Goal: Information Seeking & Learning: Learn about a topic

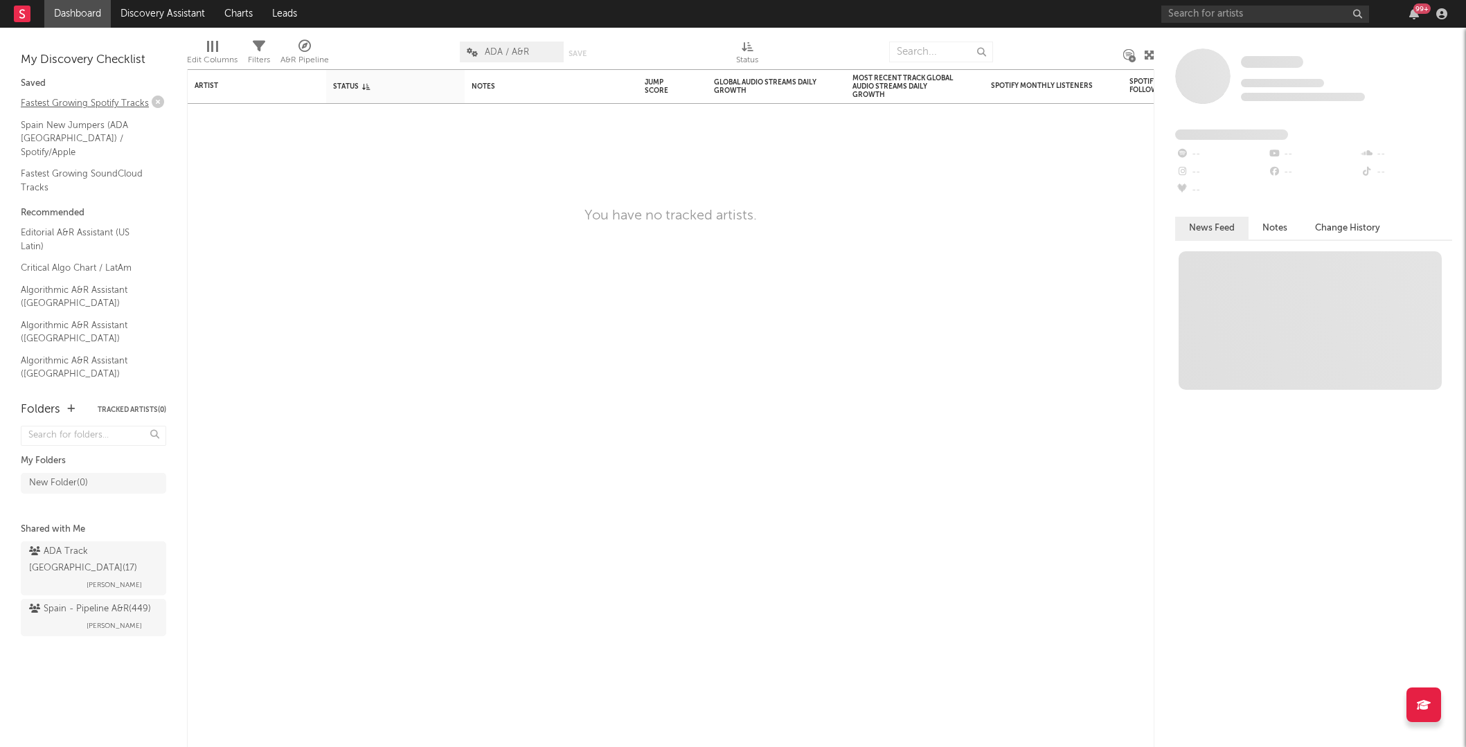
click at [80, 102] on link "Fastest Growing Spotify Tracks" at bounding box center [87, 103] width 132 height 15
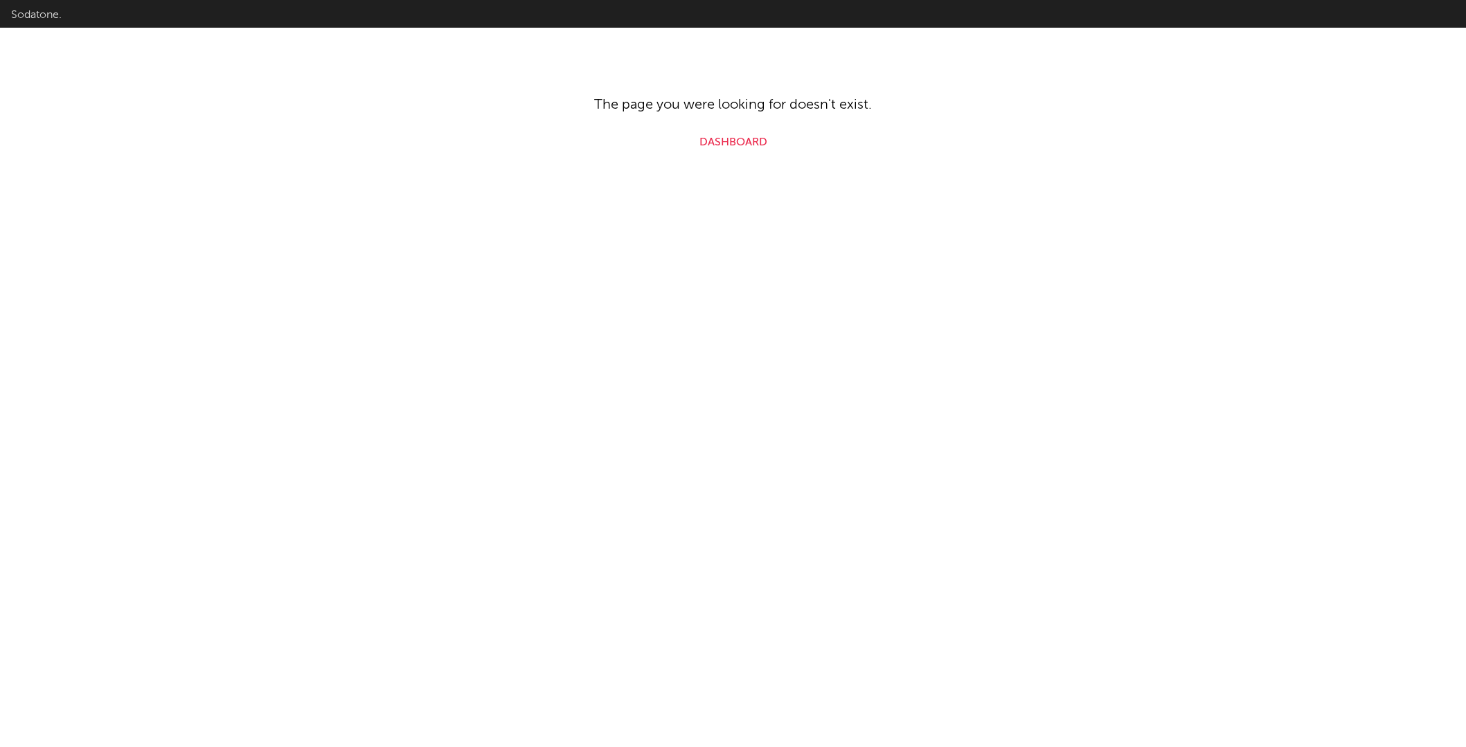
click at [715, 139] on link "Dashboard" at bounding box center [733, 142] width 68 height 17
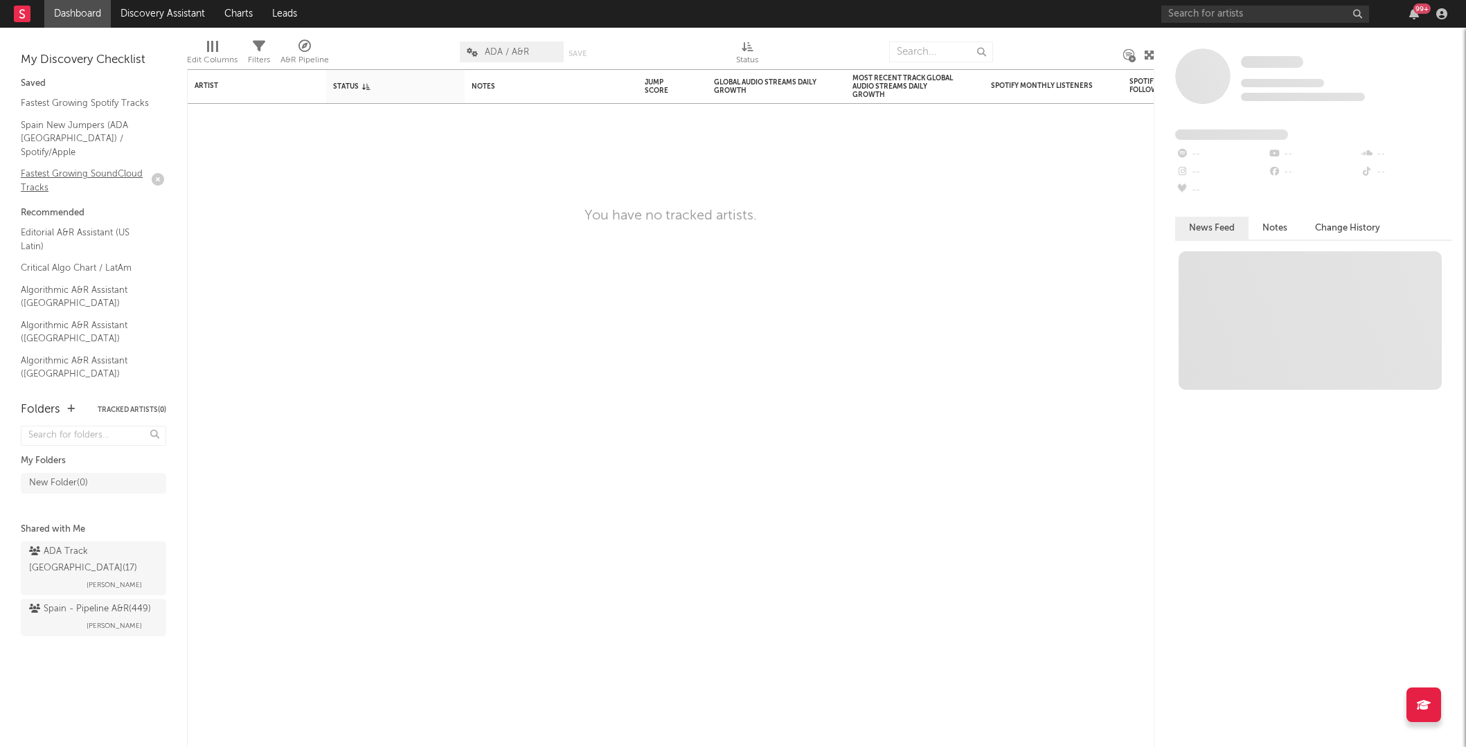
click at [71, 166] on link "Fastest Growing SoundCloud Tracks" at bounding box center [87, 180] width 132 height 28
click at [24, 11] on rect at bounding box center [22, 14] width 17 height 17
click at [87, 17] on link "Dashboard" at bounding box center [77, 14] width 66 height 28
click at [24, 16] on icon at bounding box center [22, 14] width 17 height 17
click at [85, 103] on link "Fastest Growing Spotify Tracks" at bounding box center [87, 103] width 132 height 15
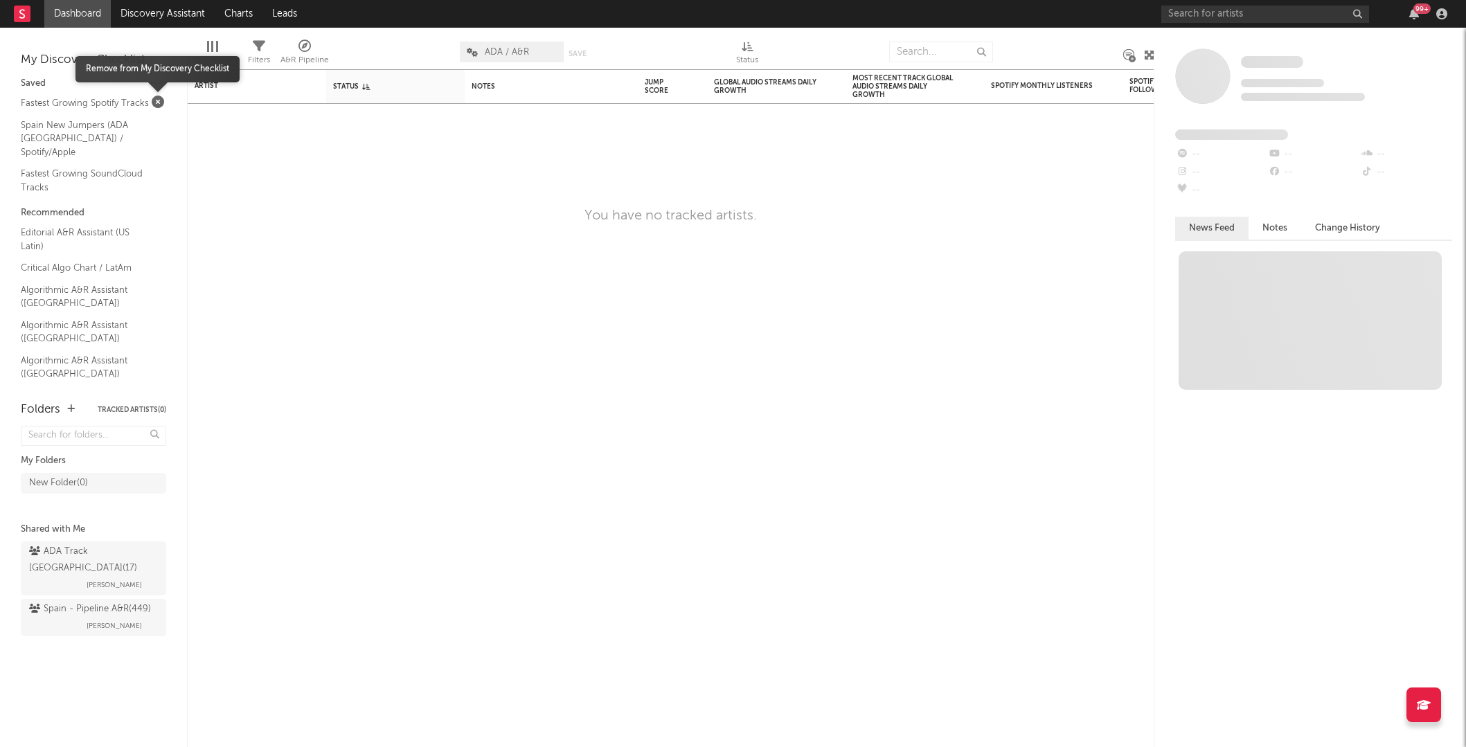
click at [159, 102] on icon "button" at bounding box center [158, 102] width 12 height 12
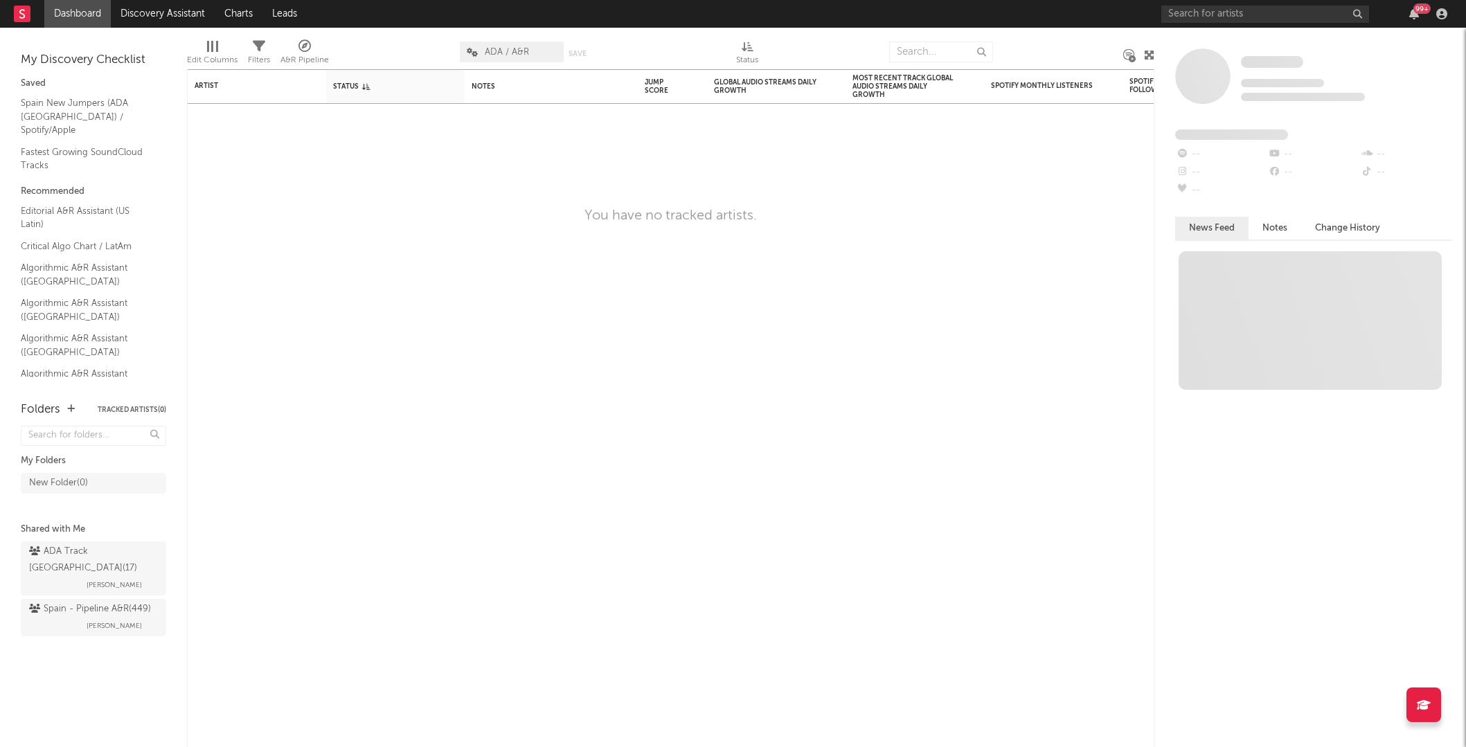
click at [517, 50] on span "ADA / A&R" at bounding box center [507, 52] width 44 height 9
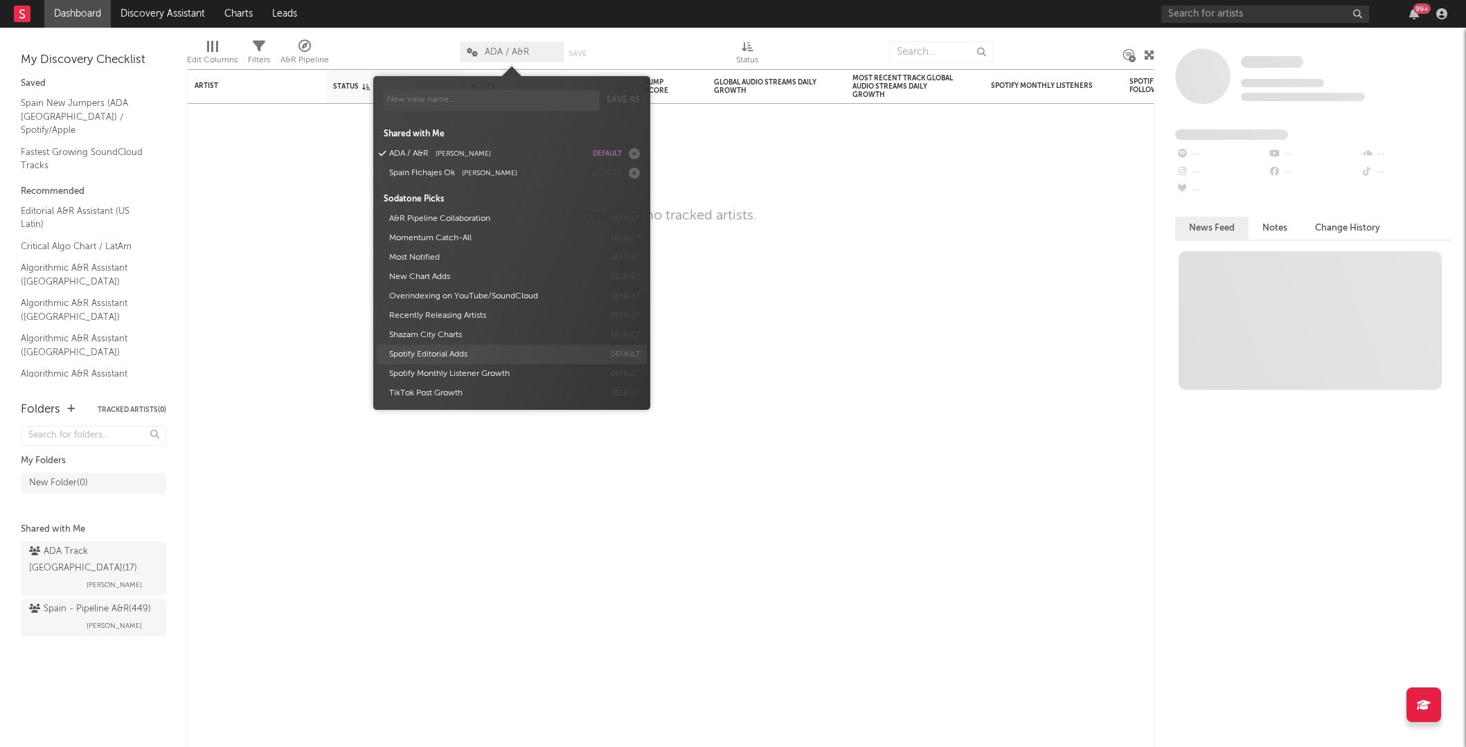
click at [427, 348] on button "Spotify Editorial Adds" at bounding box center [494, 354] width 220 height 19
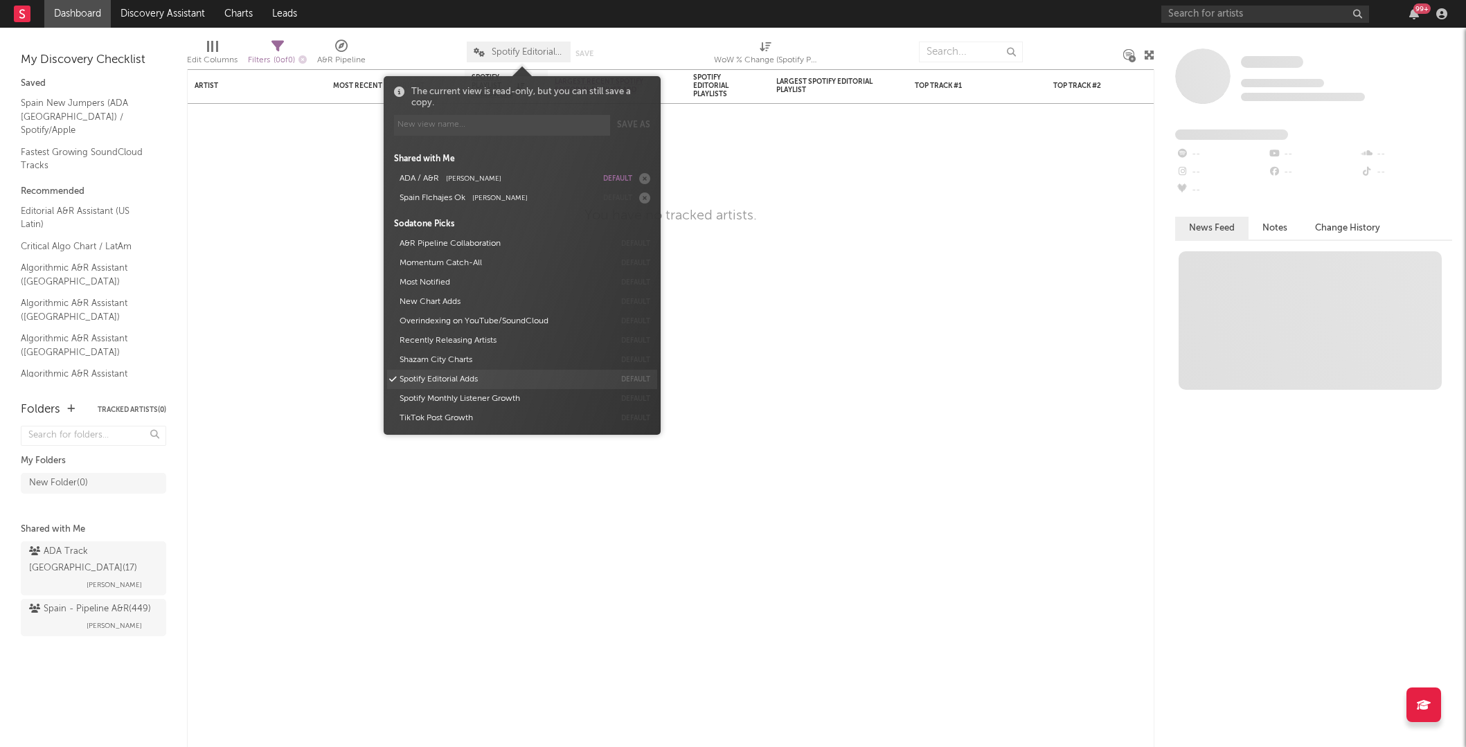
click at [414, 381] on button "Spotify Editorial Adds" at bounding box center [505, 379] width 220 height 19
click at [789, 161] on div "Artist Notifications Most Recent Copyright Label Spotify Playlist Followers 7D …" at bounding box center [670, 408] width 967 height 678
click at [511, 48] on span "Spotify Editorial Adds" at bounding box center [528, 52] width 72 height 9
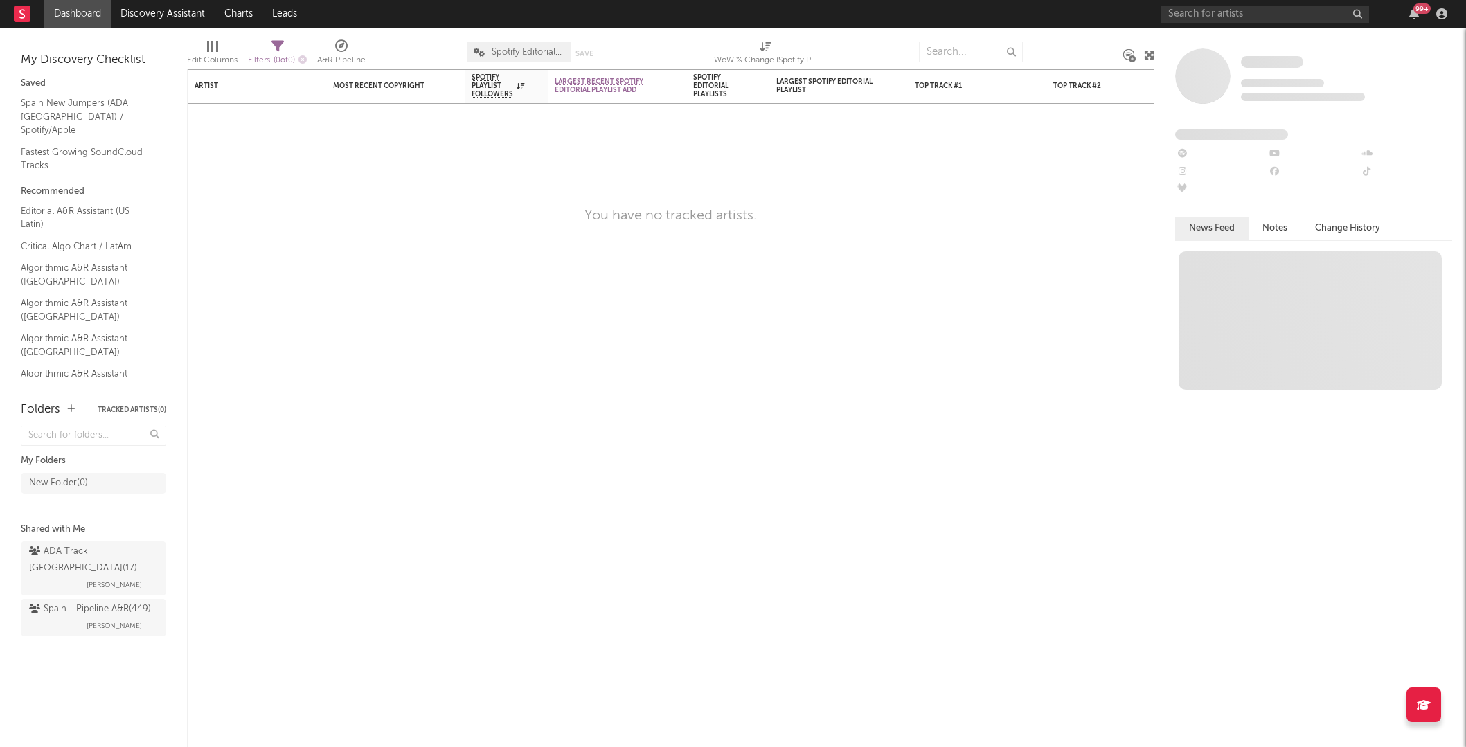
click at [345, 60] on div "A&R Pipeline" at bounding box center [341, 60] width 48 height 17
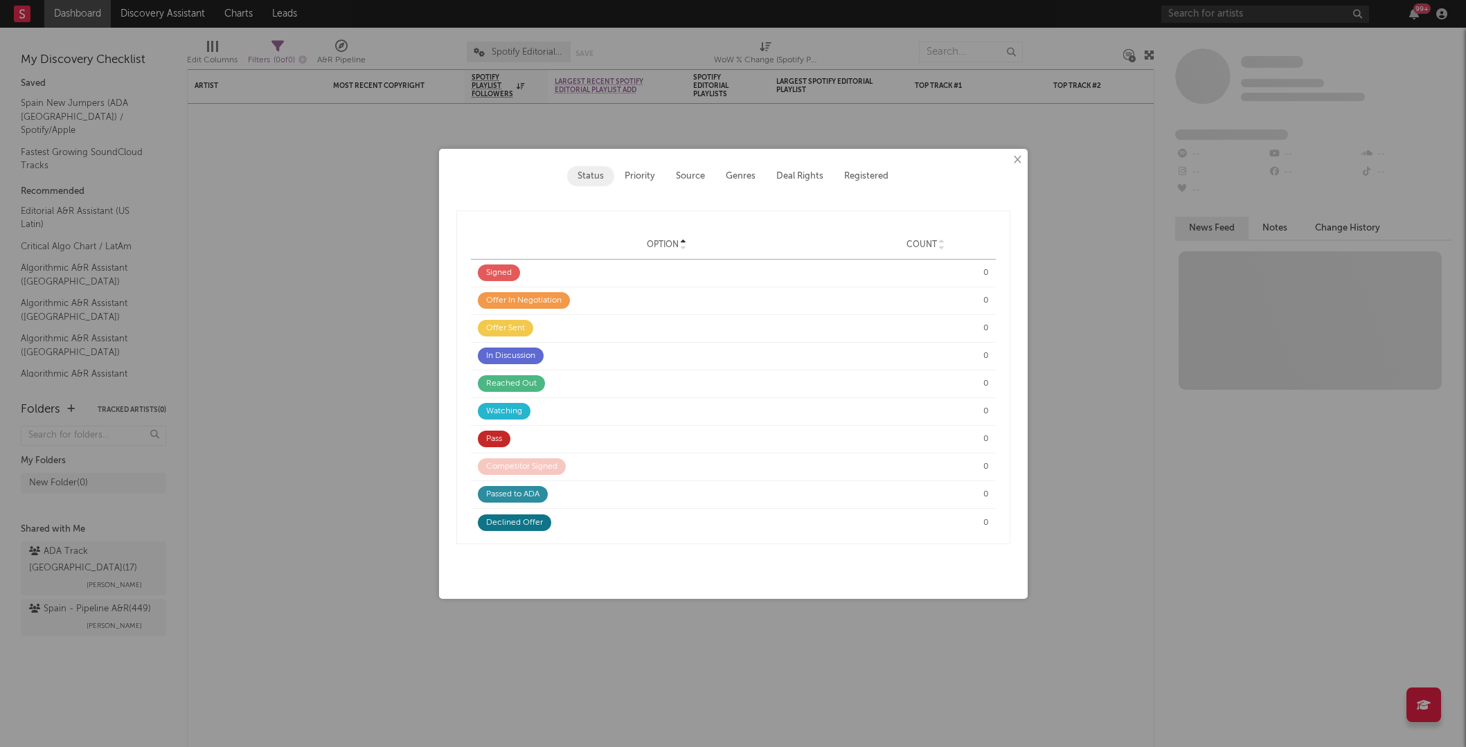
click at [1015, 159] on button "×" at bounding box center [1016, 159] width 15 height 15
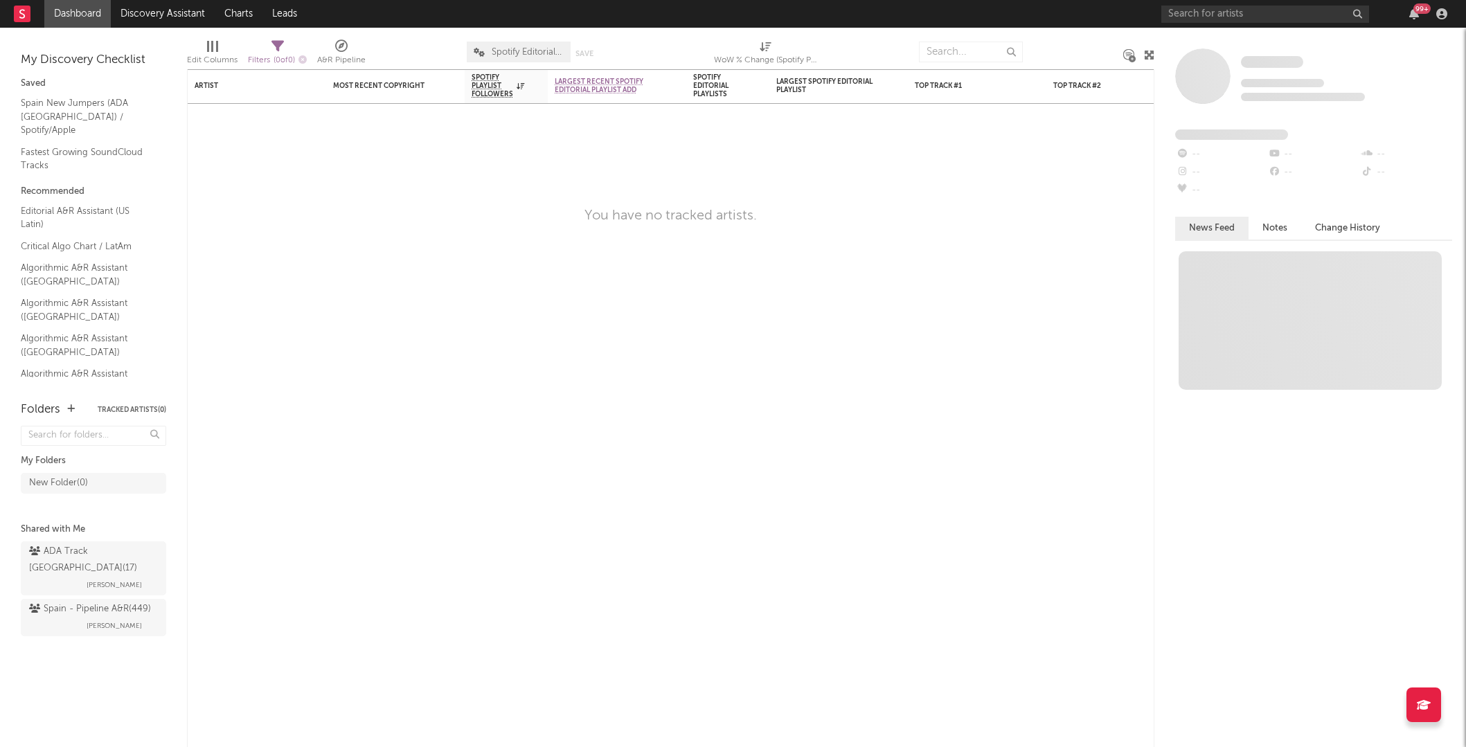
click at [211, 48] on div at bounding box center [212, 46] width 2 height 11
click at [211, 47] on div at bounding box center [212, 46] width 2 height 11
click at [770, 60] on div "WoW % Change (Spotify Playlist Followers)" at bounding box center [766, 60] width 104 height 17
select select "-1"
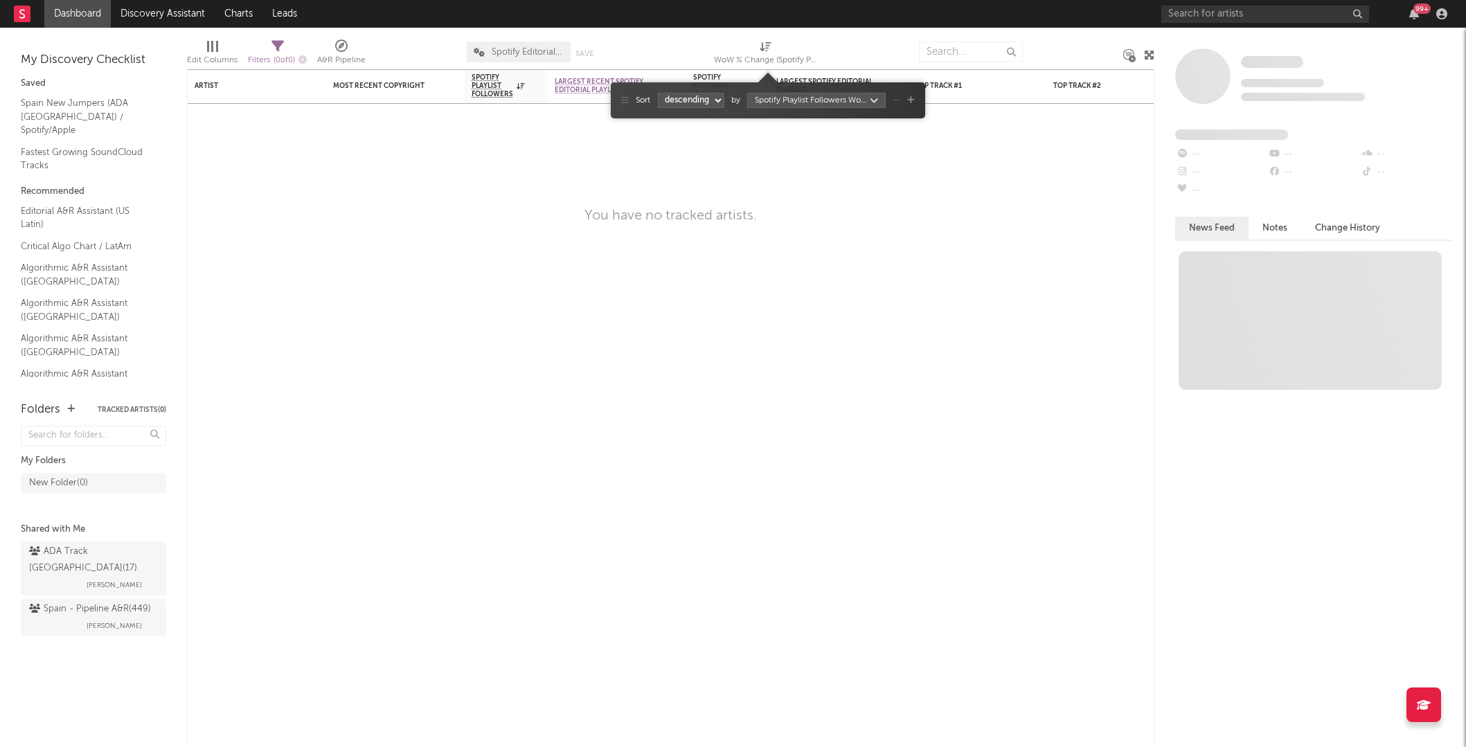
click at [705, 99] on select "ascending descending" at bounding box center [691, 100] width 66 height 15
click at [658, 93] on select "ascending descending" at bounding box center [691, 100] width 66 height 15
click at [641, 104] on span "Sort" at bounding box center [643, 100] width 15 height 12
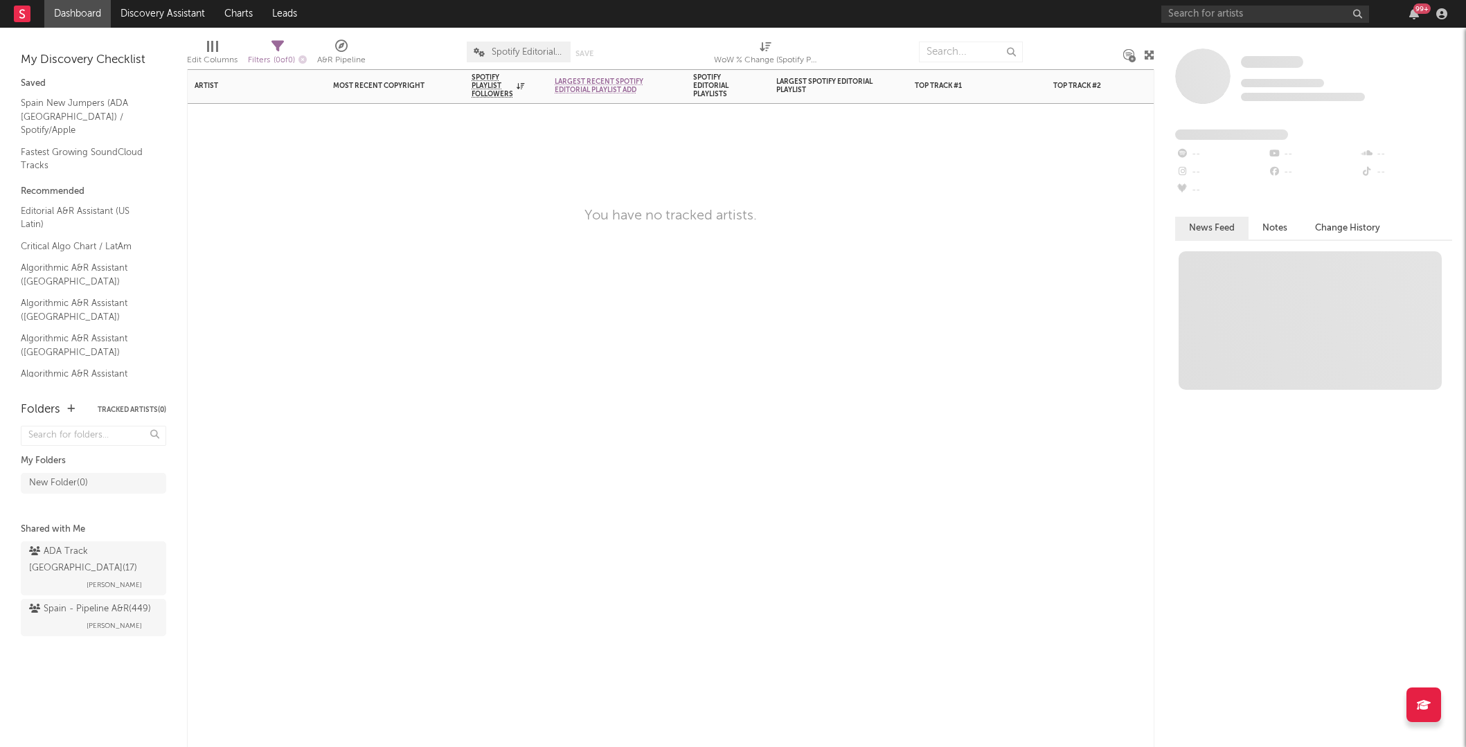
click at [1001, 184] on div "Artist Notifications Most Recent Copyright Label Spotify Playlist Followers 7D …" at bounding box center [670, 408] width 967 height 678
click at [958, 50] on input "text" at bounding box center [971, 52] width 104 height 21
click at [587, 51] on button "Save" at bounding box center [584, 54] width 18 height 8
click at [683, 181] on div "Artist Notifications Most Recent Copyright Label Spotify Playlist Followers 7D …" at bounding box center [670, 408] width 967 height 678
click at [715, 91] on div "Spotify Editorial Playlists" at bounding box center [717, 85] width 48 height 25
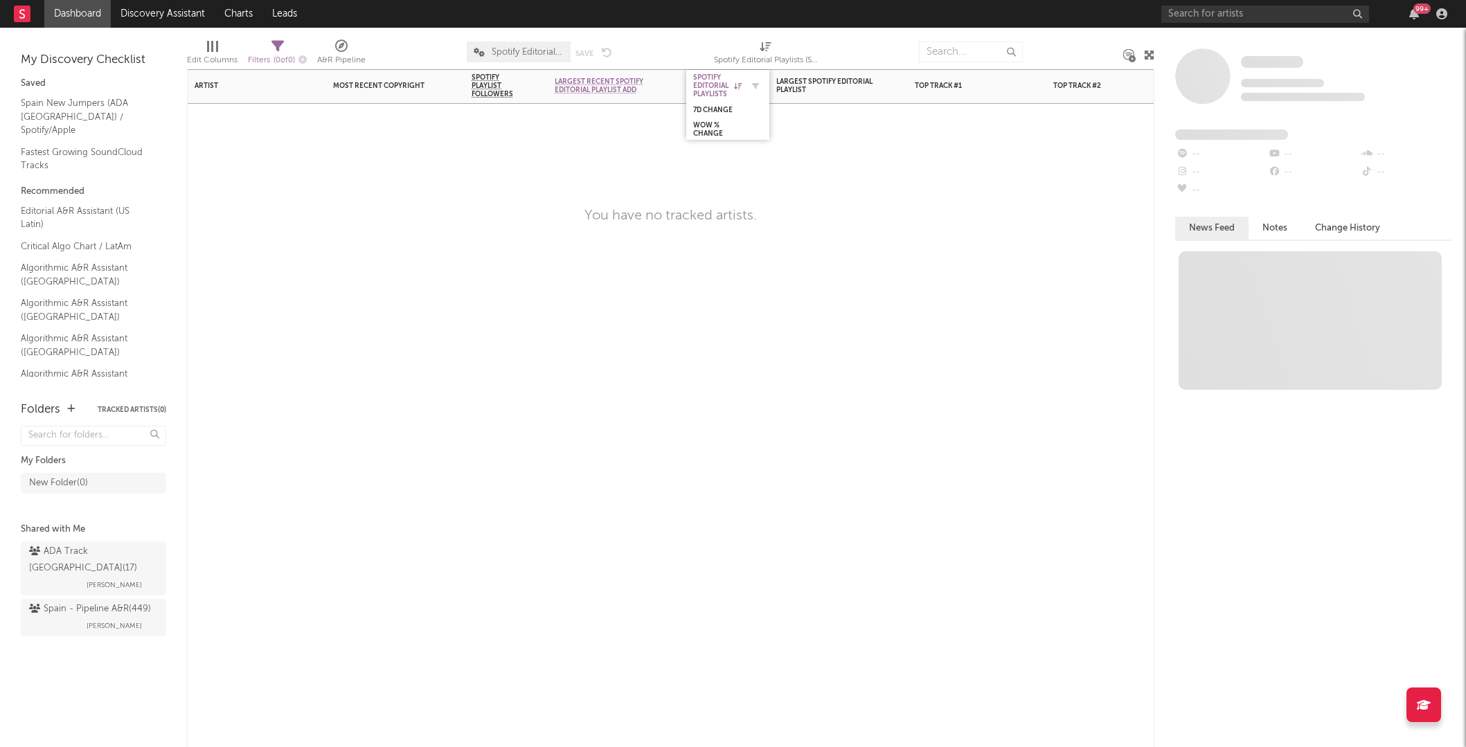
click at [713, 83] on div "Spotify Editorial Playlists" at bounding box center [717, 85] width 48 height 25
click at [170, 16] on link "Discovery Assistant" at bounding box center [163, 14] width 104 height 28
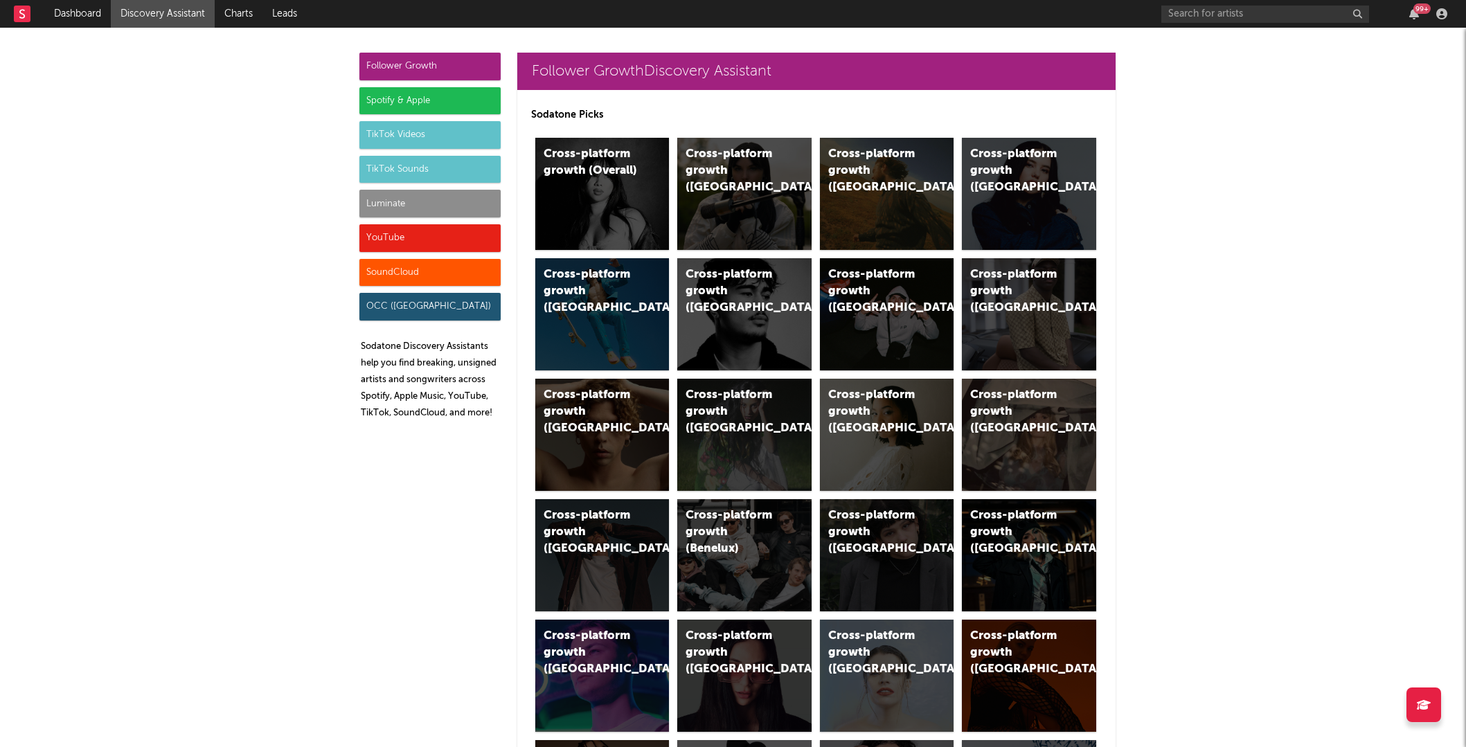
click at [406, 238] on div "YouTube" at bounding box center [429, 238] width 141 height 28
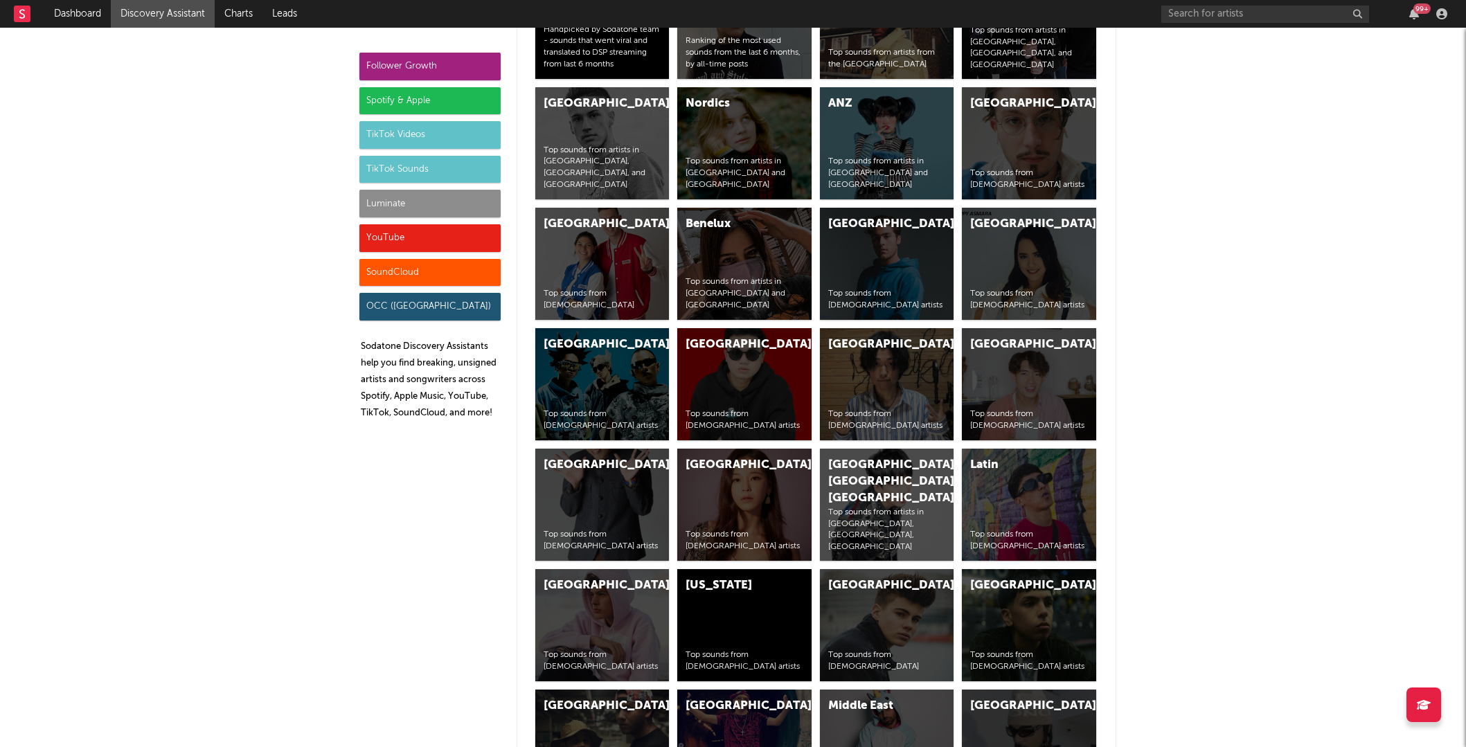
scroll to position [8028, 0]
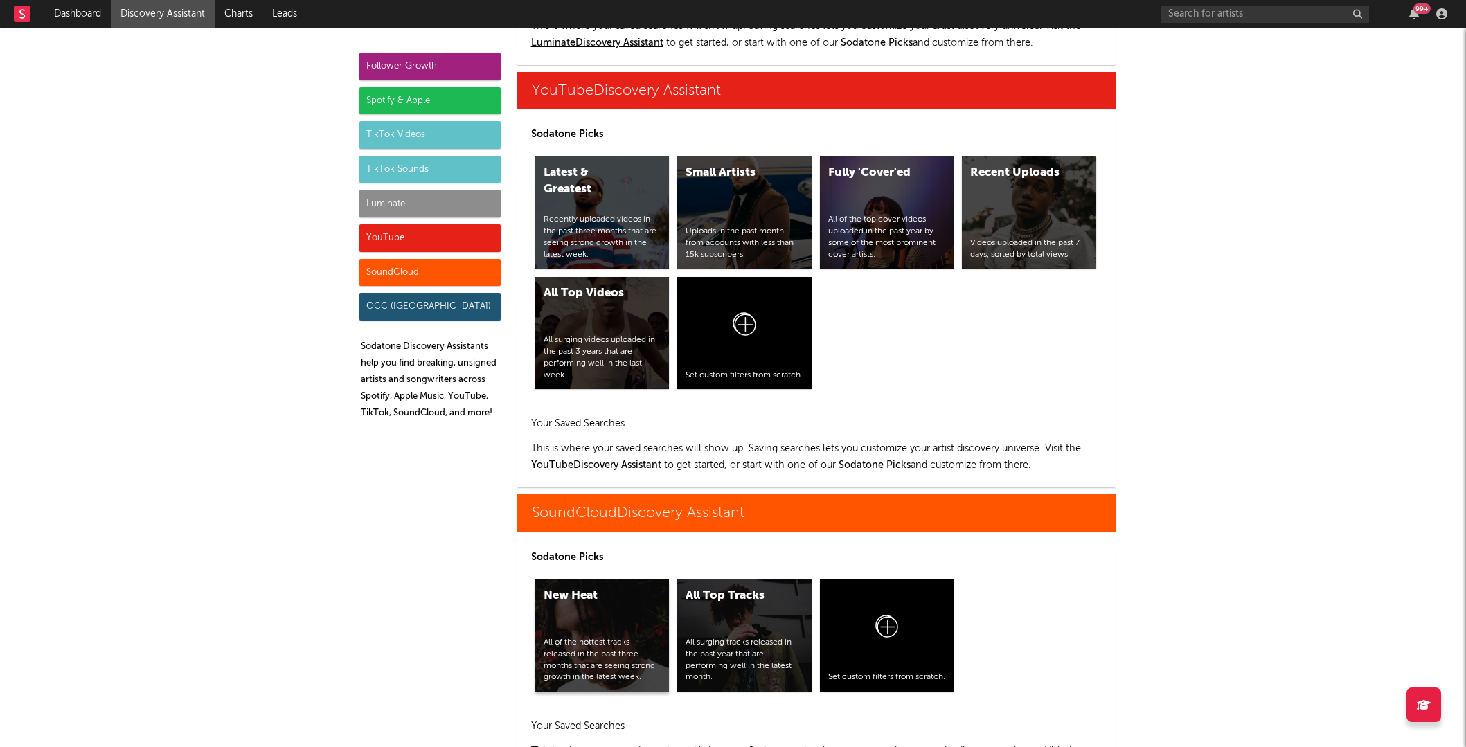
click at [636, 611] on div "New Heat All of the hottest tracks released in the past three months that are s…" at bounding box center [602, 636] width 134 height 112
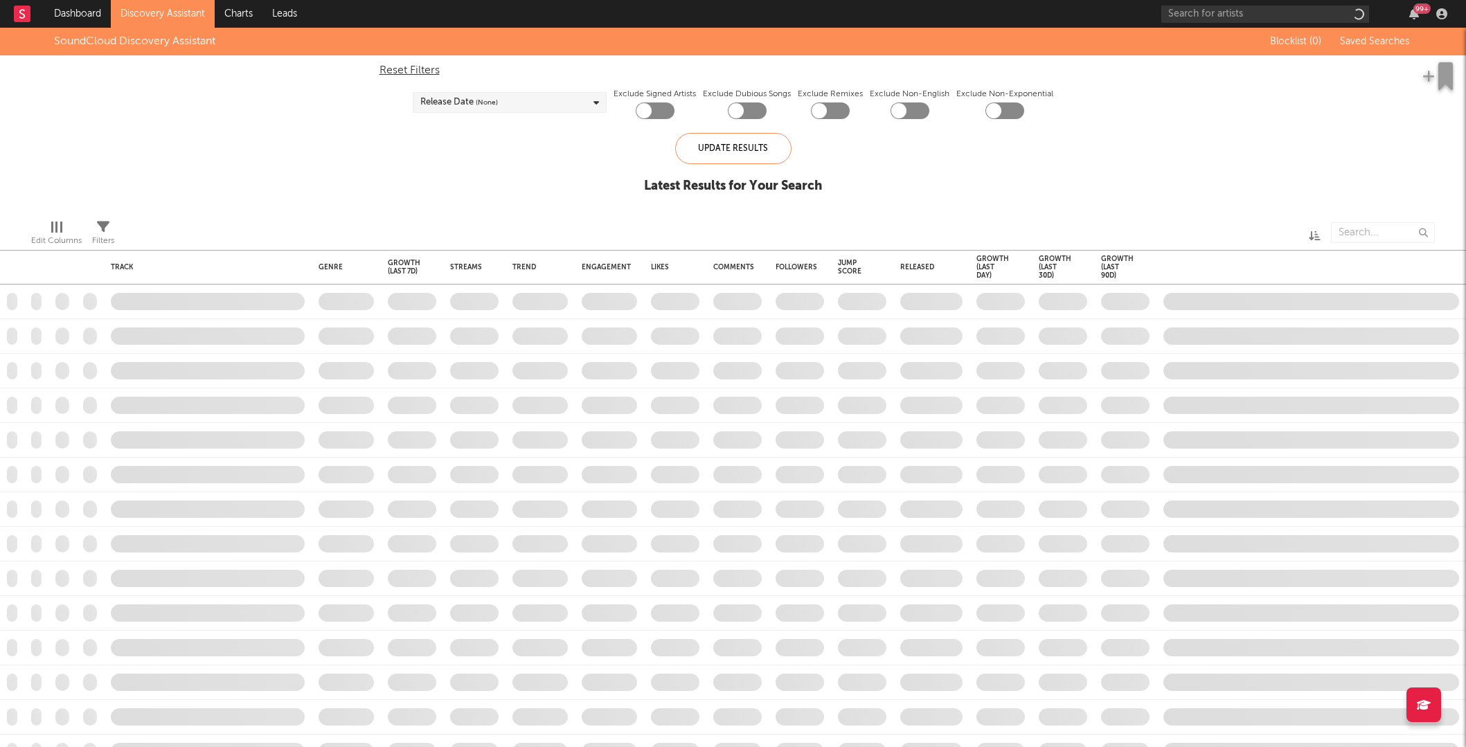
checkbox input "true"
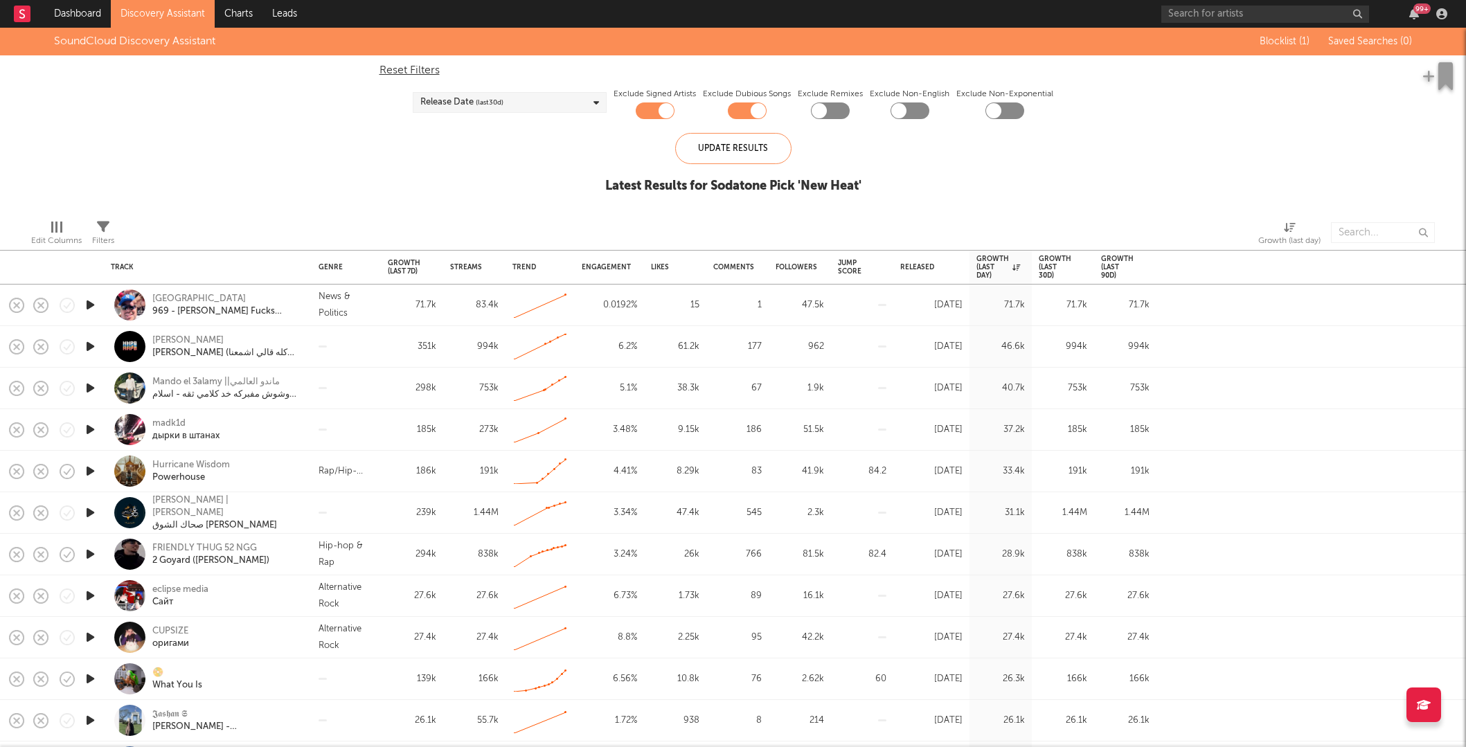
click at [527, 100] on div "Release Date (last 30 d)" at bounding box center [510, 102] width 194 height 21
click at [448, 123] on div "Last 14 Days" at bounding box center [518, 128] width 161 height 17
click at [420, 123] on input "Last 14 Days" at bounding box center [420, 128] width 0 height 17
click at [720, 150] on div "Update Results" at bounding box center [733, 148] width 116 height 31
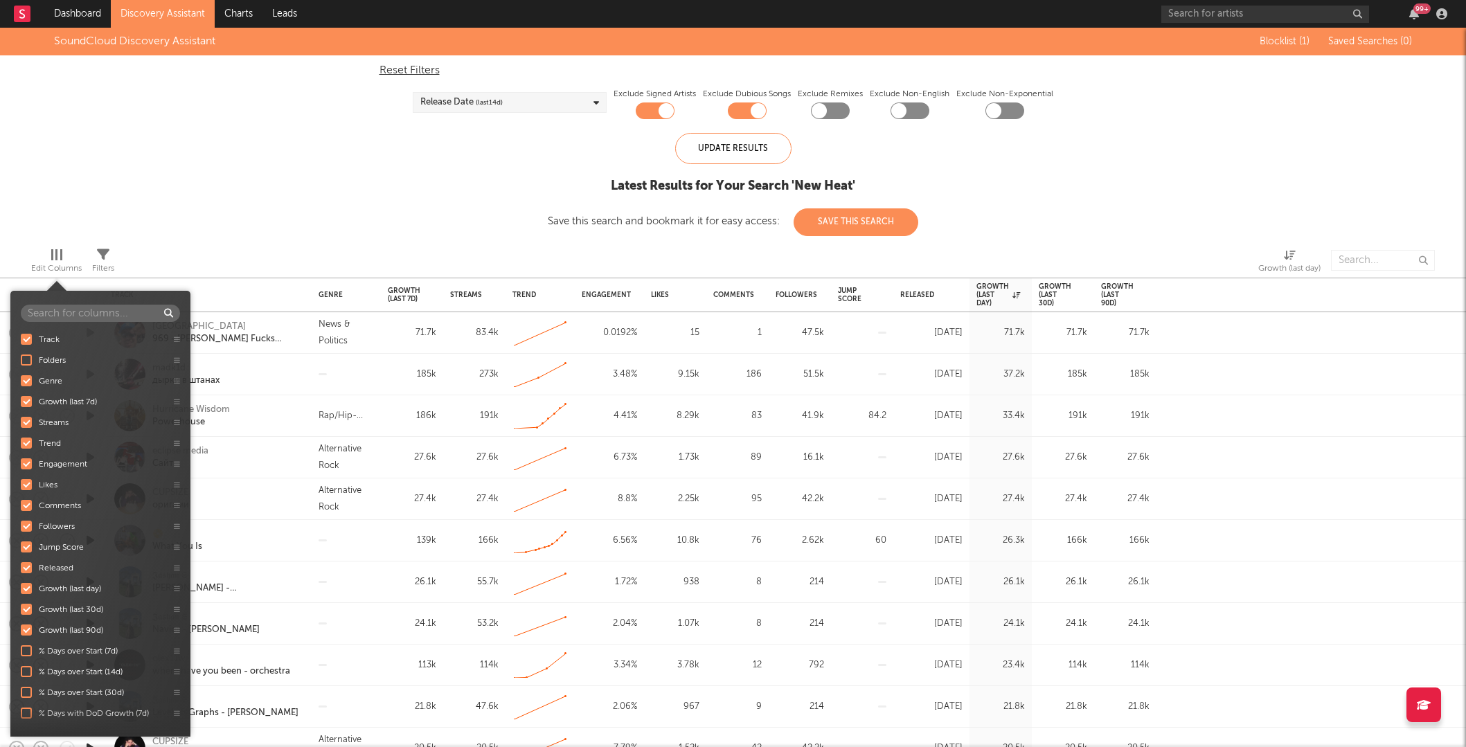
click at [55, 249] on div at bounding box center [56, 254] width 2 height 11
click at [54, 253] on div at bounding box center [56, 254] width 11 height 11
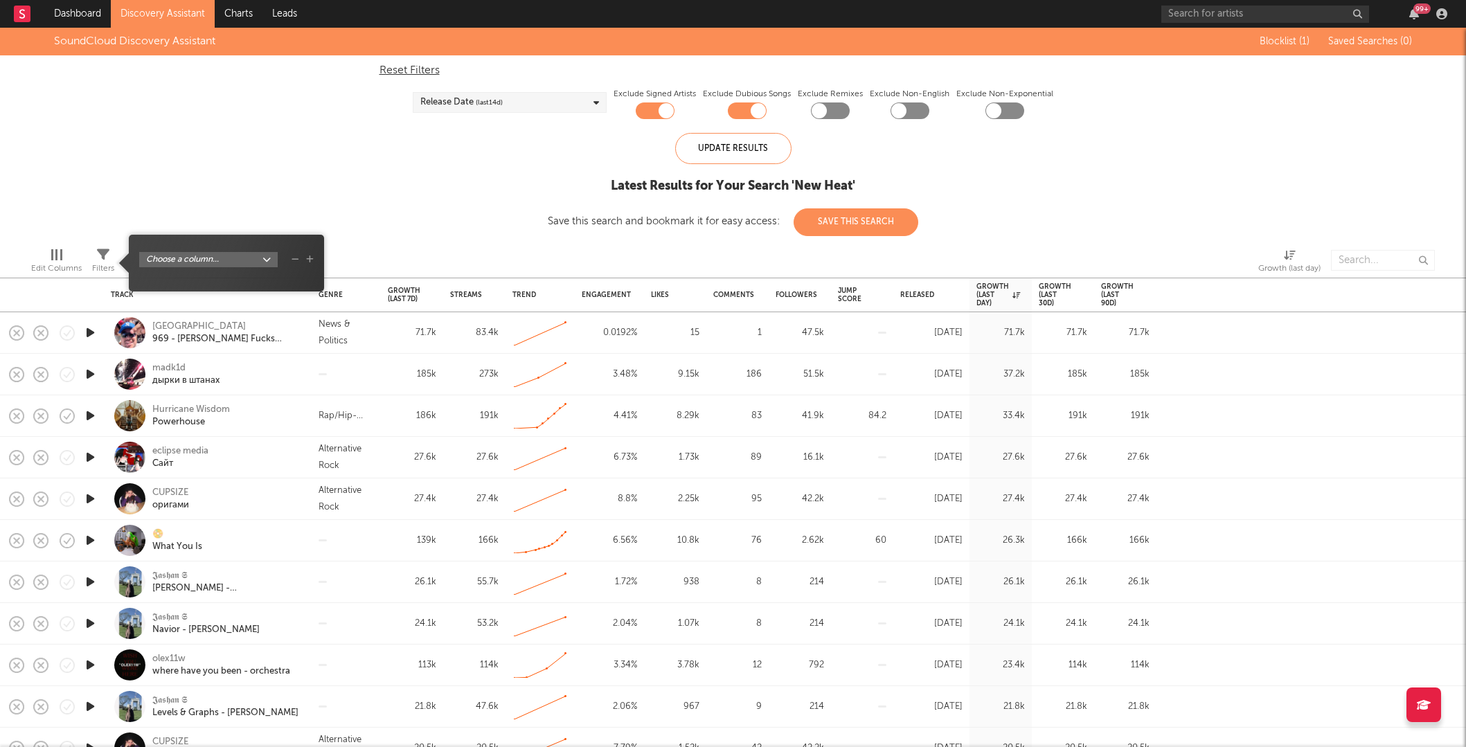
click at [102, 253] on icon at bounding box center [103, 255] width 12 height 12
click at [271, 257] on body "Dashboard Discovery Assistant Charts Leads 99 + Notifications Settings Mark all…" at bounding box center [733, 373] width 1466 height 747
click at [454, 229] on div "Folders Genre Growth (last 7d) Streams Engagement Likes Comments Followers Jump…" at bounding box center [733, 373] width 1466 height 747
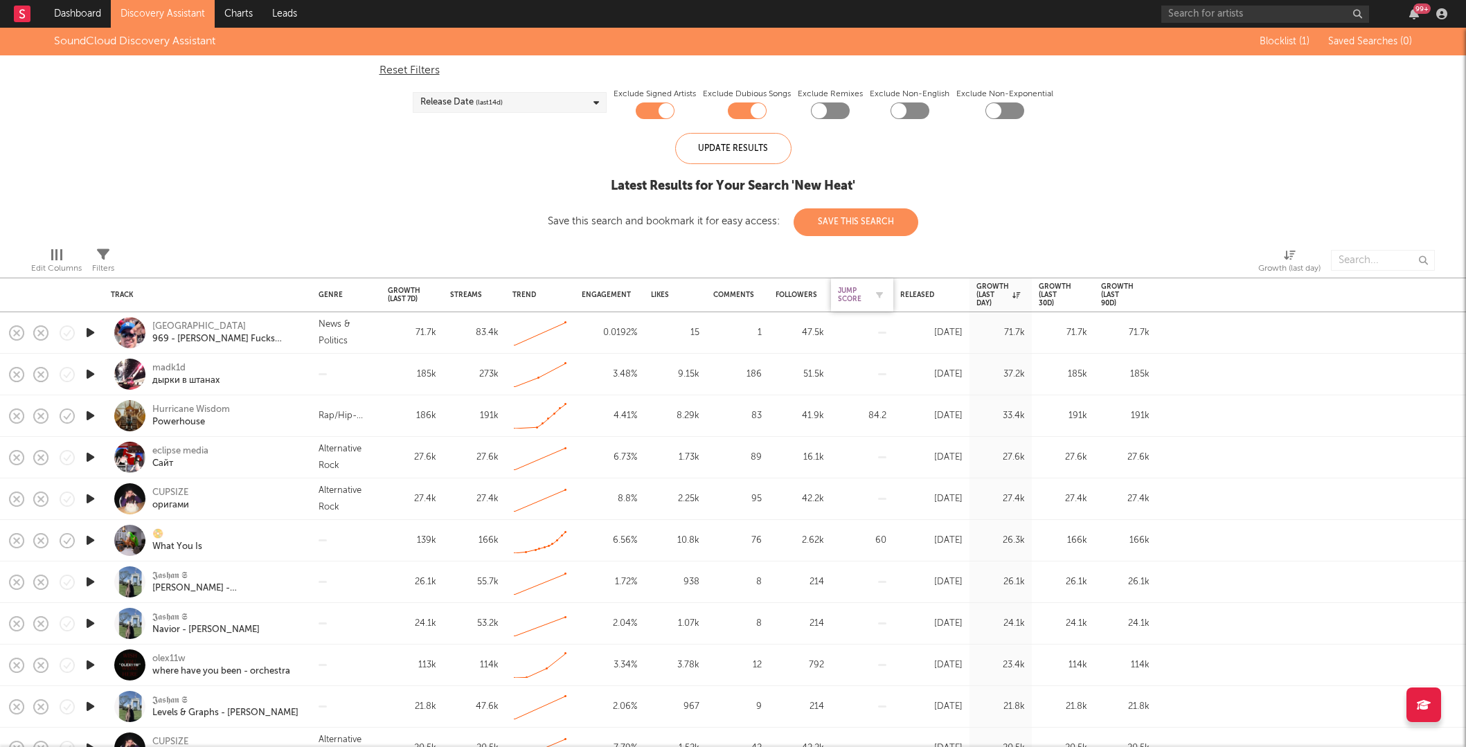
click at [850, 292] on div "Jump Score" at bounding box center [852, 295] width 28 height 17
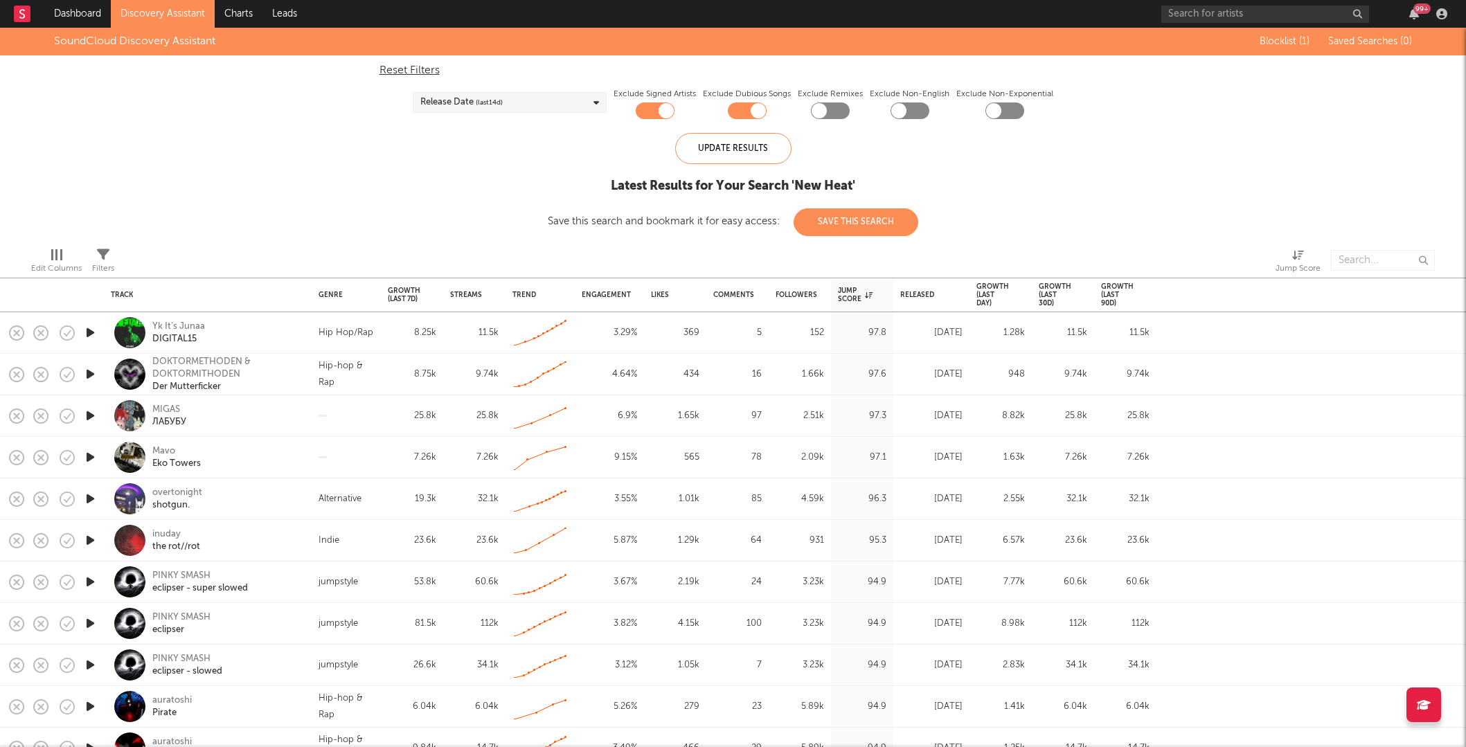
click at [93, 330] on icon "button" at bounding box center [90, 332] width 15 height 17
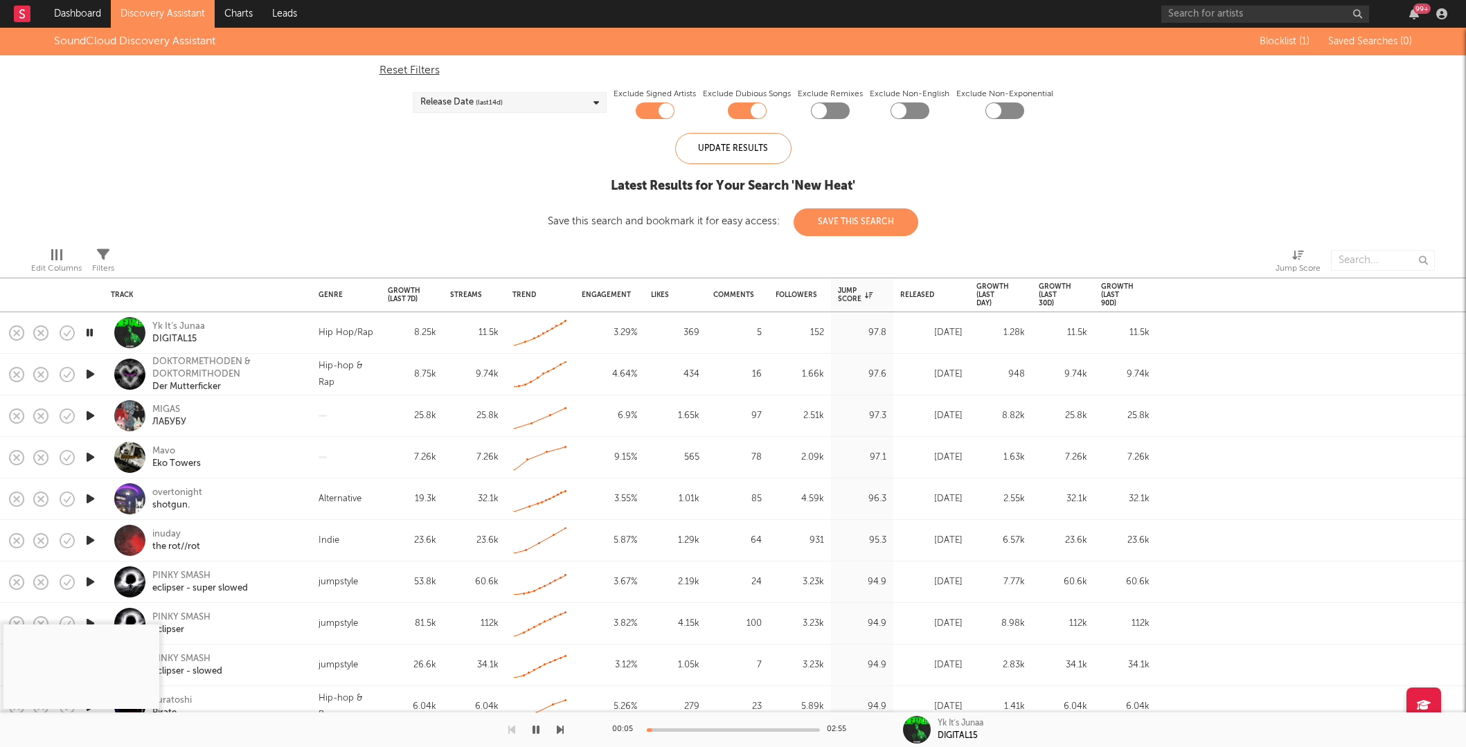
click at [90, 375] on icon "button" at bounding box center [90, 374] width 15 height 17
click at [668, 729] on div at bounding box center [733, 730] width 173 height 3
click at [93, 413] on icon "button" at bounding box center [90, 415] width 15 height 17
click at [675, 730] on div at bounding box center [733, 730] width 173 height 3
click at [93, 454] on icon "button" at bounding box center [90, 457] width 15 height 17
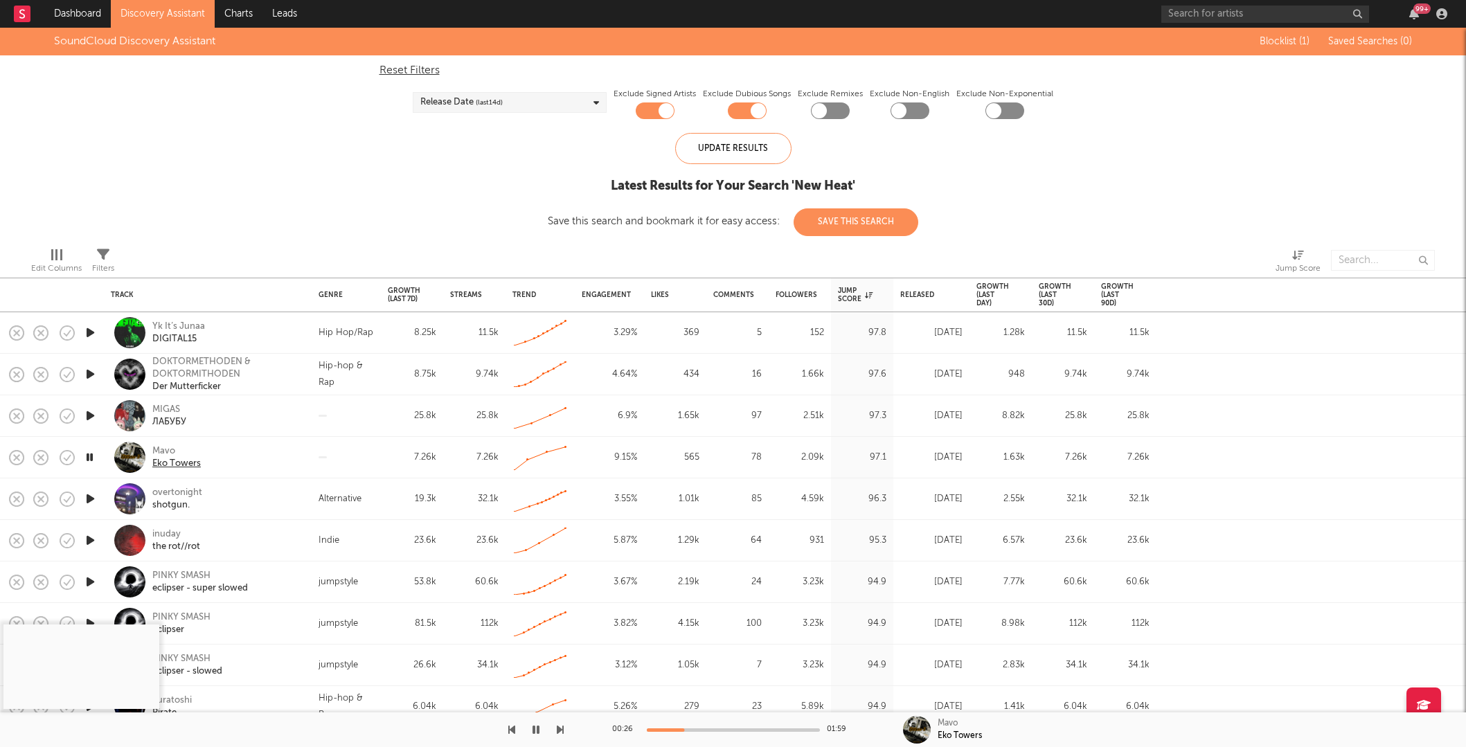
click at [175, 463] on div "Eko Towers" at bounding box center [176, 464] width 48 height 12
click at [89, 498] on icon "button" at bounding box center [90, 498] width 15 height 17
click at [89, 455] on icon "button" at bounding box center [90, 457] width 15 height 17
click at [90, 497] on icon "button" at bounding box center [90, 498] width 15 height 17
click at [14, 456] on icon "button" at bounding box center [16, 457] width 19 height 19
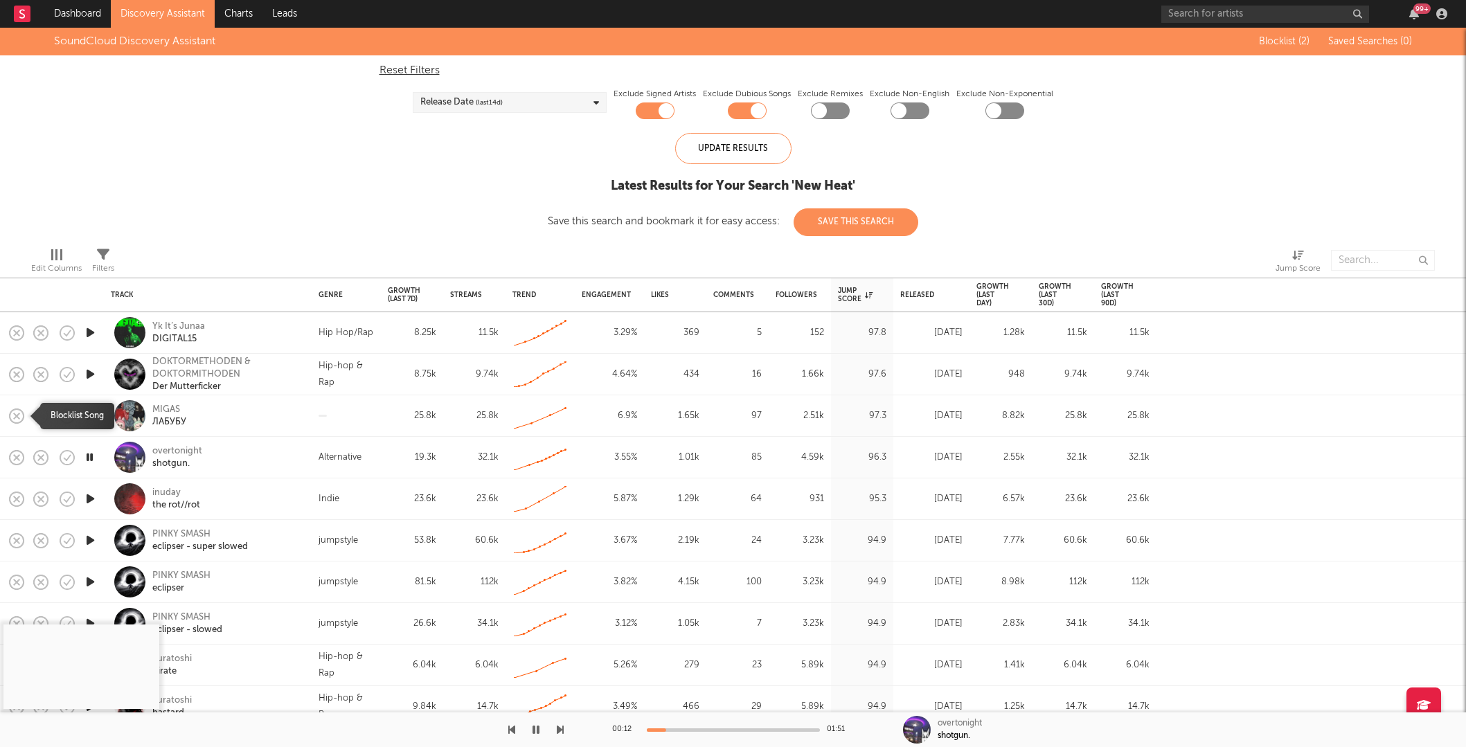
click at [12, 420] on icon "button" at bounding box center [16, 416] width 19 height 19
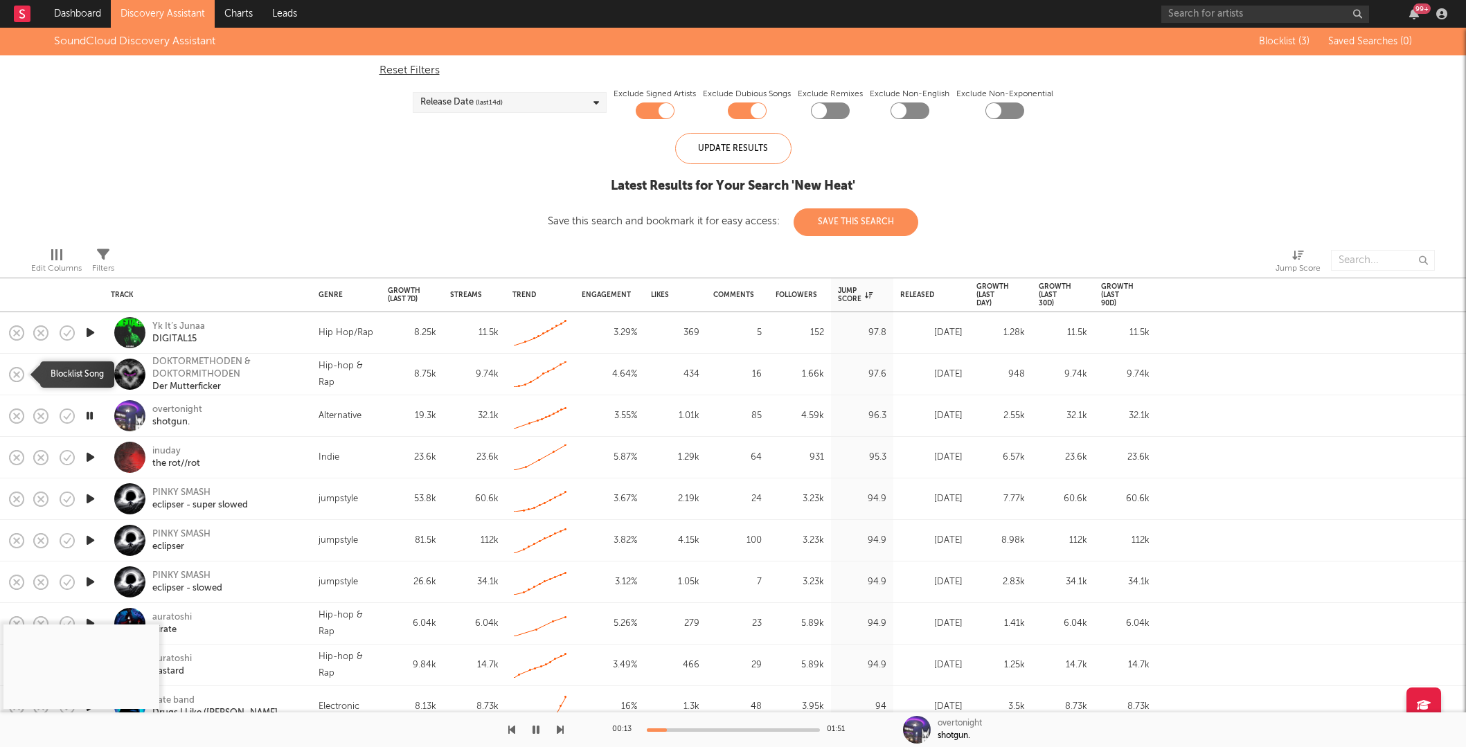
click at [12, 375] on icon "button" at bounding box center [16, 374] width 19 height 19
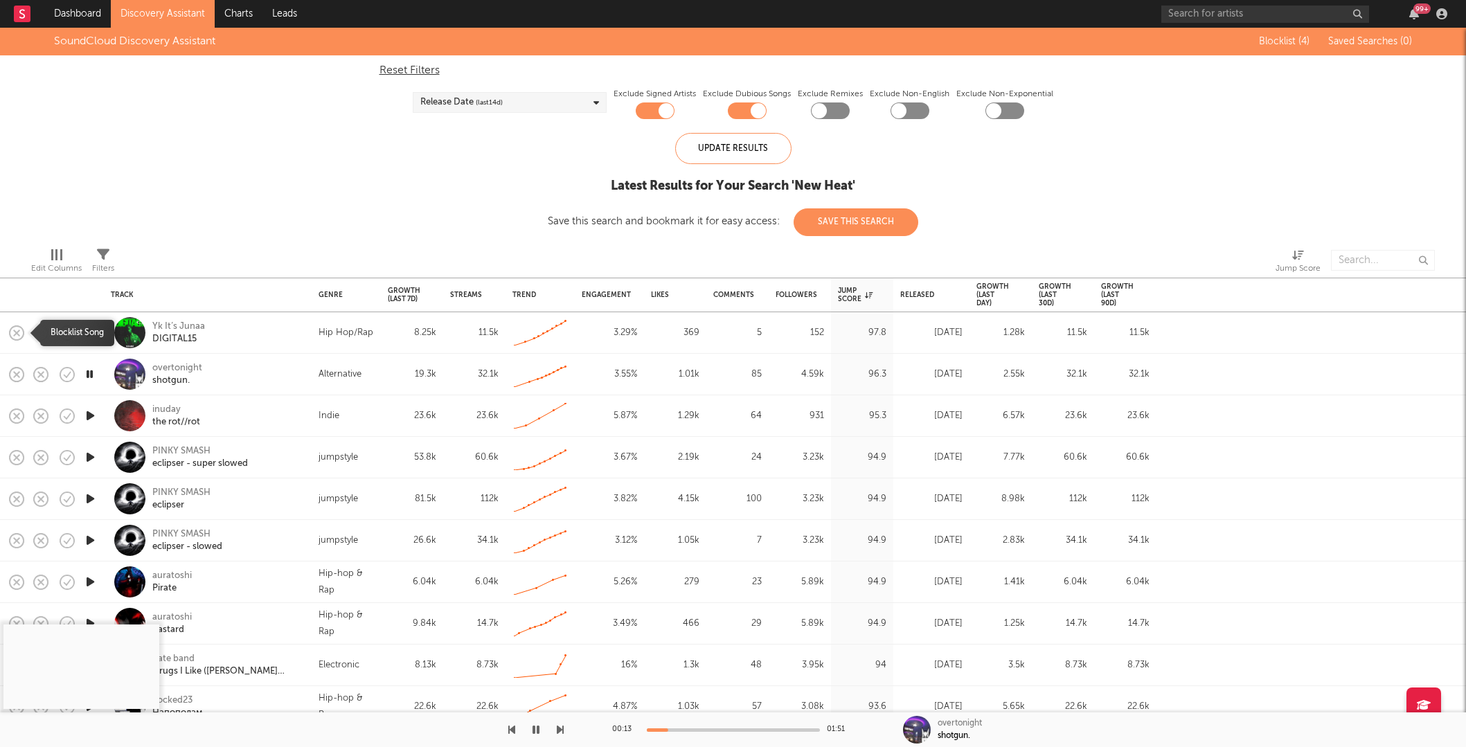
click at [17, 332] on rect "button" at bounding box center [17, 333] width 6 height 6
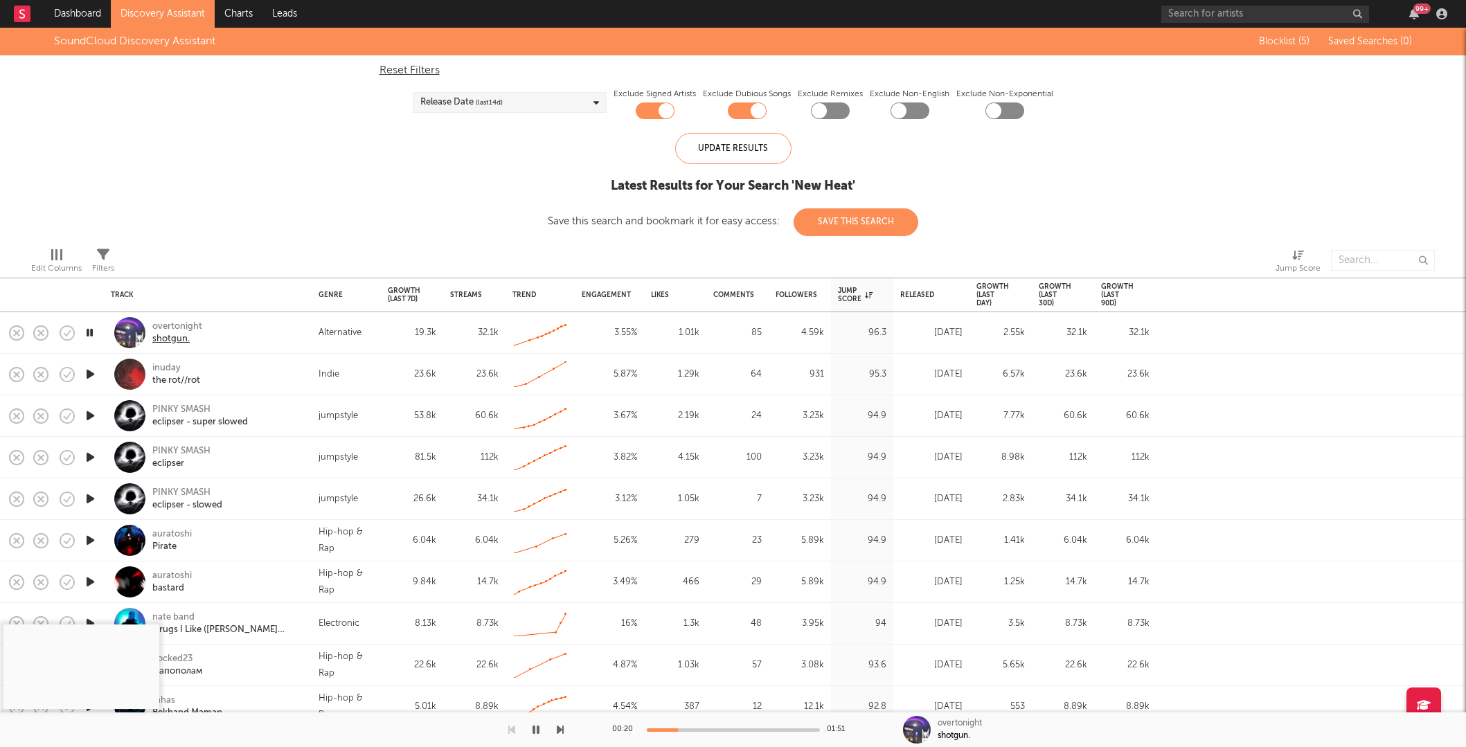
click at [182, 338] on div "shotgun." at bounding box center [170, 339] width 37 height 12
click at [650, 730] on div at bounding box center [563, 730] width 173 height 3
click at [537, 730] on icon "button" at bounding box center [536, 729] width 7 height 11
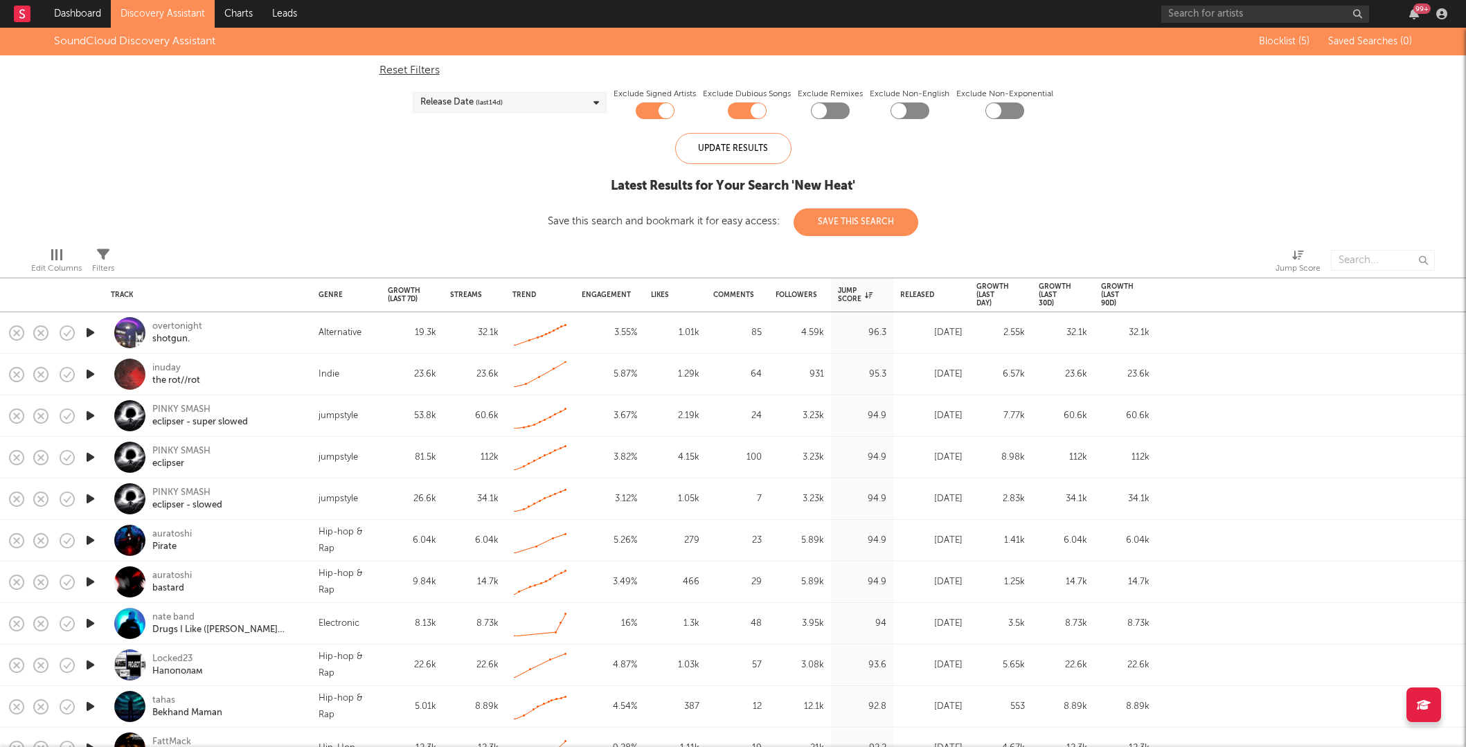
click at [91, 375] on icon "button" at bounding box center [90, 374] width 15 height 17
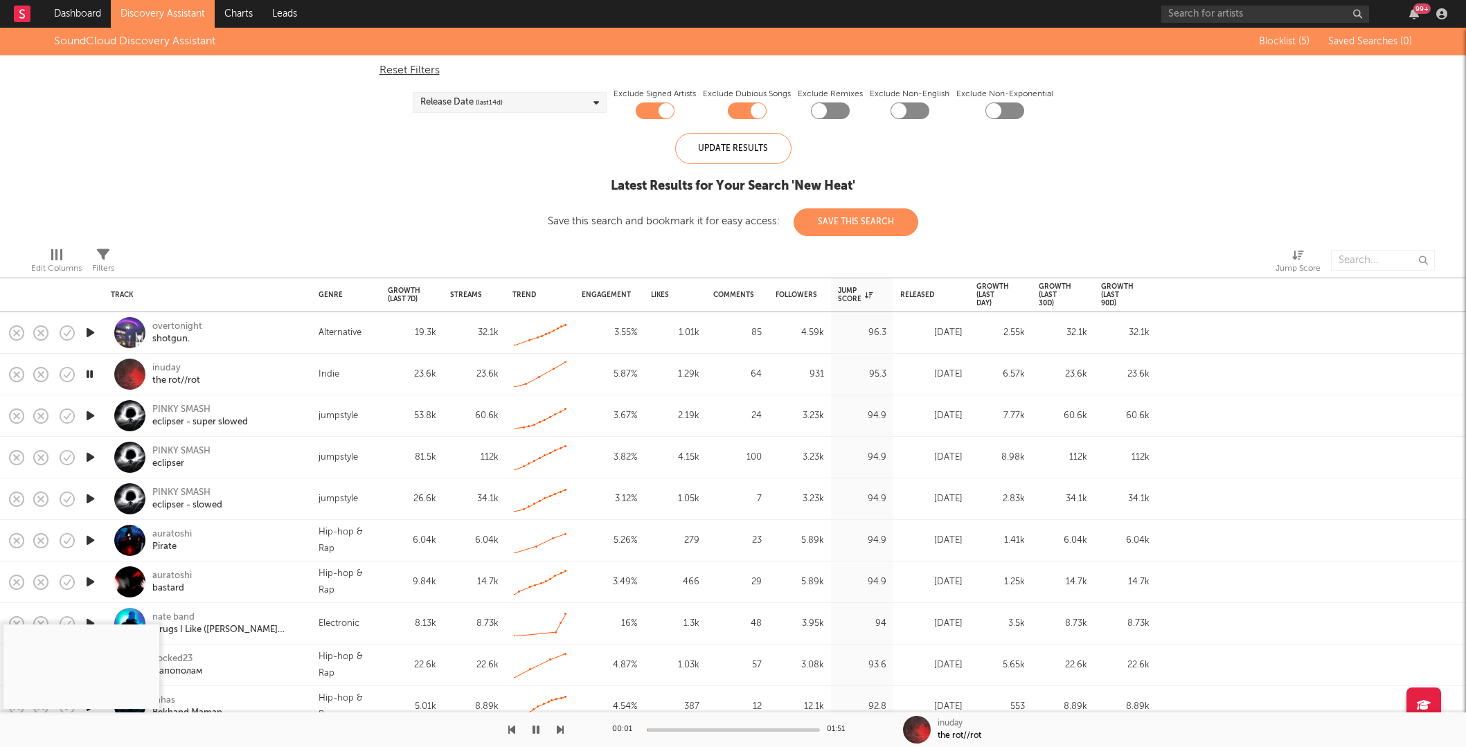
click at [697, 729] on div at bounding box center [733, 730] width 173 height 3
click at [90, 415] on icon "button" at bounding box center [90, 415] width 15 height 17
click at [500, 99] on span "(last 14 d)" at bounding box center [489, 102] width 27 height 17
click at [671, 731] on div at bounding box center [733, 730] width 173 height 3
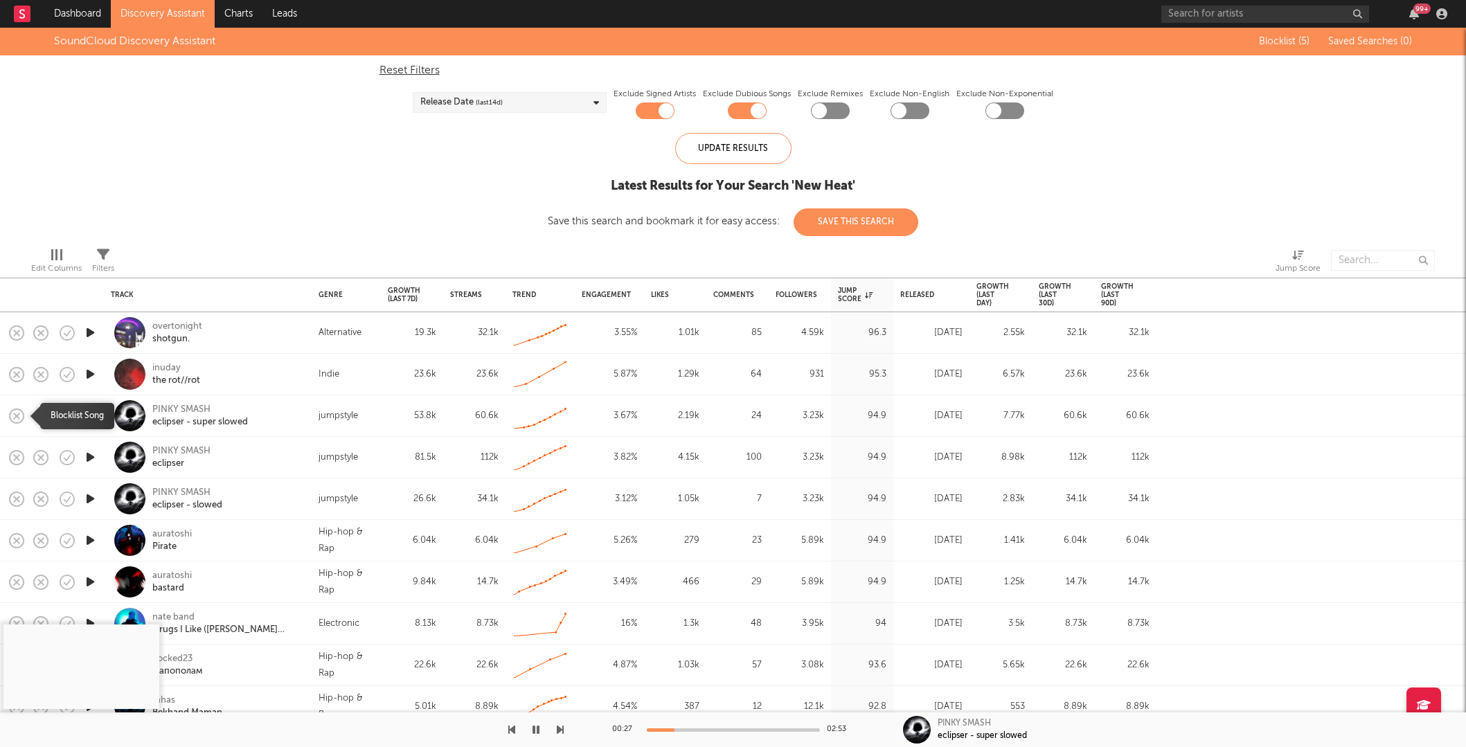
click at [15, 415] on rect "button" at bounding box center [17, 416] width 6 height 6
click at [19, 415] on icon "button" at bounding box center [16, 416] width 19 height 19
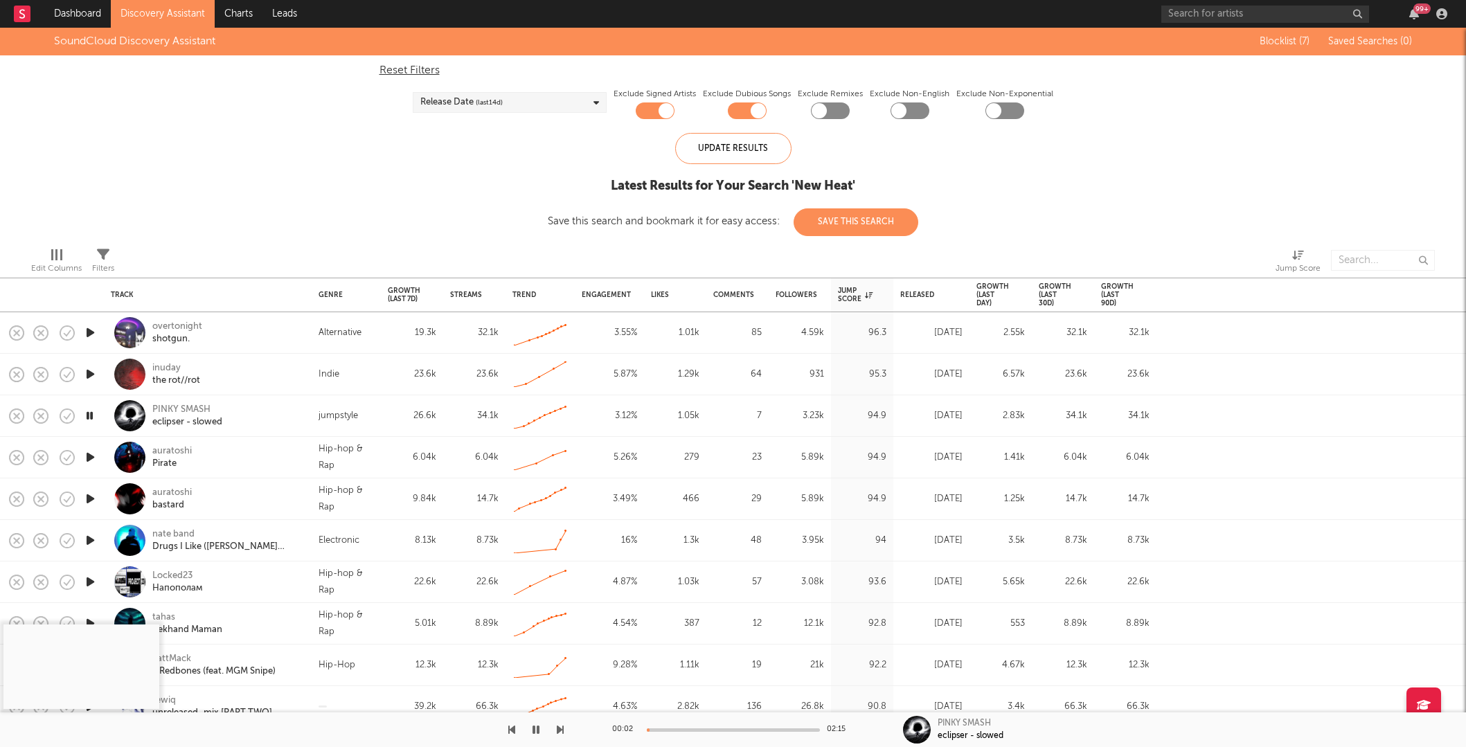
click at [677, 731] on div at bounding box center [733, 730] width 173 height 3
click at [20, 417] on icon "button" at bounding box center [16, 416] width 19 height 19
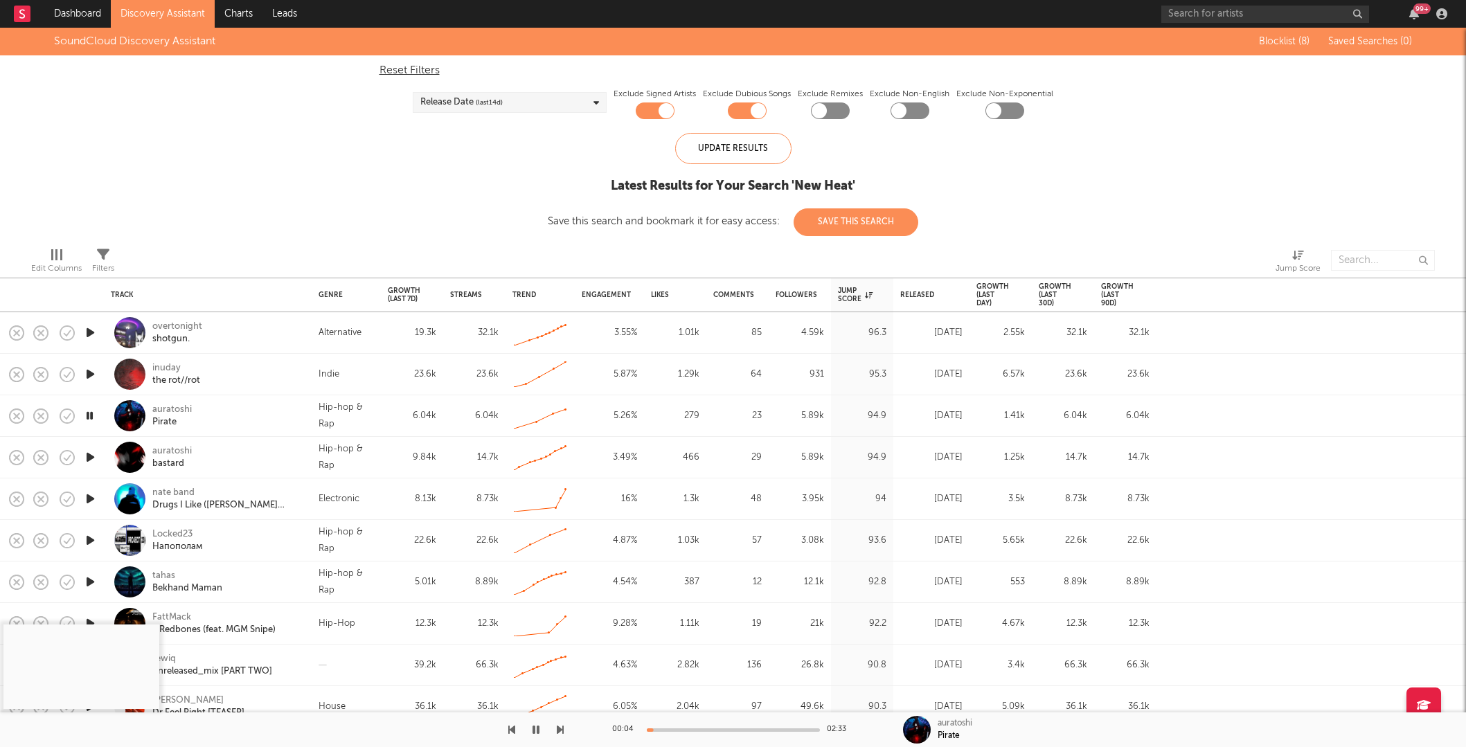
click at [690, 726] on div "00:04 02:33" at bounding box center [733, 730] width 242 height 35
click at [690, 729] on div at bounding box center [733, 730] width 173 height 3
click at [721, 730] on div at bounding box center [733, 730] width 173 height 3
click at [757, 726] on div "00:47 02:33" at bounding box center [733, 730] width 242 height 35
click at [16, 413] on icon "button" at bounding box center [16, 416] width 19 height 19
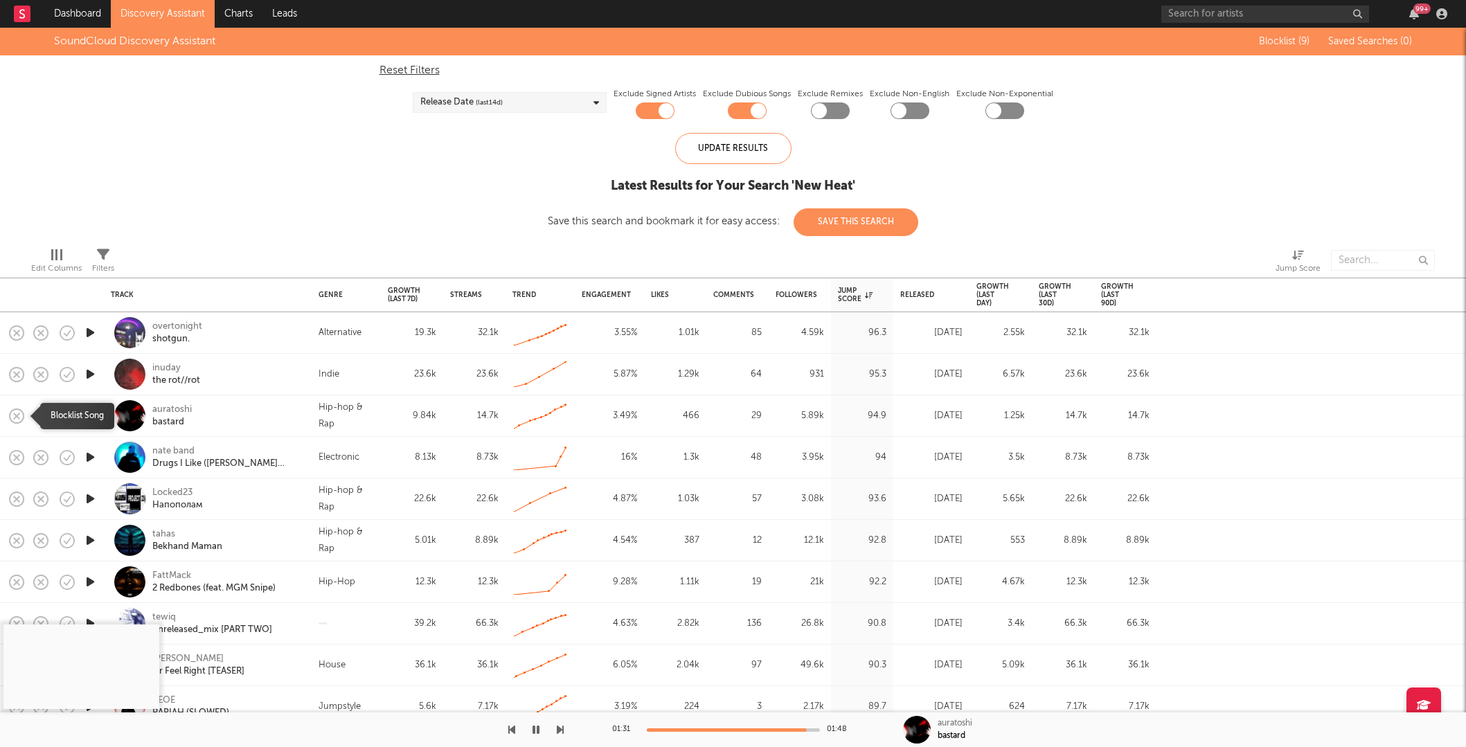
click at [21, 416] on icon "button" at bounding box center [16, 416] width 19 height 19
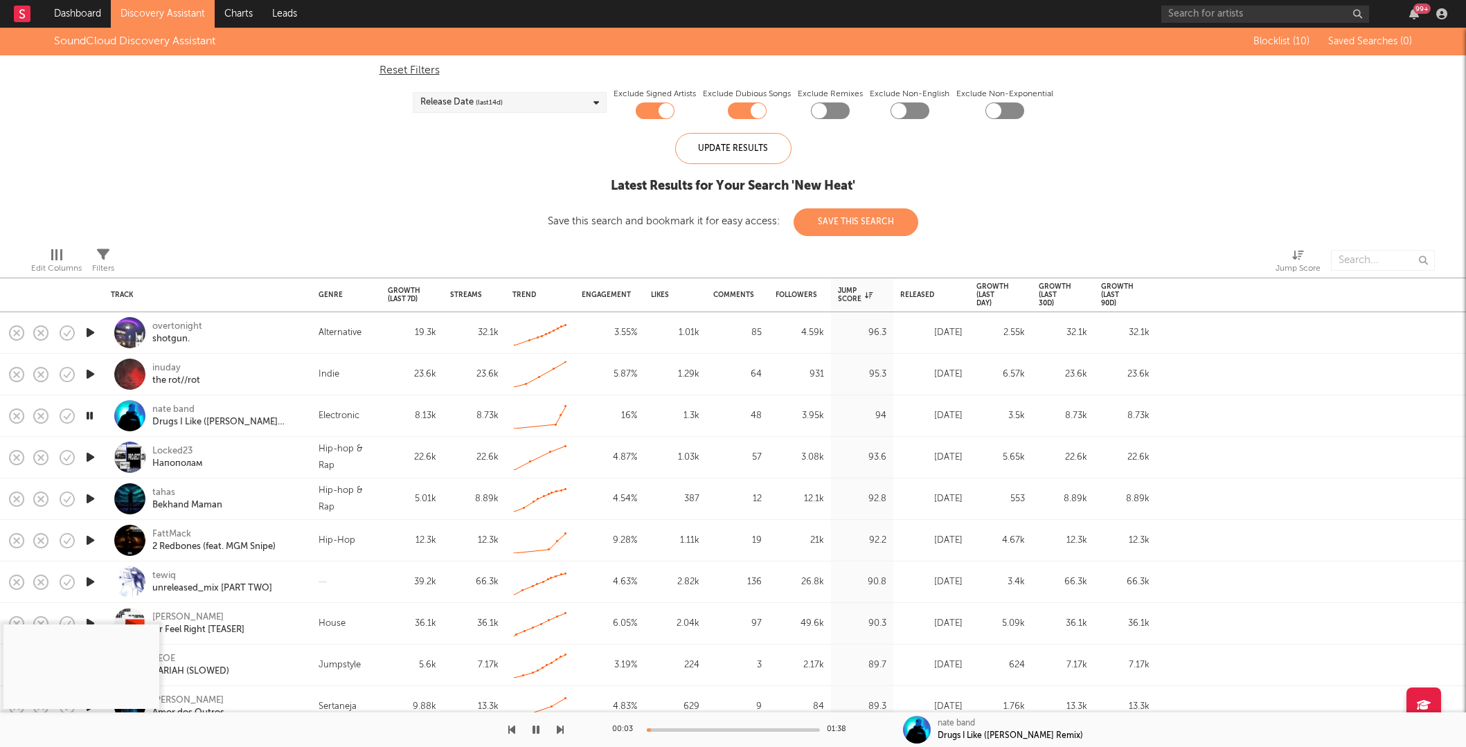
click at [679, 731] on div at bounding box center [733, 730] width 173 height 3
click at [704, 731] on div at bounding box center [733, 730] width 173 height 3
click at [17, 413] on icon "button" at bounding box center [16, 416] width 19 height 19
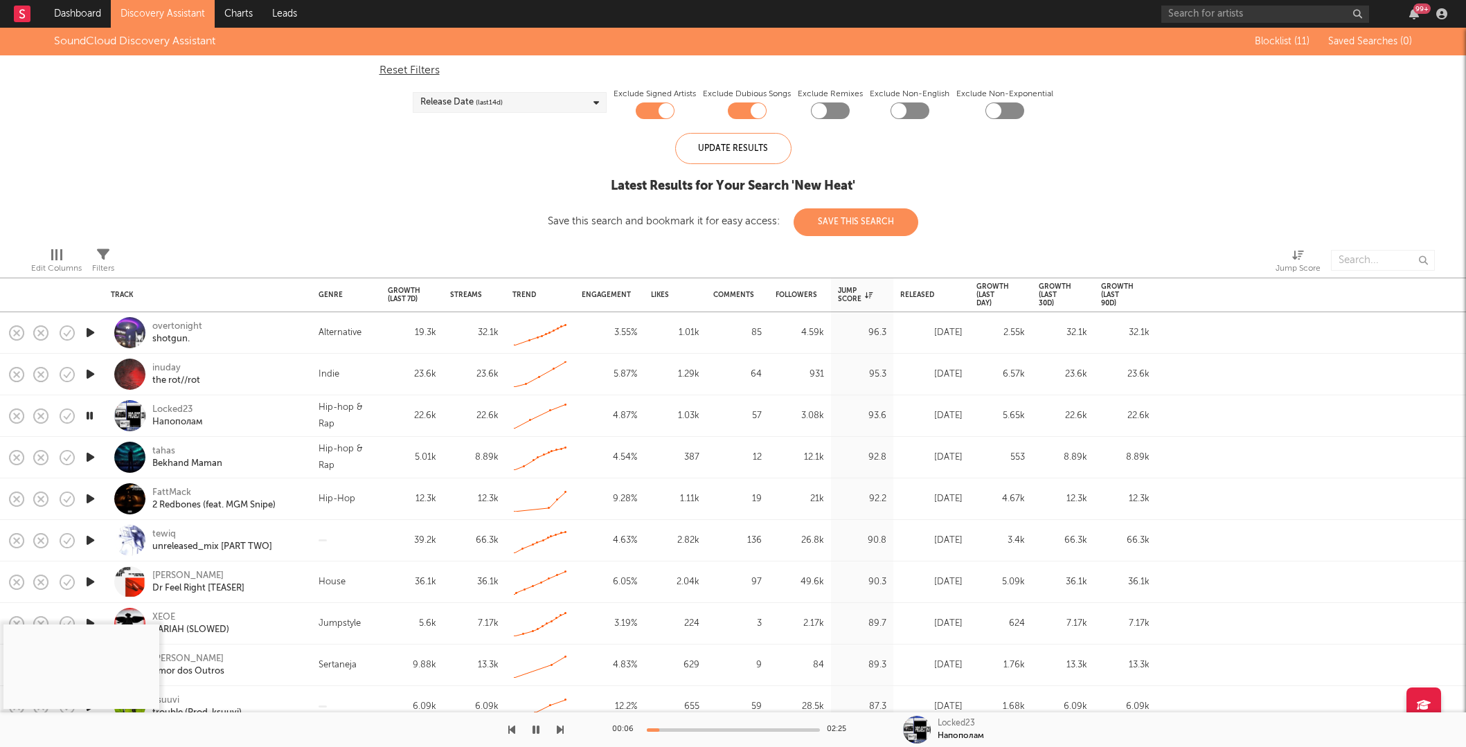
click at [702, 729] on div at bounding box center [733, 730] width 173 height 3
click at [15, 416] on rect "button" at bounding box center [17, 416] width 6 height 6
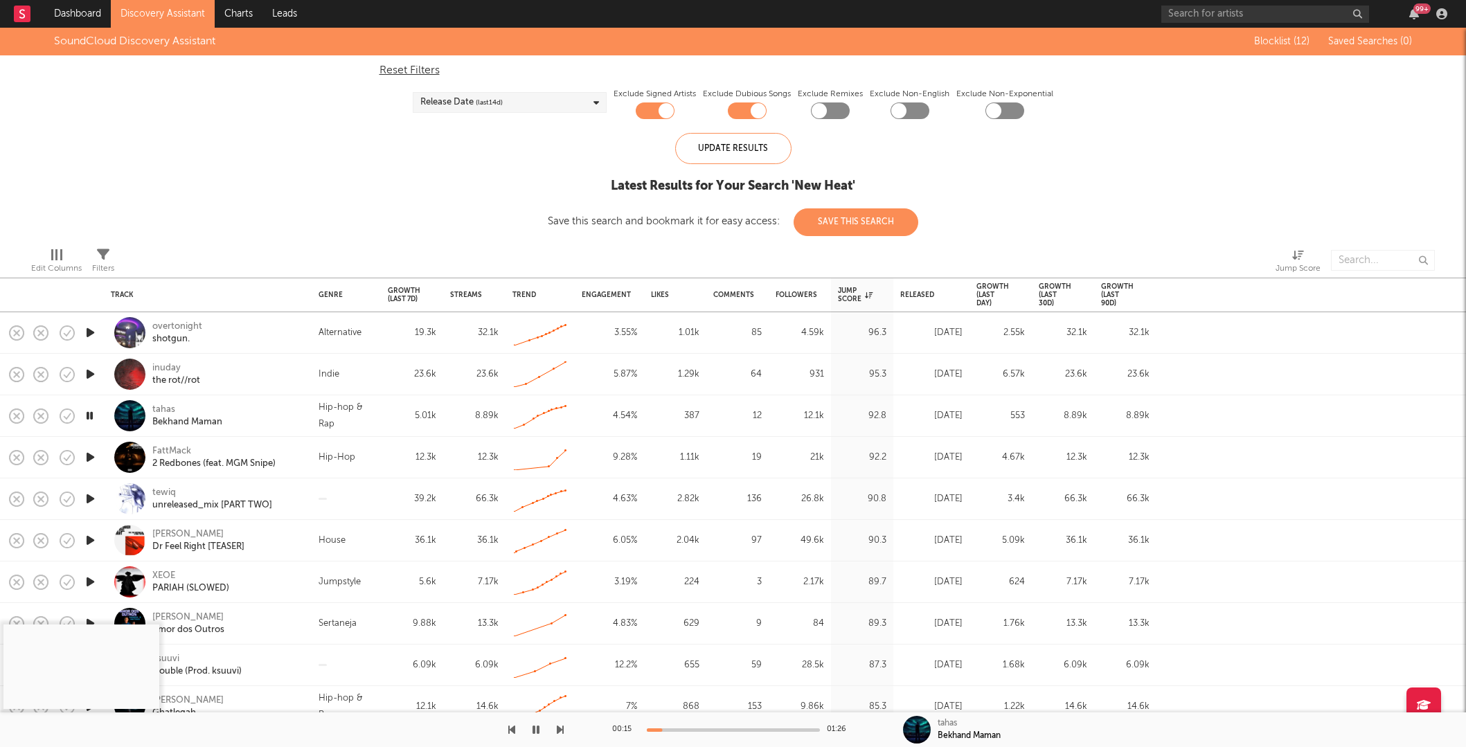
click at [597, 102] on icon at bounding box center [596, 102] width 6 height 9
click at [163, 409] on div "tahas" at bounding box center [163, 410] width 23 height 12
click at [21, 419] on icon "button" at bounding box center [16, 416] width 19 height 19
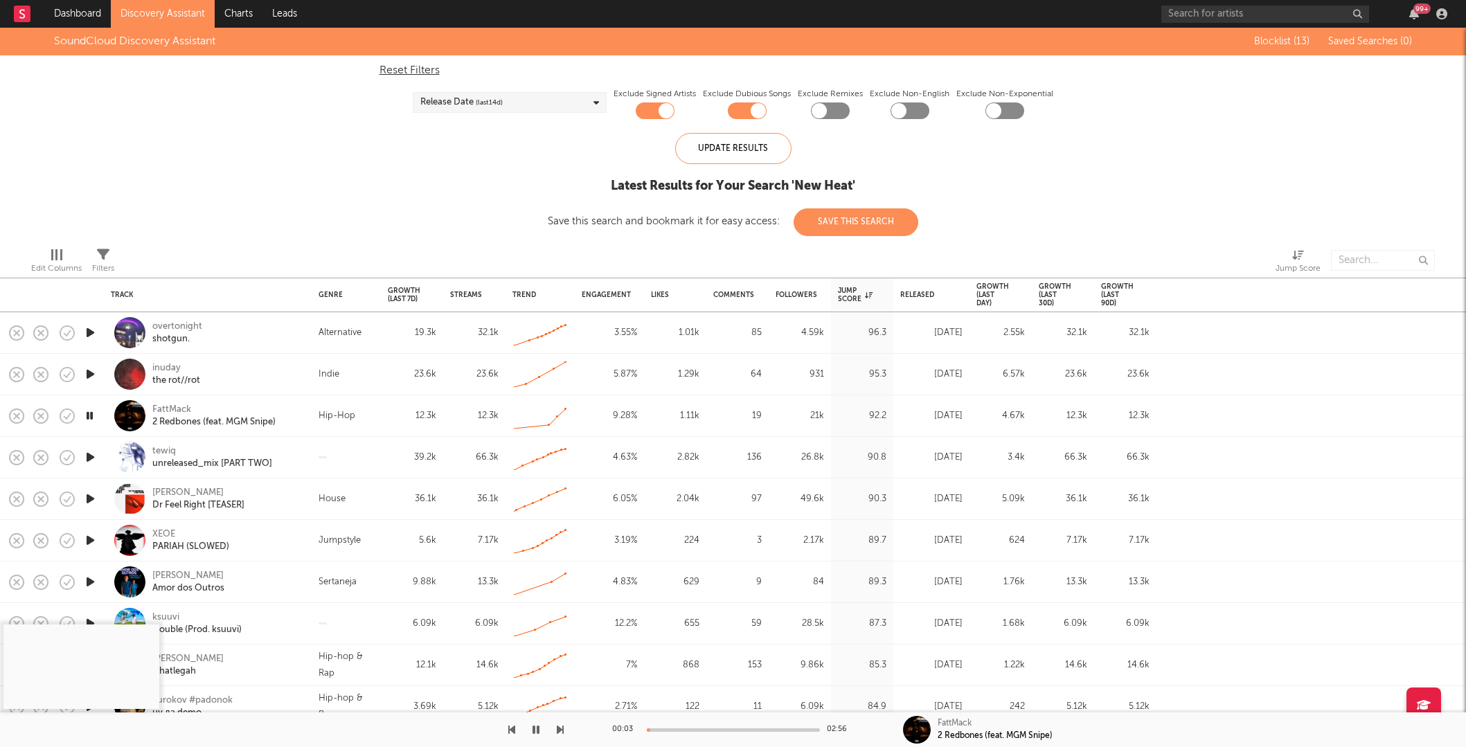
click at [714, 731] on div at bounding box center [733, 730] width 173 height 3
click at [15, 413] on rect "button" at bounding box center [17, 416] width 6 height 6
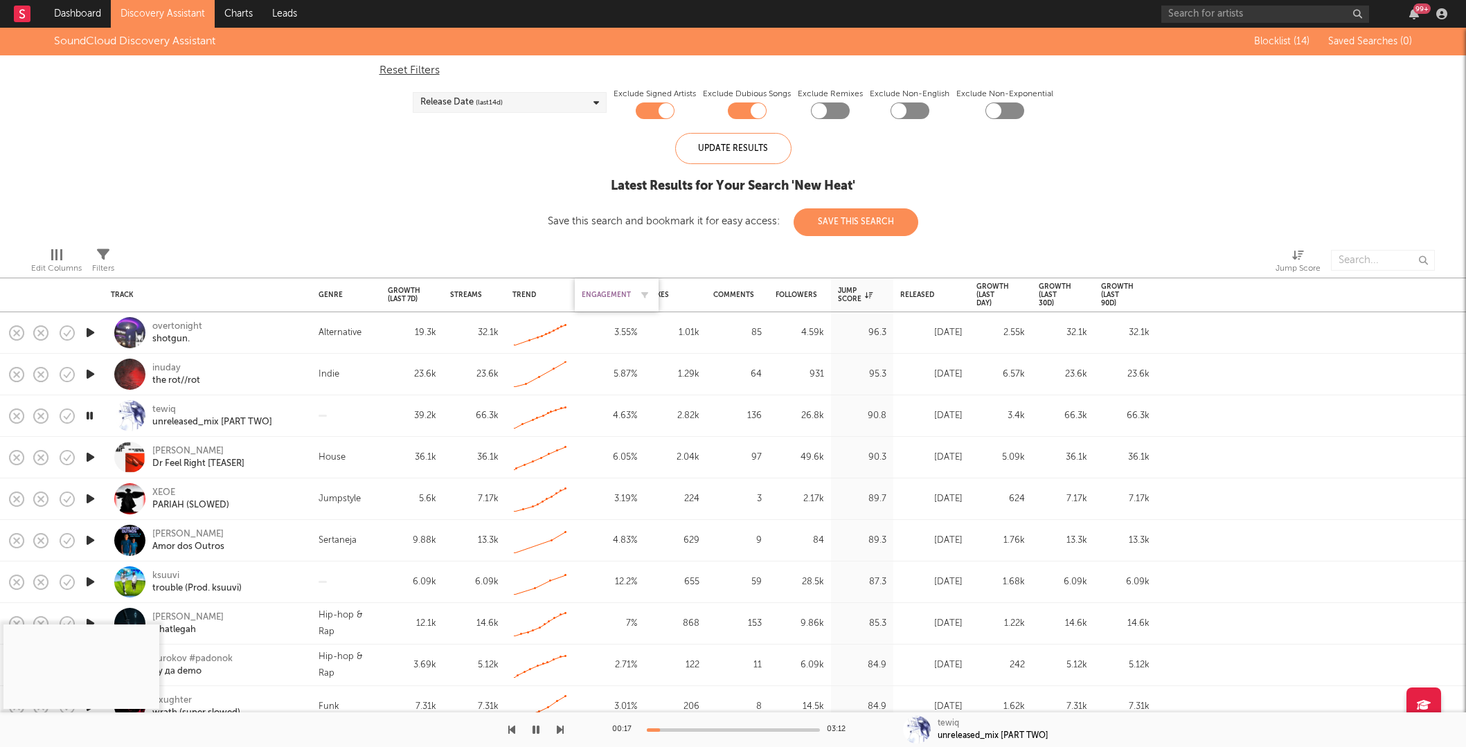
click at [615, 296] on div "Engagement" at bounding box center [606, 295] width 49 height 8
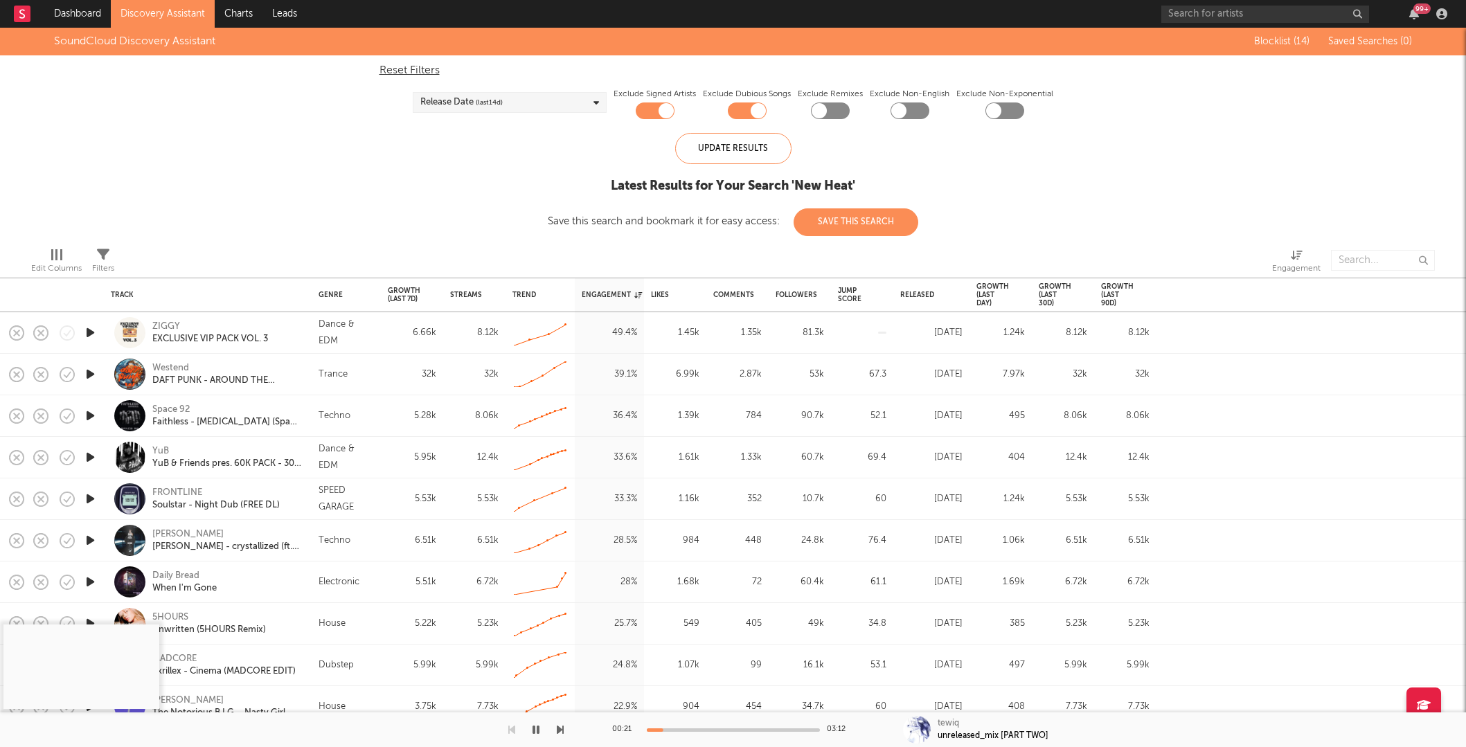
click at [86, 332] on icon "button" at bounding box center [90, 332] width 15 height 17
click at [675, 733] on div "00:05 03:50" at bounding box center [733, 730] width 242 height 35
click at [680, 731] on div at bounding box center [733, 730] width 173 height 3
click at [660, 727] on div "02:18 03:50" at bounding box center [733, 730] width 242 height 35
click at [659, 731] on div at bounding box center [594, 730] width 173 height 3
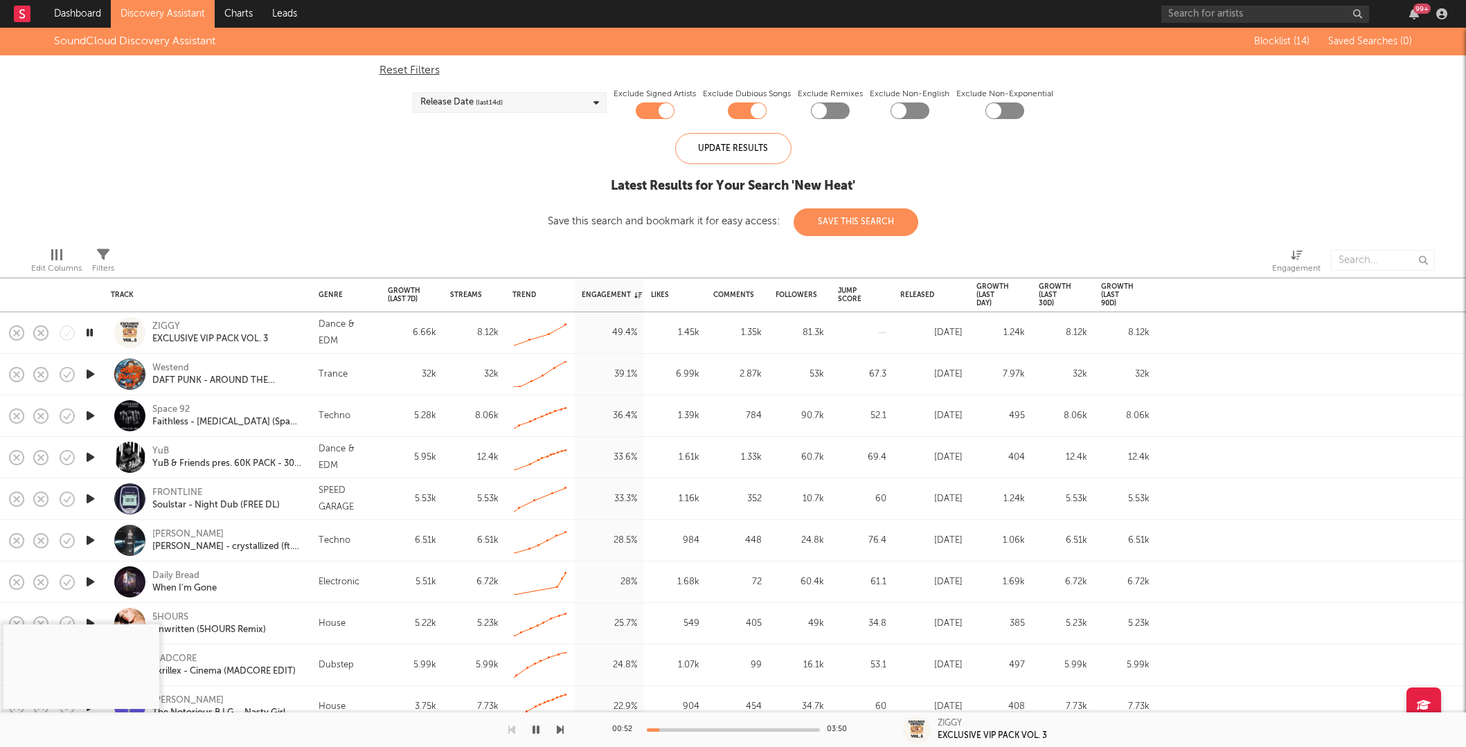
click at [663, 731] on div at bounding box center [733, 730] width 173 height 3
click at [674, 729] on div at bounding box center [733, 730] width 173 height 3
click at [690, 729] on div at bounding box center [733, 730] width 173 height 3
click at [700, 729] on div at bounding box center [733, 730] width 173 height 3
click at [16, 331] on icon "button" at bounding box center [16, 332] width 19 height 19
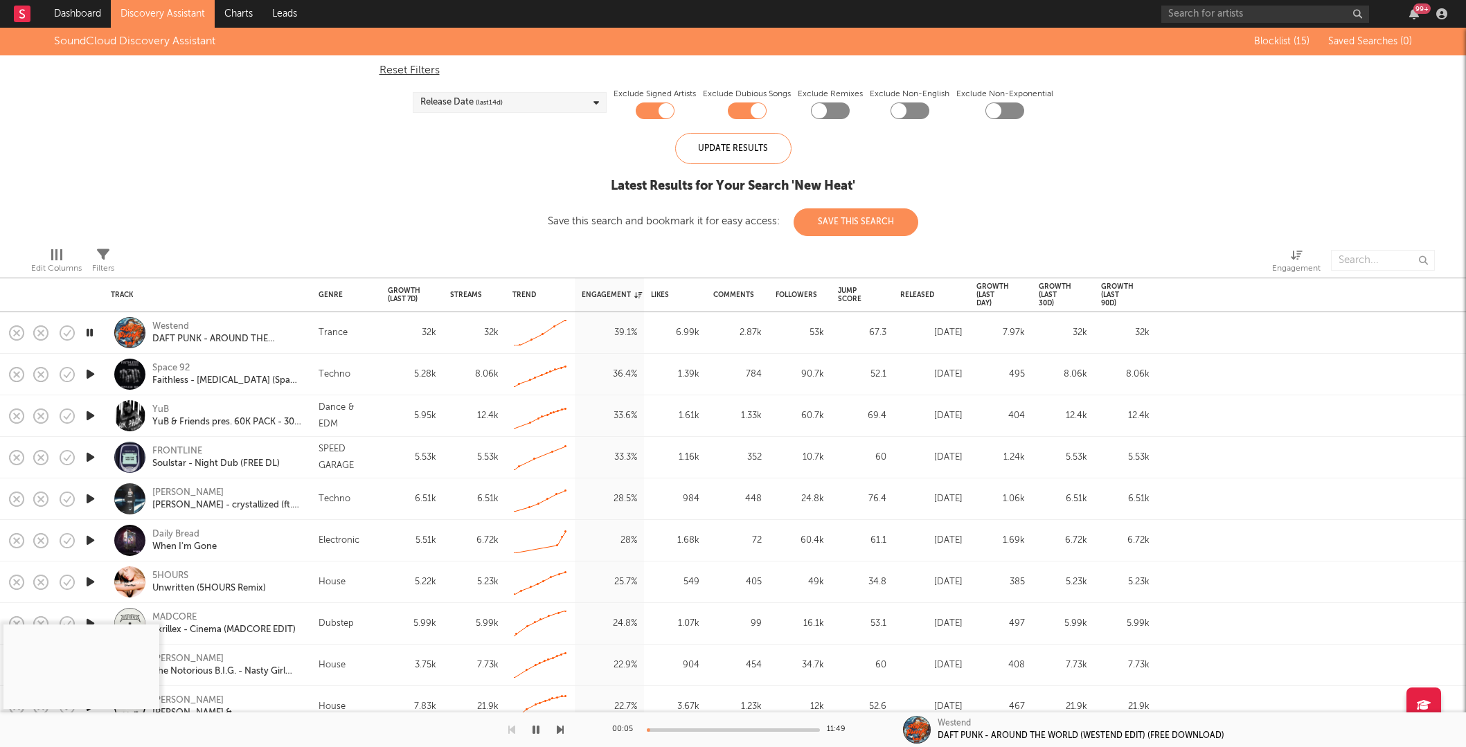
click at [661, 731] on div at bounding box center [733, 730] width 173 height 3
click at [669, 731] on div at bounding box center [733, 730] width 173 height 3
click at [692, 729] on div at bounding box center [733, 730] width 173 height 3
click at [711, 729] on div at bounding box center [733, 730] width 173 height 3
click at [732, 729] on div at bounding box center [733, 730] width 173 height 3
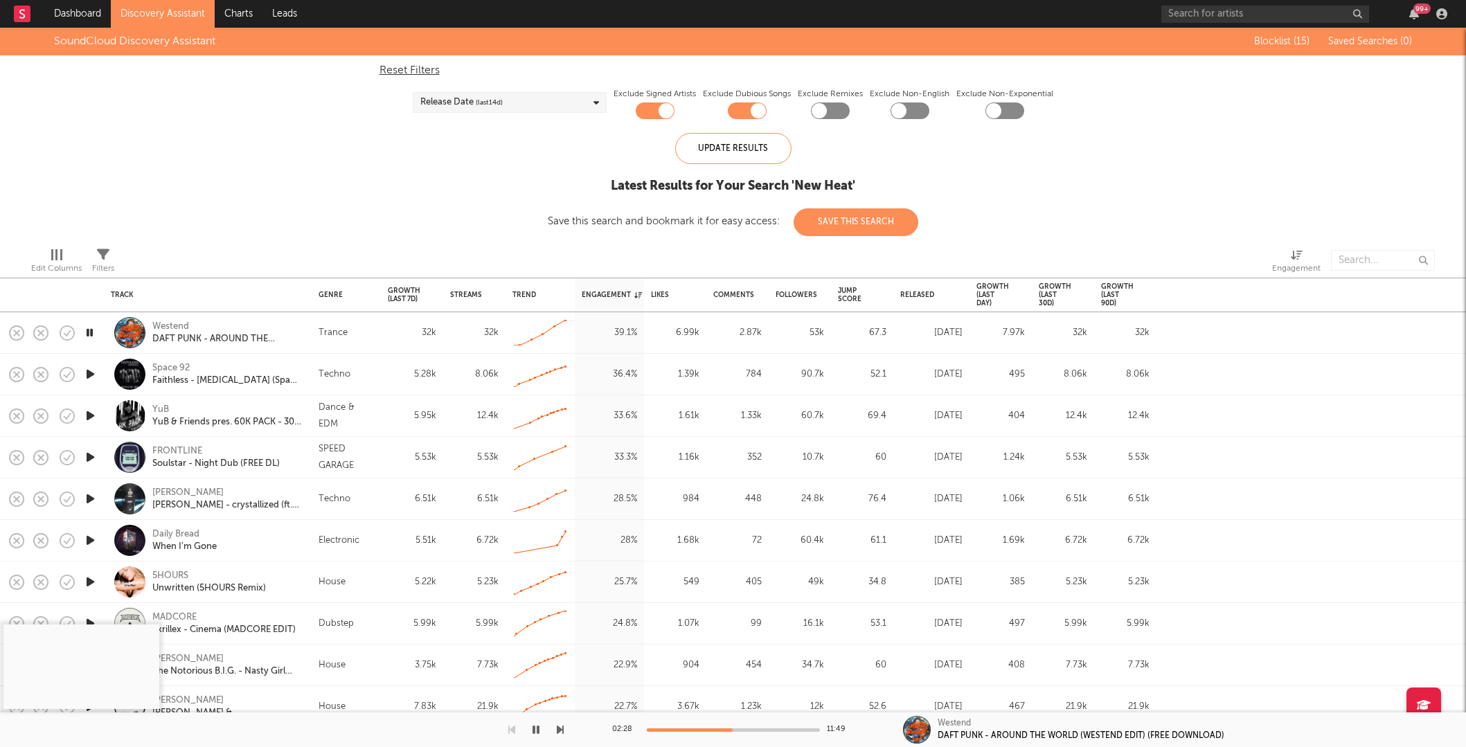
click at [754, 729] on div at bounding box center [733, 730] width 173 height 3
click at [767, 729] on div at bounding box center [733, 730] width 173 height 3
click at [15, 332] on rect "button" at bounding box center [17, 333] width 6 height 6
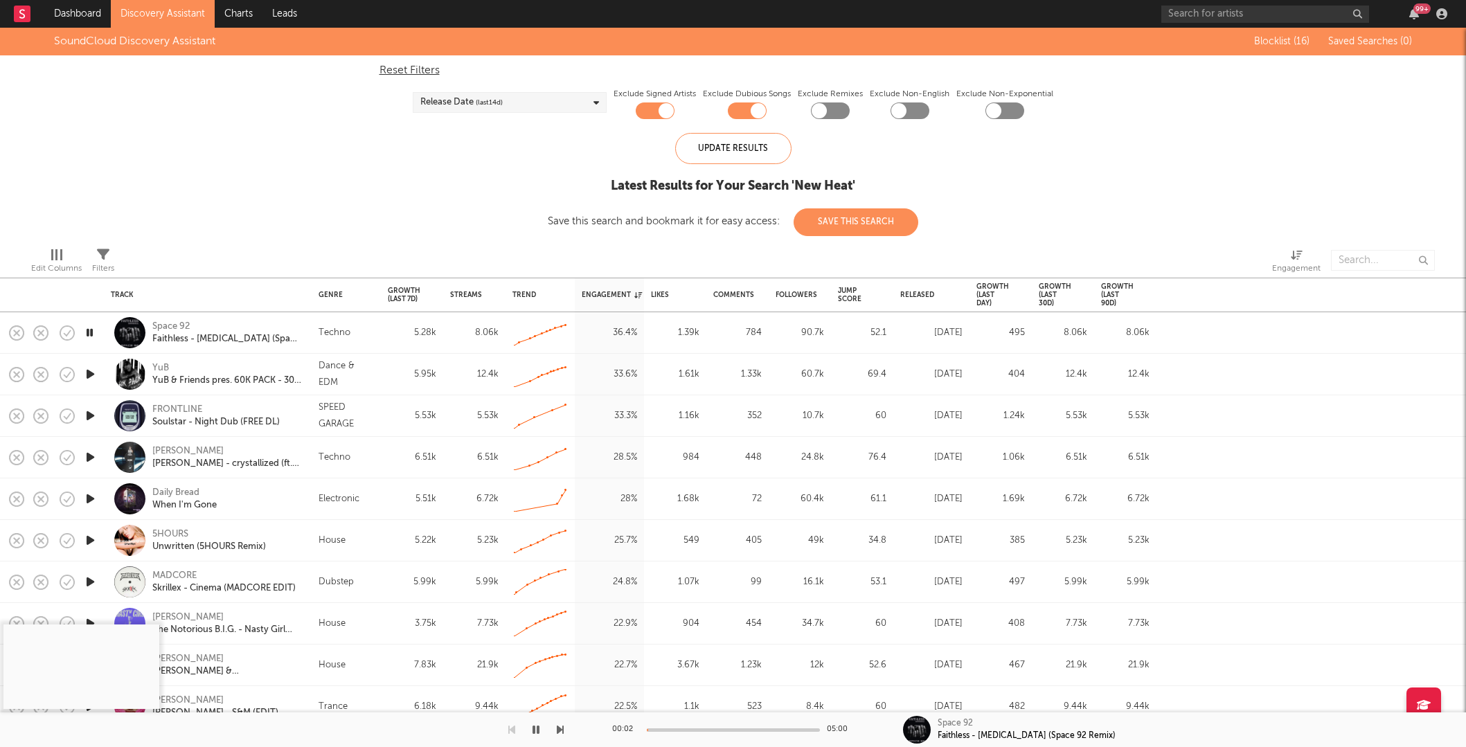
click at [663, 730] on div at bounding box center [733, 730] width 173 height 3
click at [679, 729] on div at bounding box center [733, 730] width 173 height 3
click at [695, 729] on div at bounding box center [733, 730] width 173 height 3
click at [705, 726] on div "01:35 05:00" at bounding box center [733, 730] width 242 height 35
click at [710, 731] on div at bounding box center [733, 730] width 173 height 3
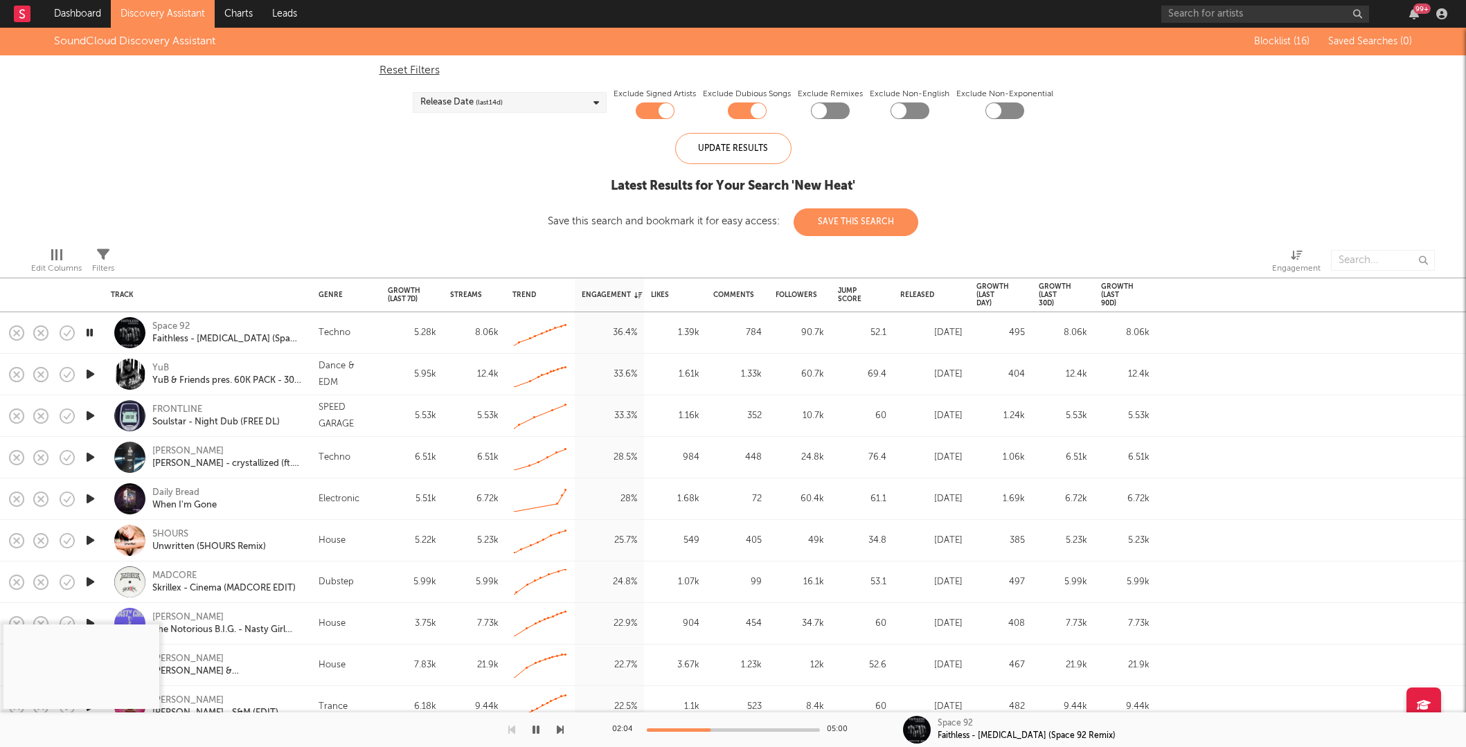
click at [729, 729] on div at bounding box center [733, 730] width 173 height 3
click at [753, 729] on div at bounding box center [733, 730] width 173 height 3
click at [776, 729] on div at bounding box center [733, 730] width 173 height 3
click at [18, 334] on rect "button" at bounding box center [17, 333] width 6 height 6
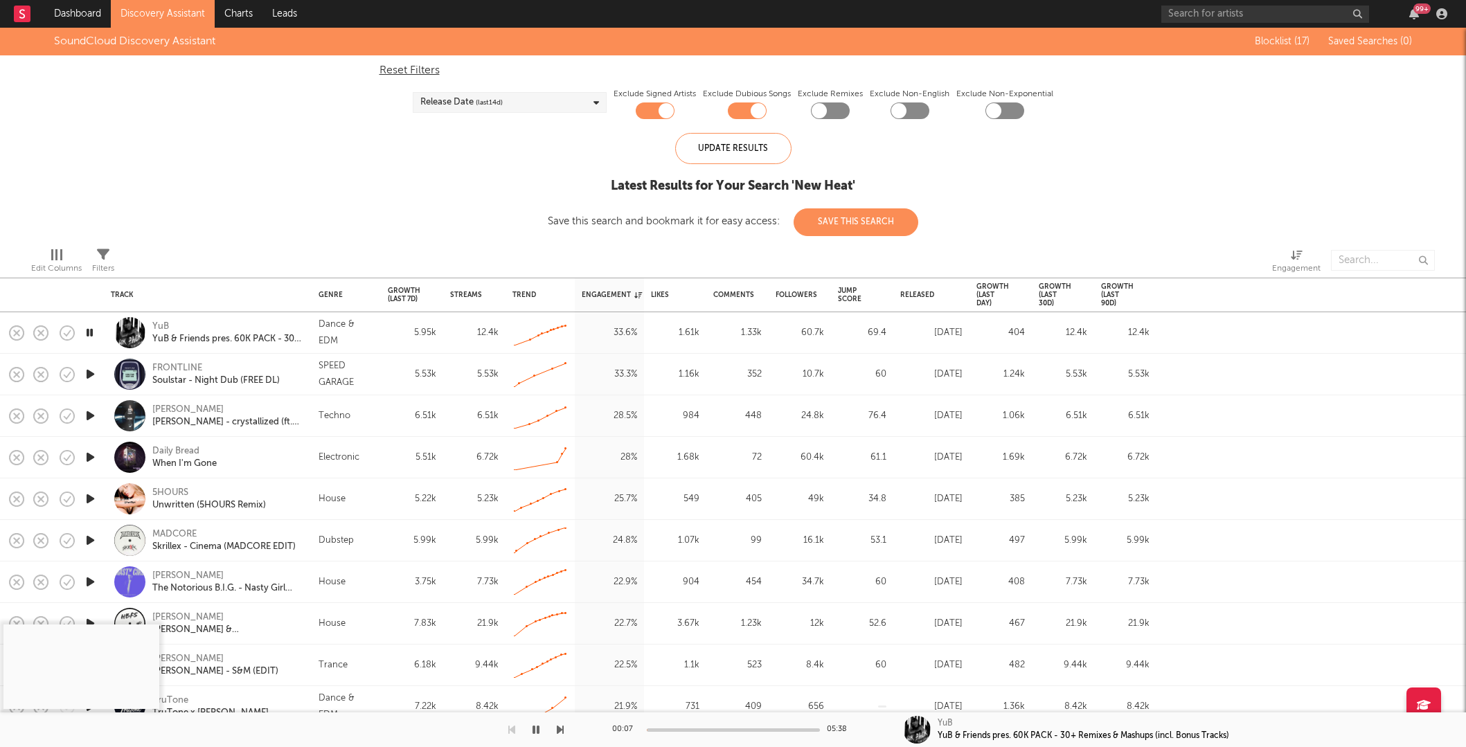
click at [676, 729] on div at bounding box center [733, 730] width 173 height 3
click at [163, 322] on div "YuB" at bounding box center [160, 327] width 17 height 12
click at [15, 331] on rect "button" at bounding box center [17, 333] width 6 height 6
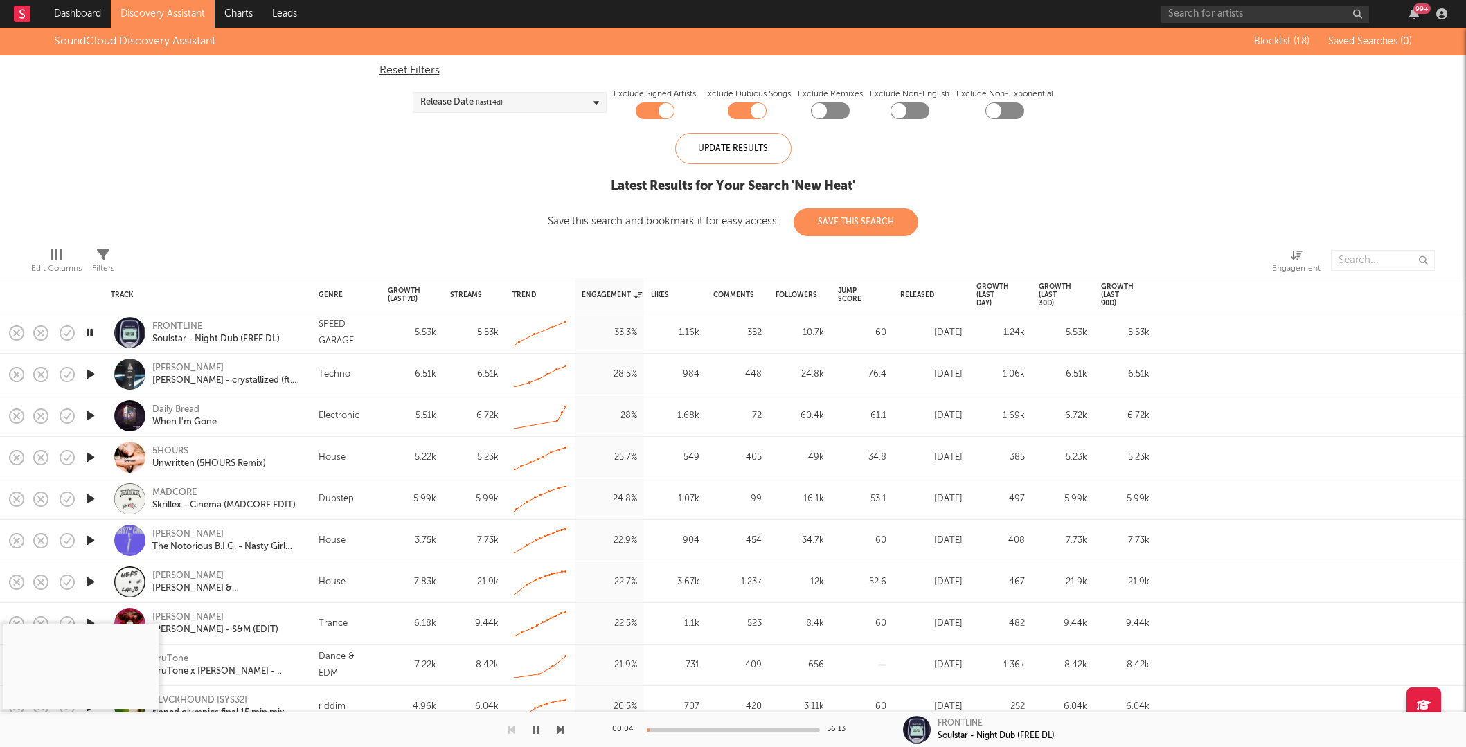
click at [681, 729] on div at bounding box center [733, 730] width 173 height 3
click at [716, 731] on div at bounding box center [733, 730] width 173 height 3
click at [742, 729] on div at bounding box center [733, 730] width 173 height 3
click at [767, 729] on div at bounding box center [733, 730] width 173 height 3
click at [17, 333] on rect "button" at bounding box center [17, 333] width 6 height 6
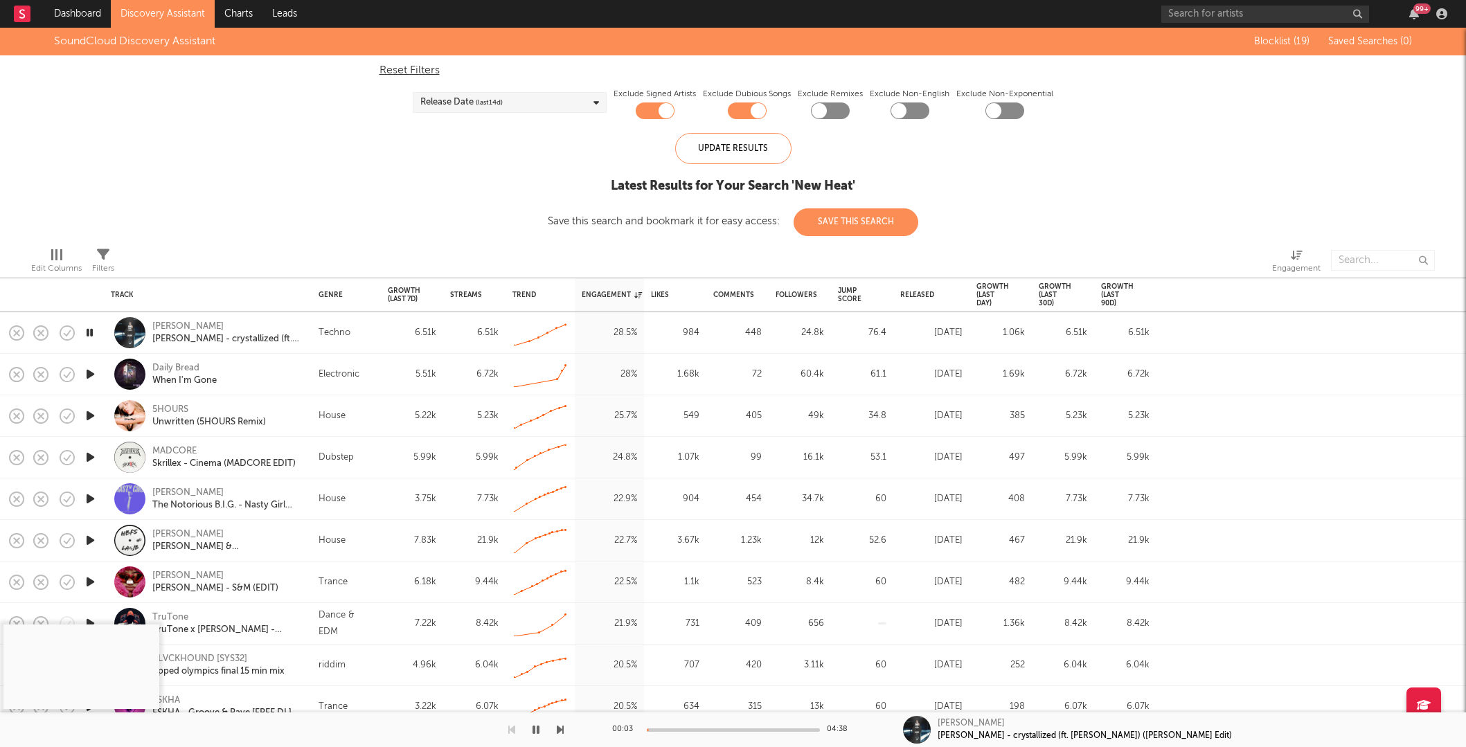
click at [693, 732] on div "00:03 04:38" at bounding box center [733, 730] width 242 height 35
click at [694, 727] on div "00:04 04:38" at bounding box center [733, 730] width 242 height 35
click at [694, 731] on div at bounding box center [733, 730] width 173 height 3
click at [730, 729] on div at bounding box center [733, 730] width 173 height 3
click at [15, 332] on rect "button" at bounding box center [17, 333] width 6 height 6
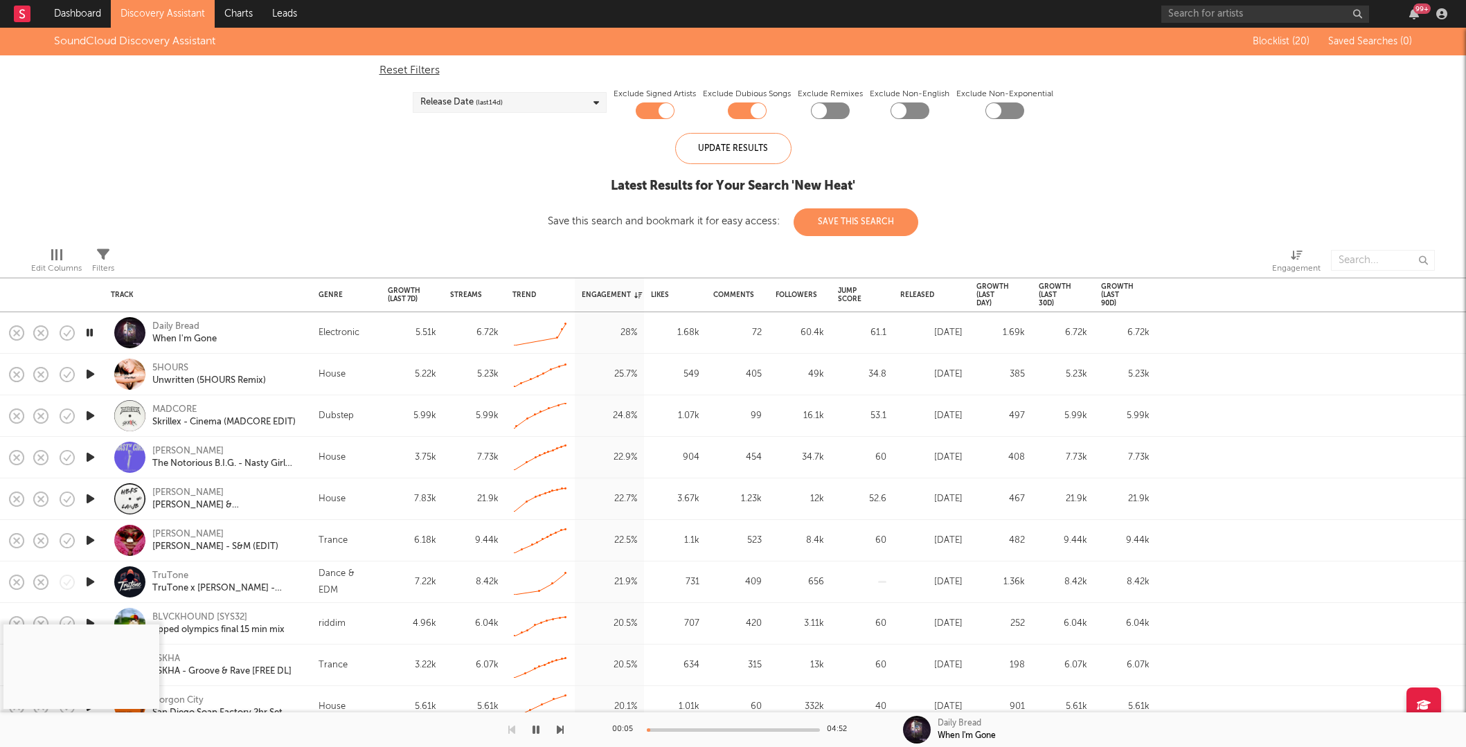
click at [675, 730] on div at bounding box center [733, 730] width 173 height 3
click at [17, 332] on rect "button" at bounding box center [17, 333] width 6 height 6
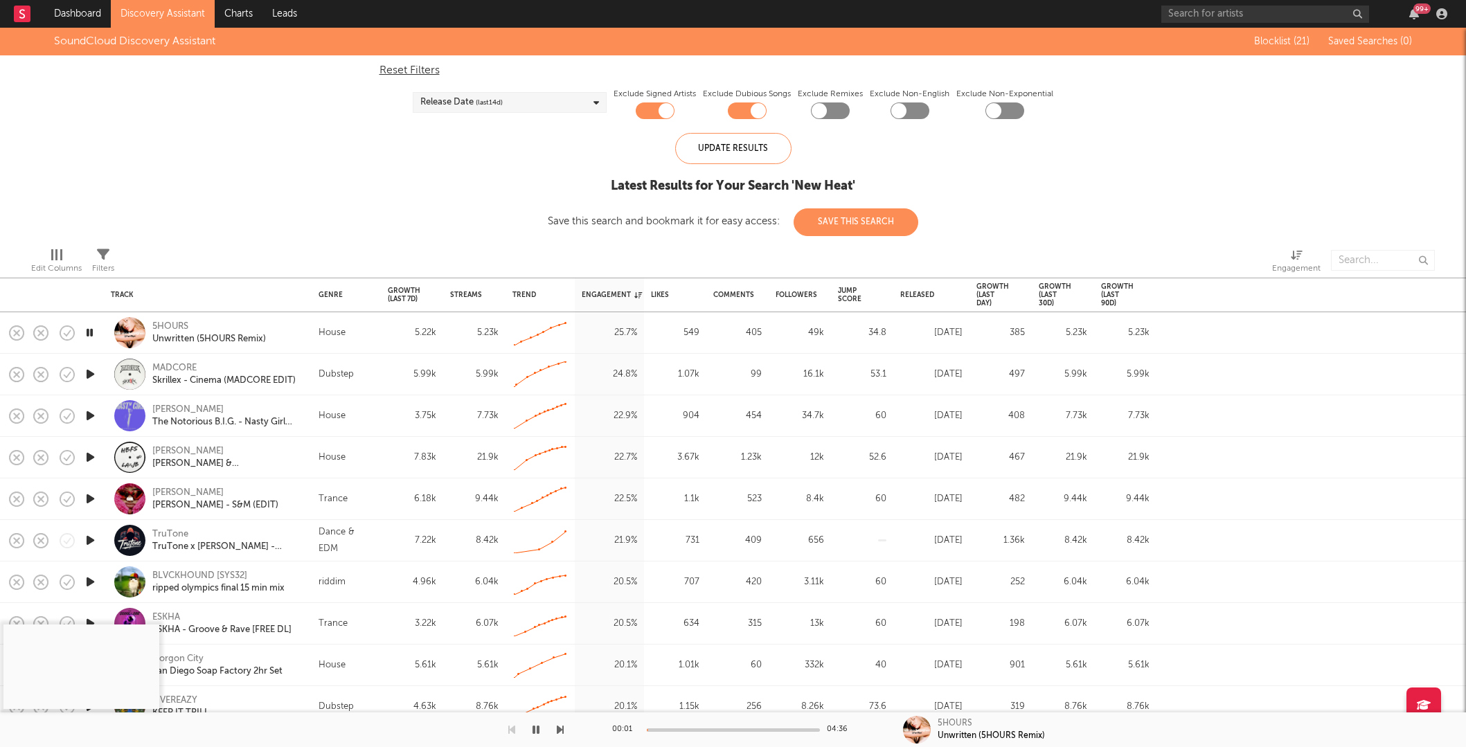
click at [508, 100] on div "Release Date (last 14 d)" at bounding box center [510, 102] width 194 height 21
click at [1001, 148] on div "SoundCloud Discovery Assistant Blocklist ( 21 ) Saved Searches ( 0 ) Reset Filt…" at bounding box center [733, 132] width 1466 height 208
click at [834, 109] on div at bounding box center [830, 110] width 39 height 17
click at [537, 730] on icon "button" at bounding box center [536, 729] width 7 height 11
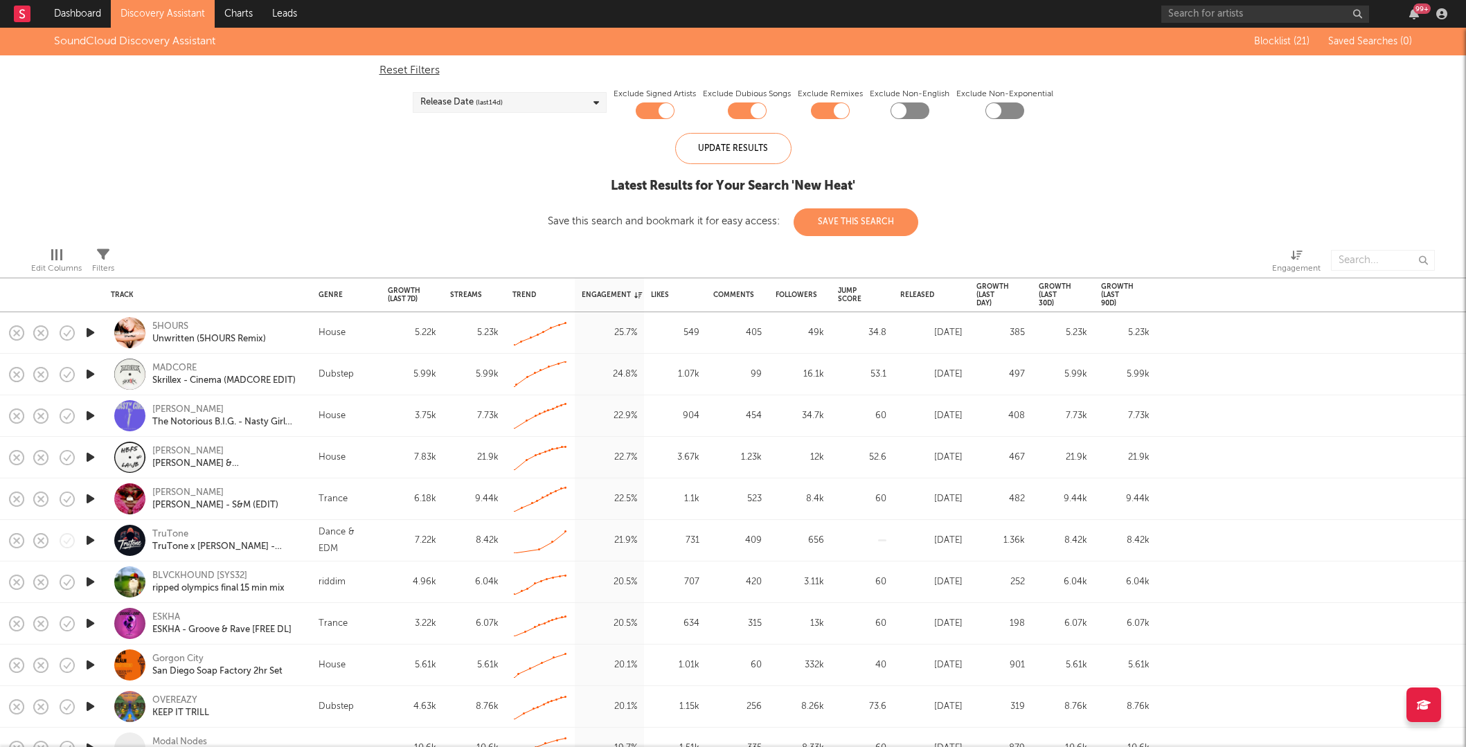
click at [84, 414] on icon "button" at bounding box center [90, 415] width 15 height 17
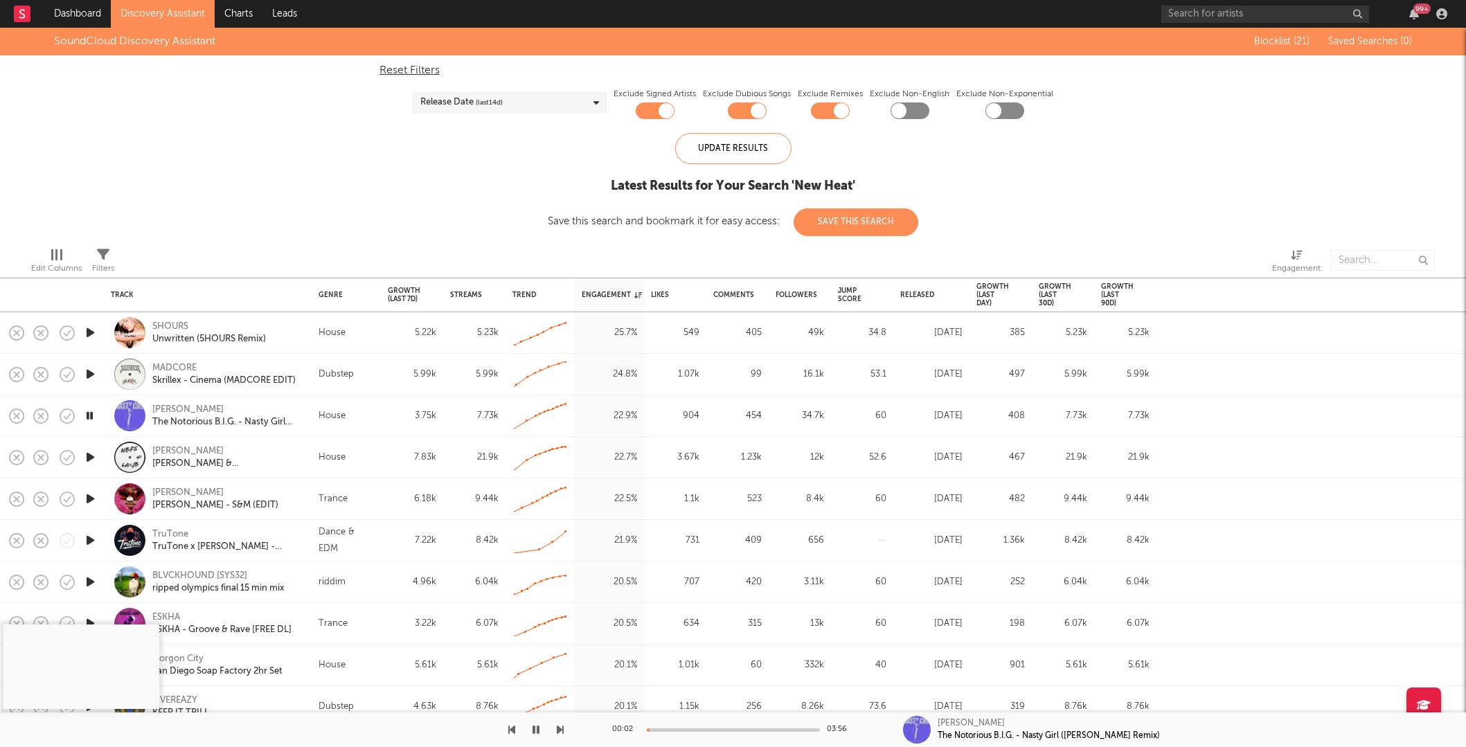
click at [680, 729] on div at bounding box center [733, 730] width 173 height 3
click at [11, 418] on icon "button" at bounding box center [16, 416] width 19 height 19
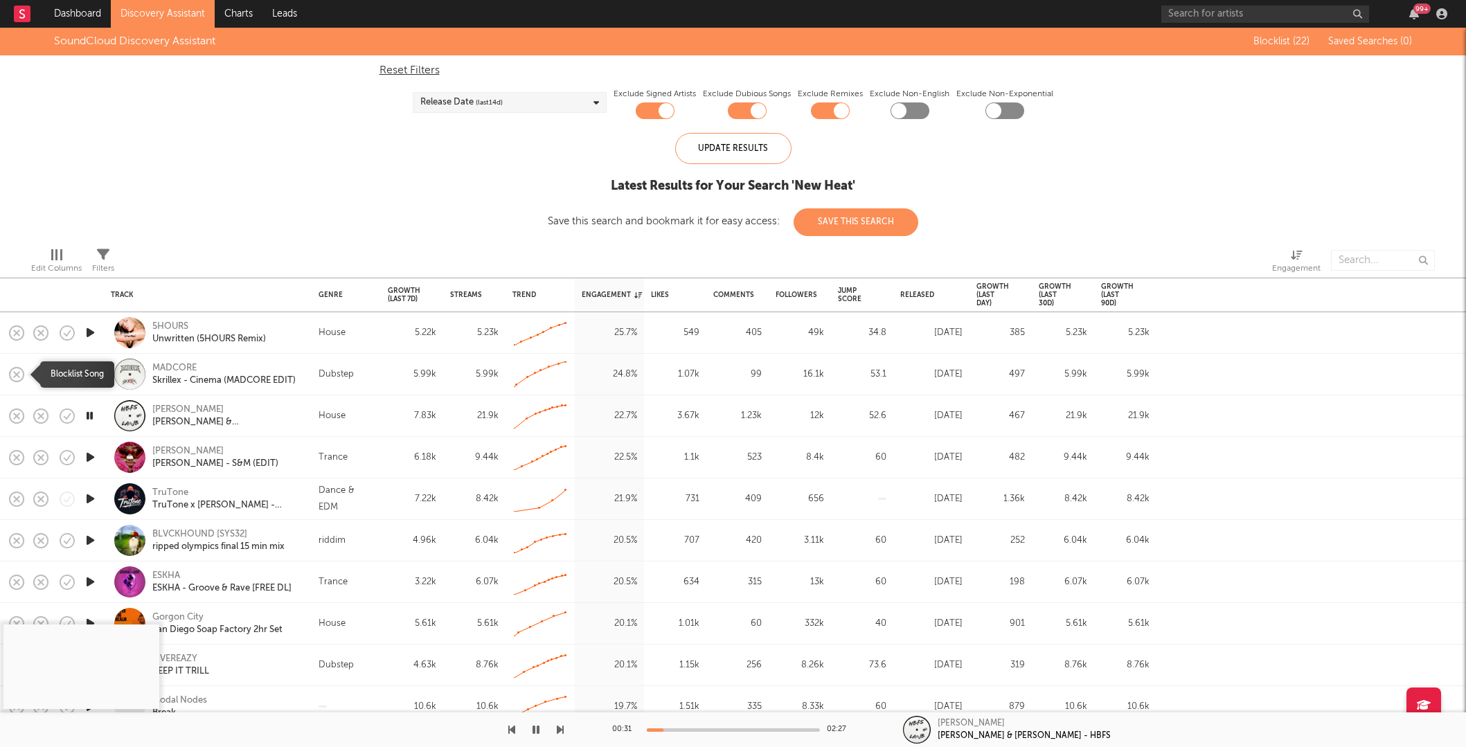
click at [19, 372] on rect "button" at bounding box center [17, 374] width 6 height 6
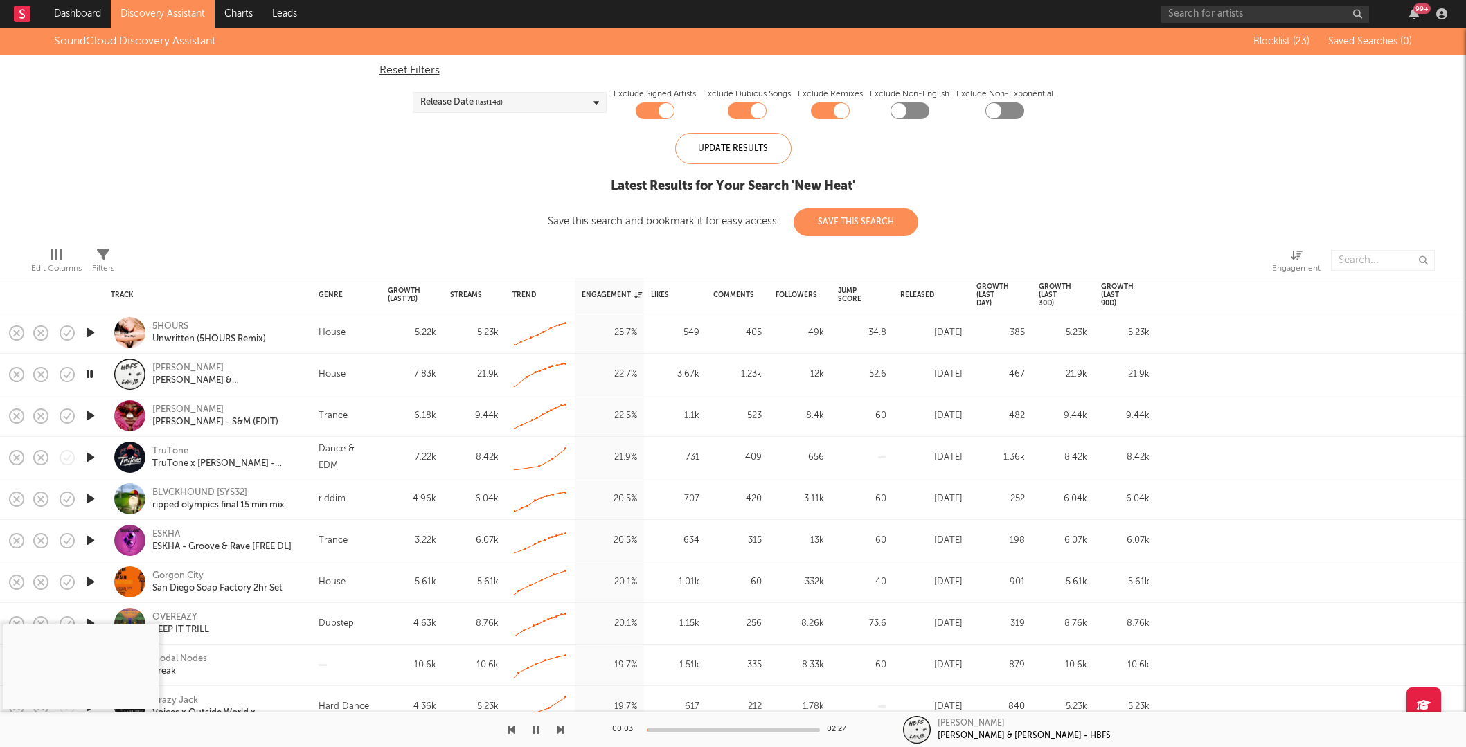
click at [826, 111] on div at bounding box center [830, 110] width 39 height 17
click at [826, 111] on div at bounding box center [819, 110] width 15 height 15
checkbox input "true"
click at [709, 729] on div at bounding box center [733, 730] width 173 height 3
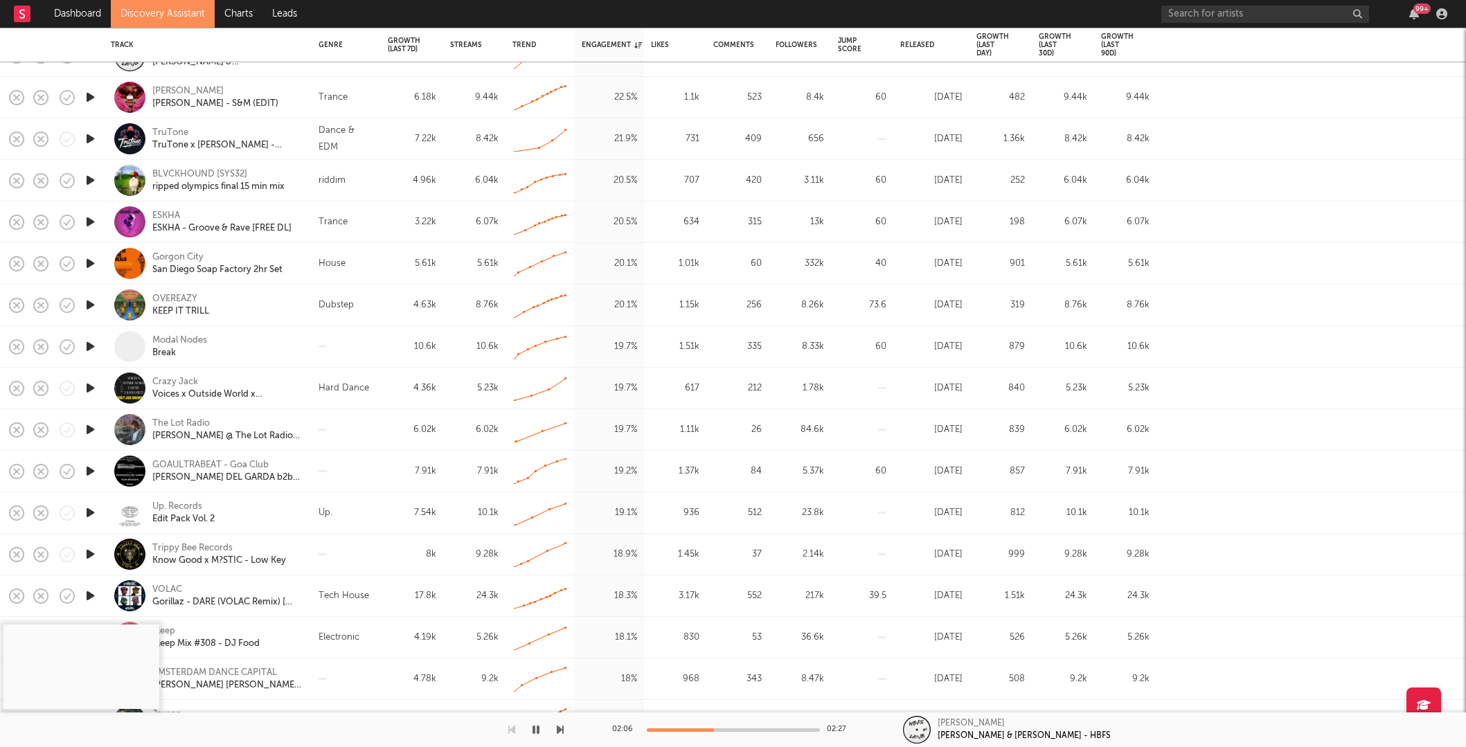
click at [90, 594] on icon "button" at bounding box center [90, 595] width 15 height 17
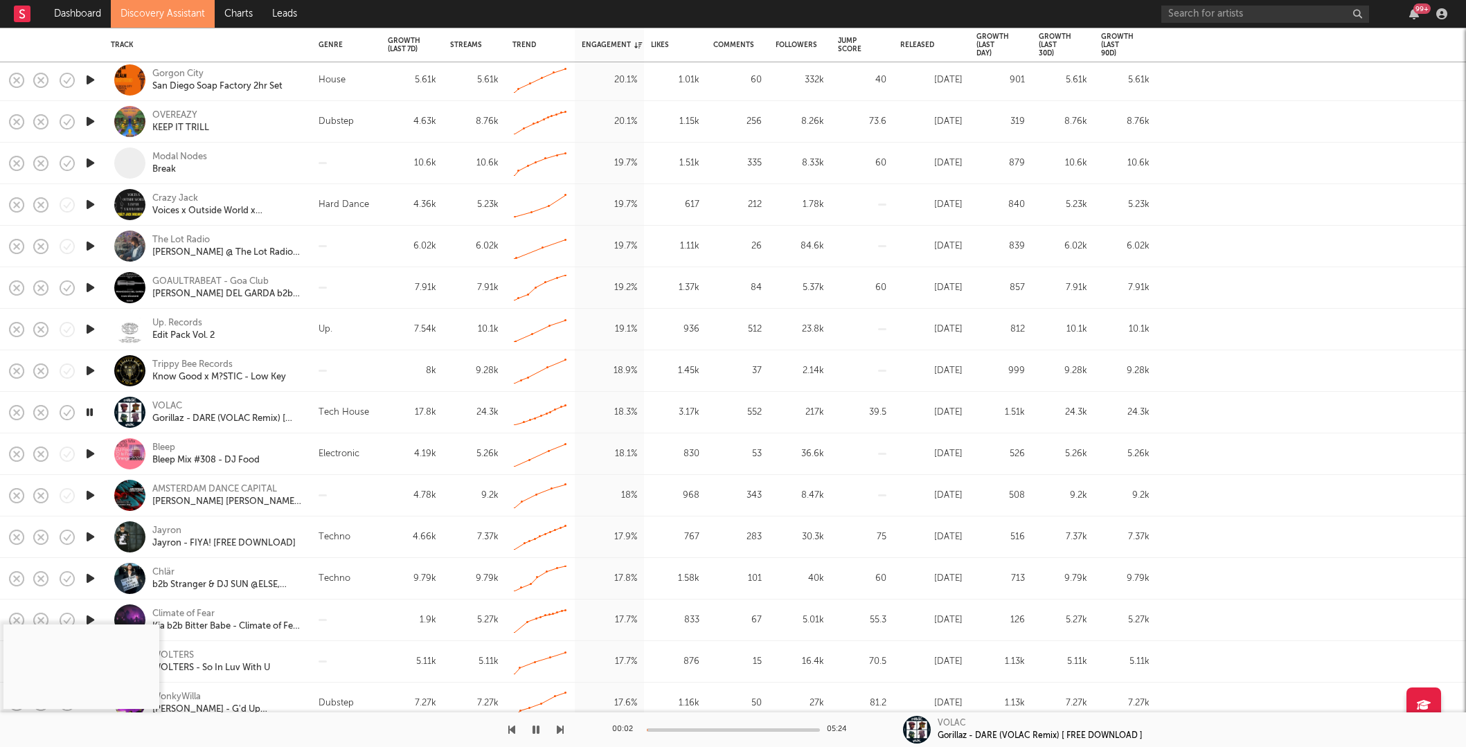
click at [669, 733] on div "00:02 05:24" at bounding box center [733, 730] width 242 height 35
click at [670, 731] on div at bounding box center [733, 730] width 173 height 3
click at [695, 729] on div at bounding box center [733, 730] width 173 height 3
click at [715, 729] on div at bounding box center [733, 730] width 173 height 3
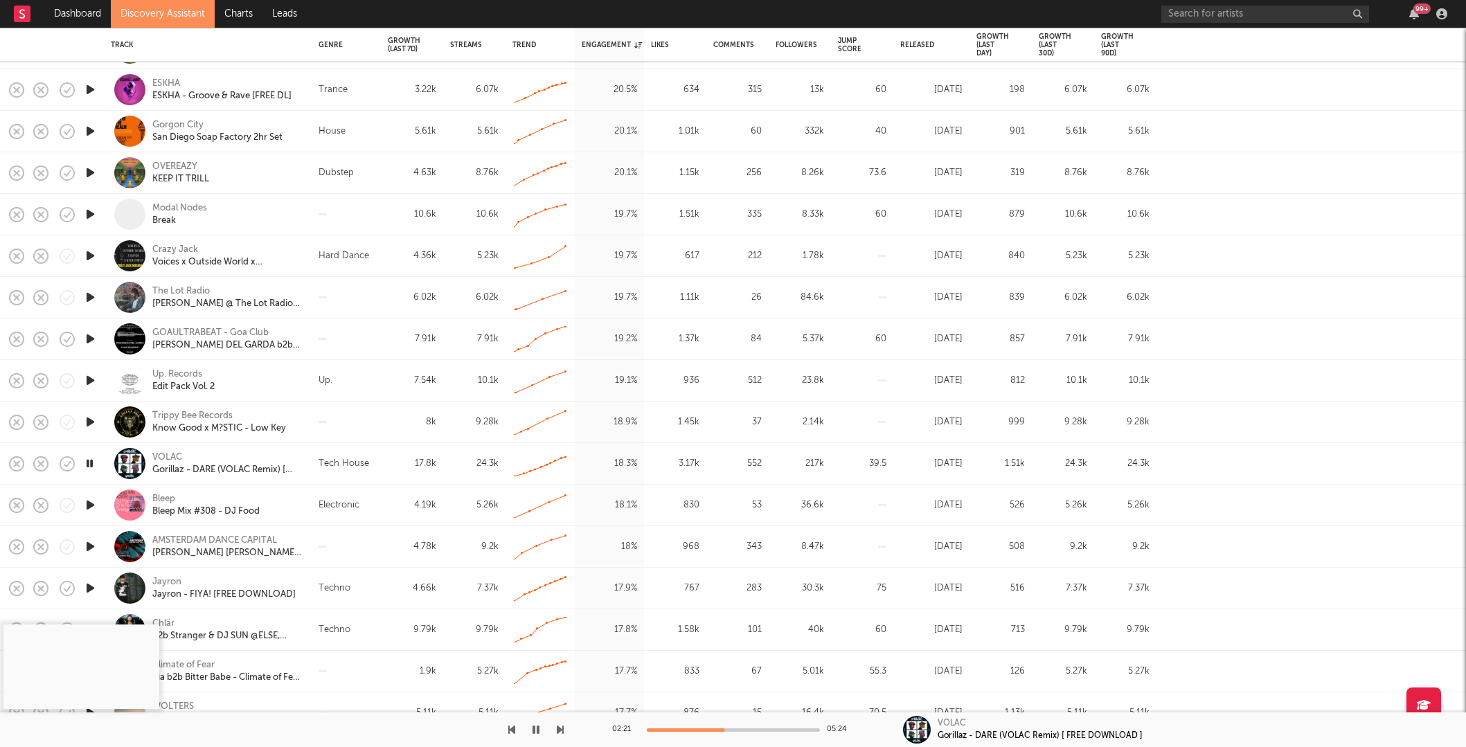
click at [740, 731] on div at bounding box center [733, 730] width 173 height 3
click at [762, 730] on div at bounding box center [733, 730] width 173 height 3
click at [783, 729] on div at bounding box center [733, 730] width 173 height 3
click at [797, 729] on div at bounding box center [733, 730] width 173 height 3
click at [805, 730] on div at bounding box center [733, 730] width 173 height 3
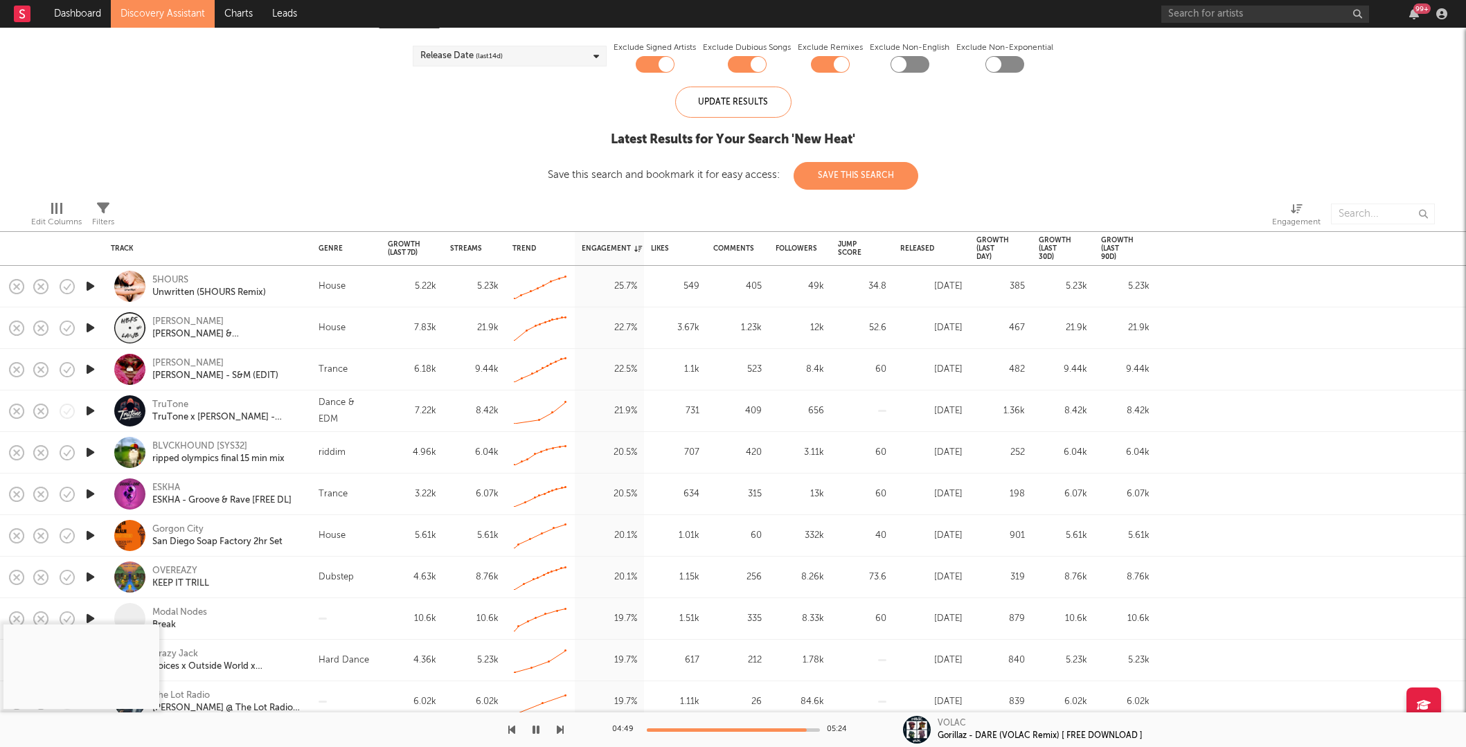
click at [92, 285] on icon "button" at bounding box center [90, 286] width 15 height 17
click at [681, 731] on div at bounding box center [733, 730] width 173 height 3
click at [712, 729] on div at bounding box center [733, 730] width 173 height 3
click at [90, 368] on icon "button" at bounding box center [90, 369] width 15 height 17
click at [663, 730] on div at bounding box center [733, 730] width 173 height 3
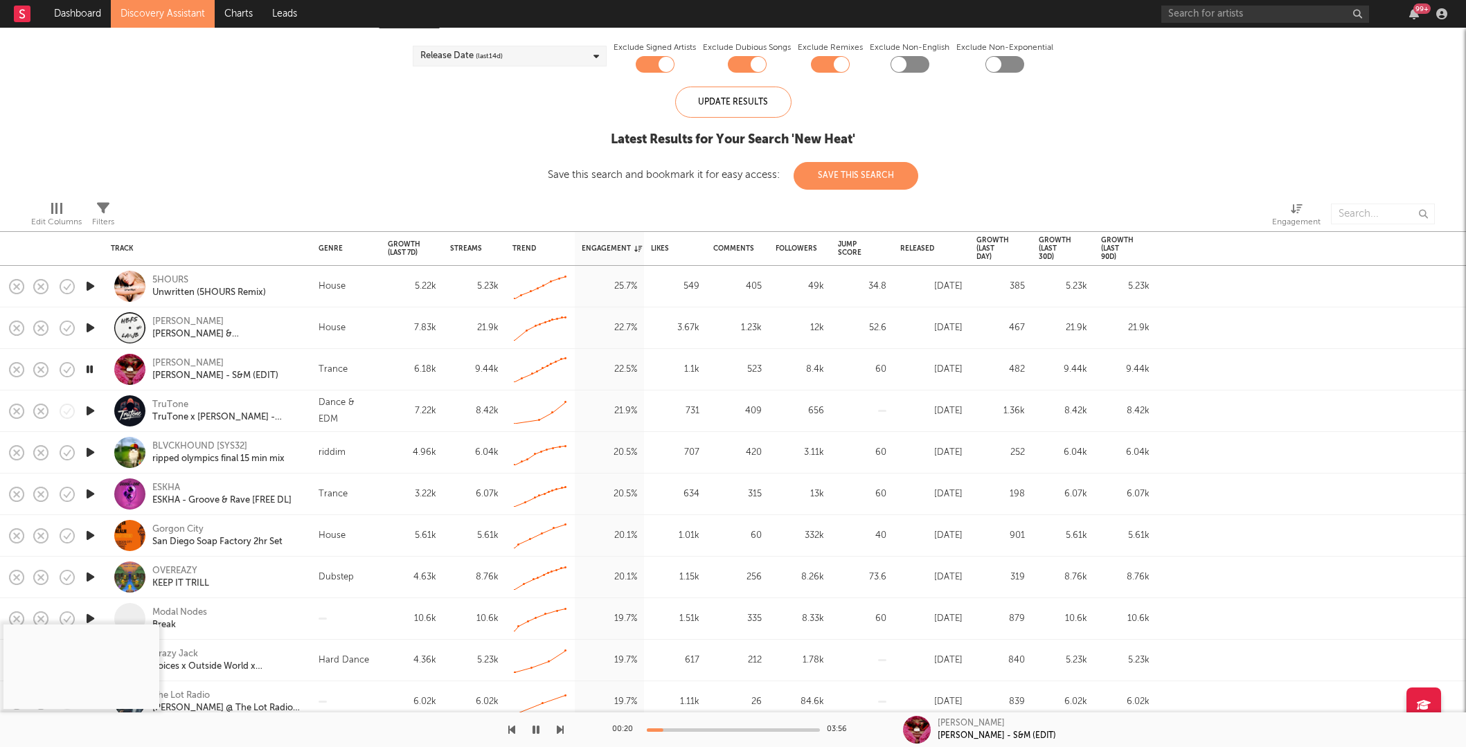
click at [691, 729] on div at bounding box center [733, 730] width 173 height 3
click at [713, 731] on div at bounding box center [733, 730] width 173 height 3
click at [15, 369] on icon "button" at bounding box center [16, 369] width 19 height 19
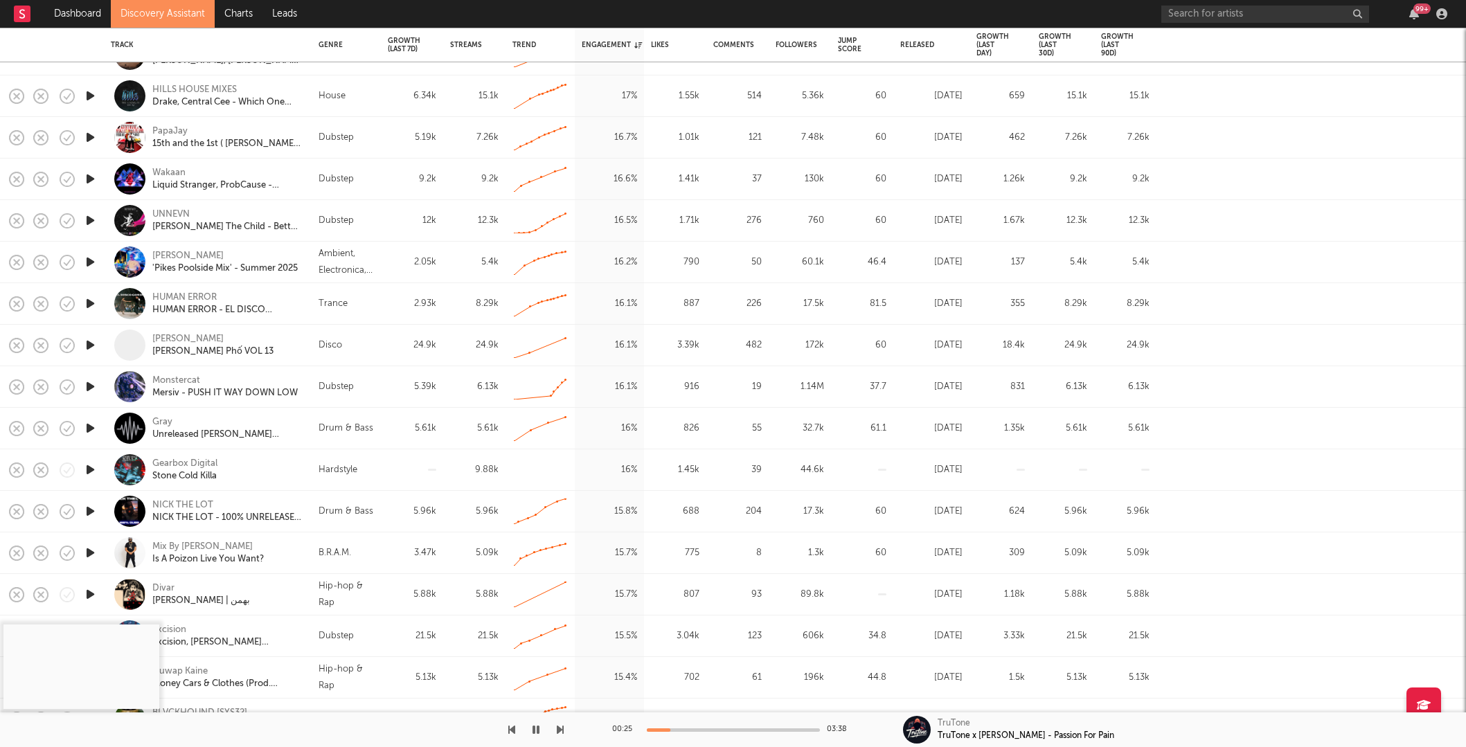
click at [681, 729] on div at bounding box center [733, 730] width 173 height 3
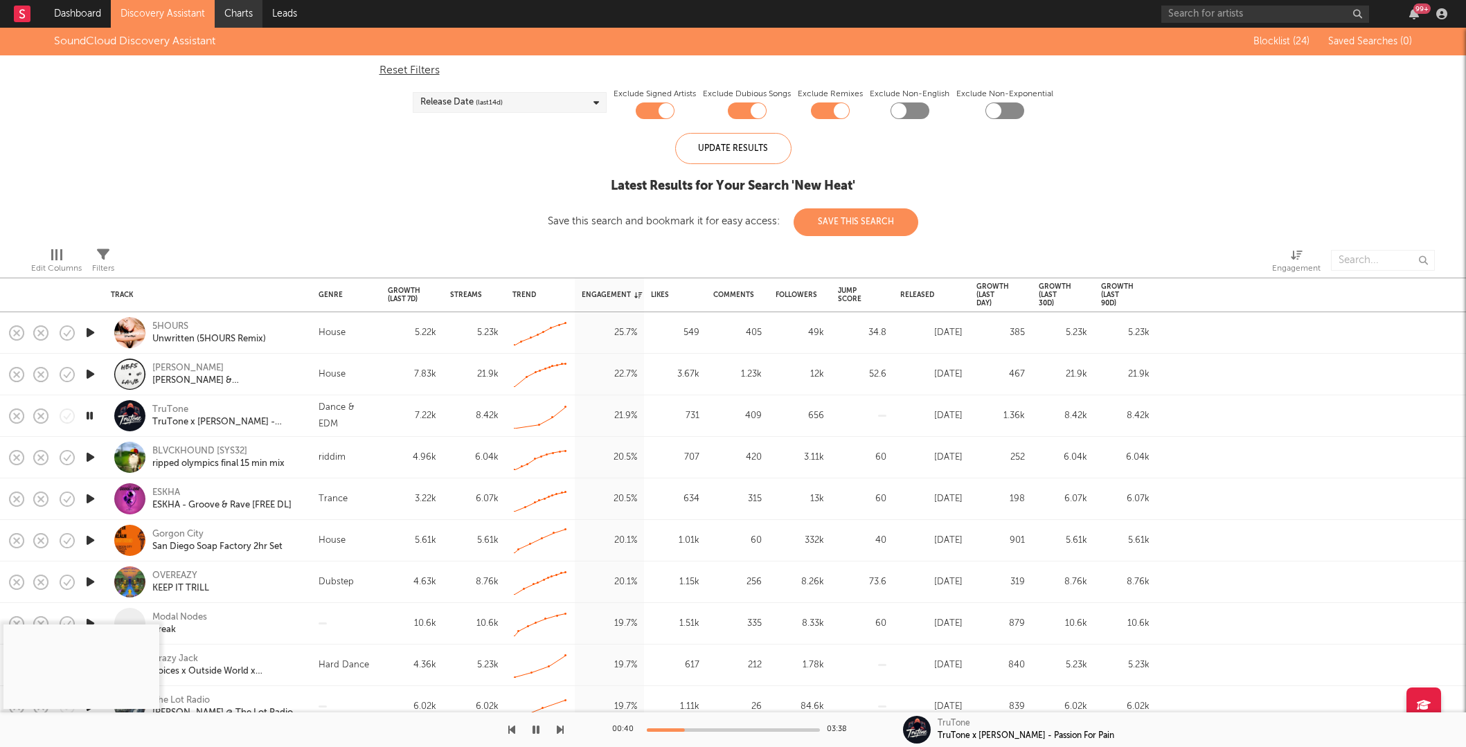
click at [246, 12] on link "Charts" at bounding box center [239, 14] width 48 height 28
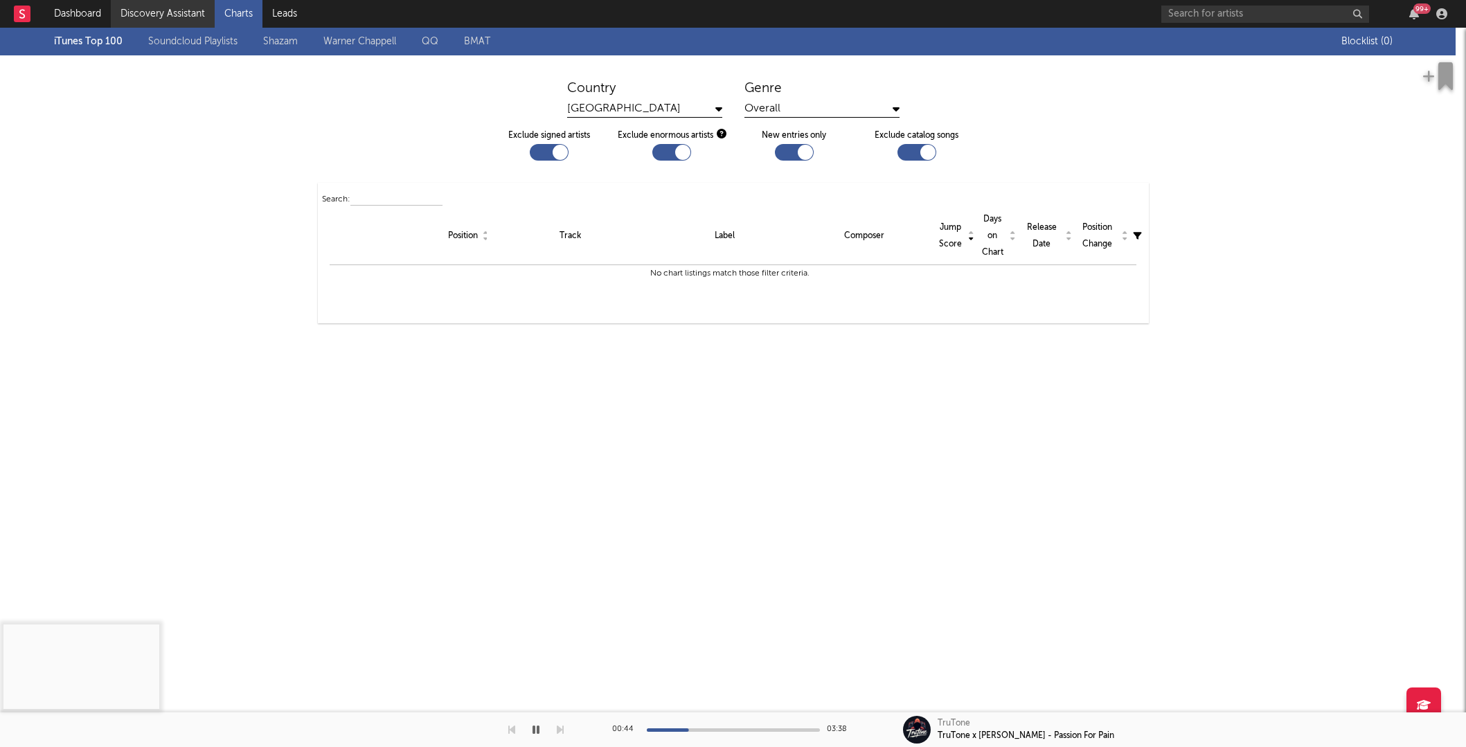
click at [156, 12] on link "Discovery Assistant" at bounding box center [163, 14] width 104 height 28
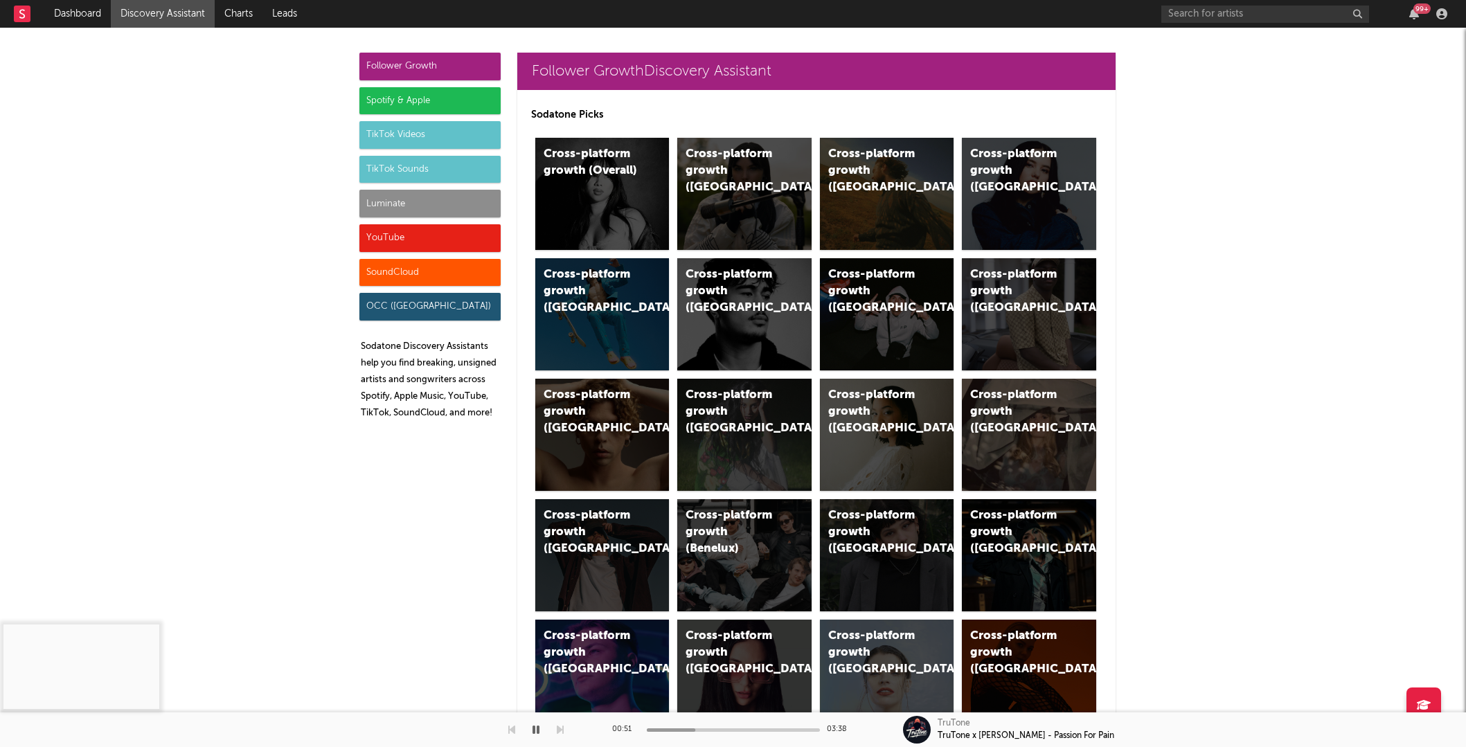
click at [409, 233] on div "YouTube" at bounding box center [429, 238] width 141 height 28
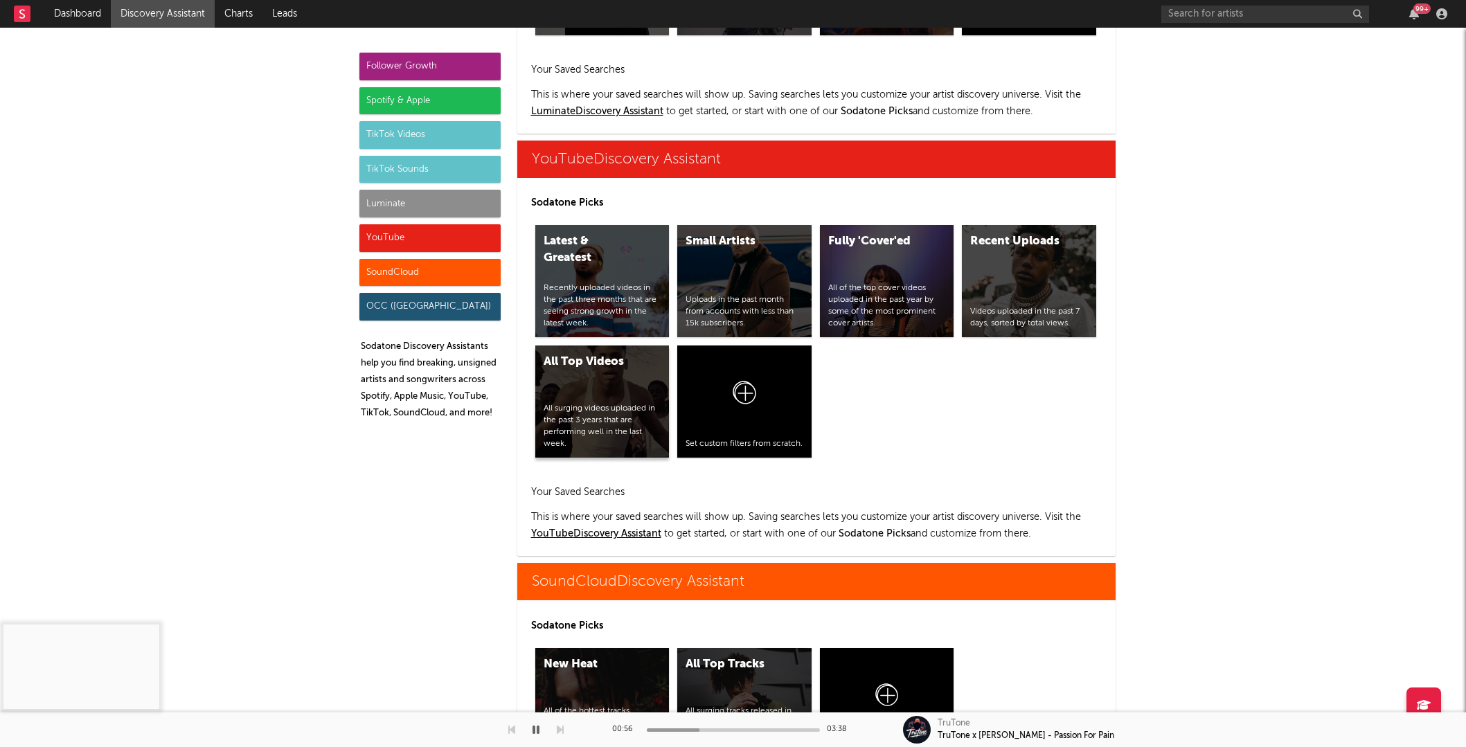
scroll to position [7911, 0]
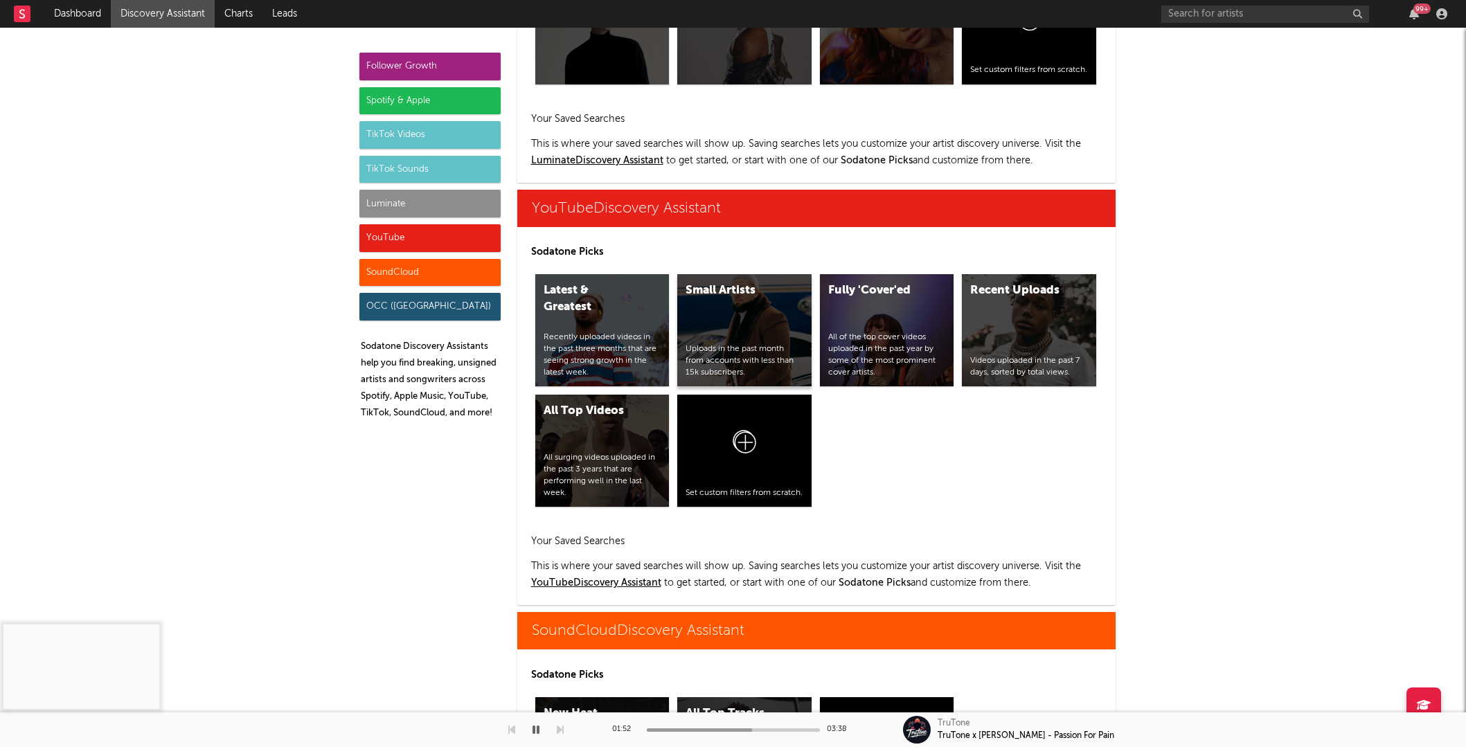
click at [743, 302] on div "Small Artists Uploads in the past month from accounts with less than 15k subscr…" at bounding box center [744, 330] width 134 height 112
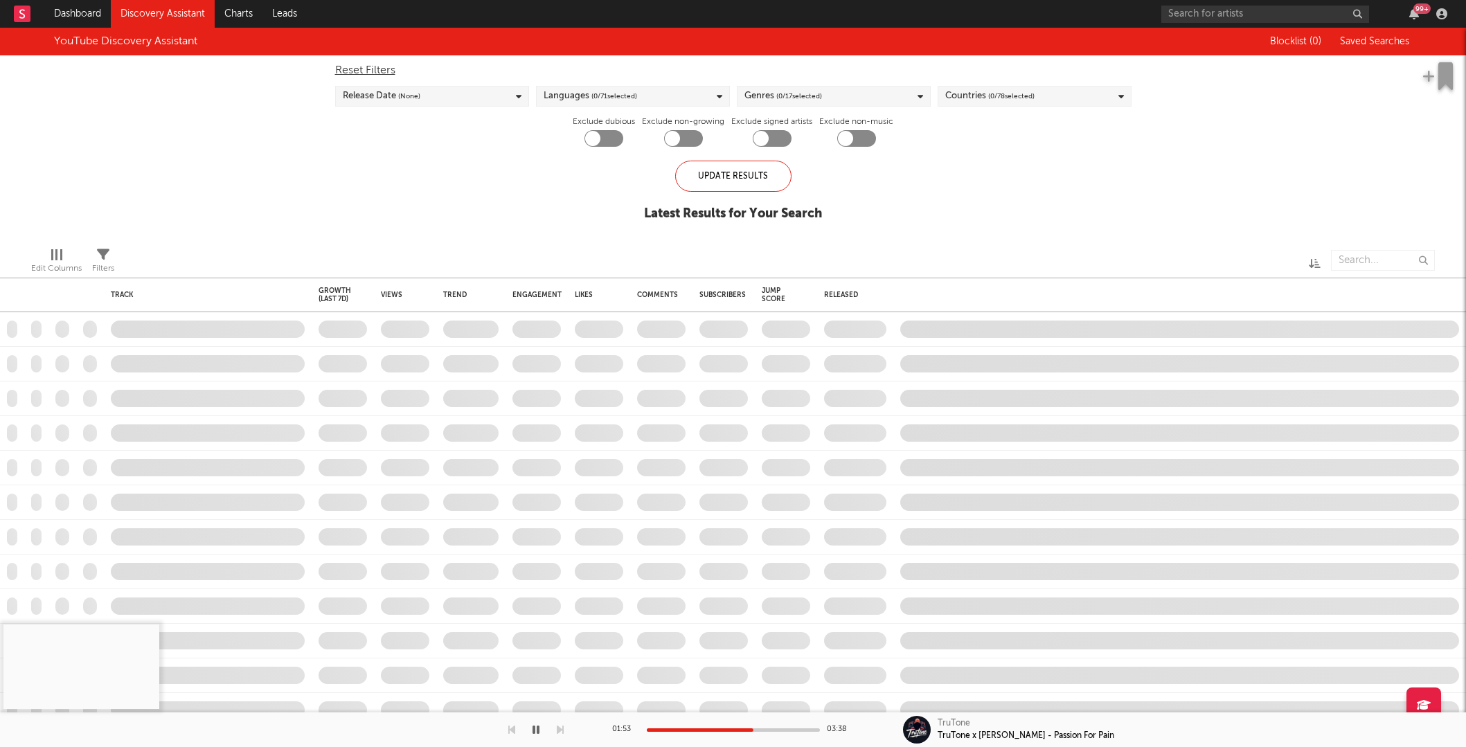
checkbox input "true"
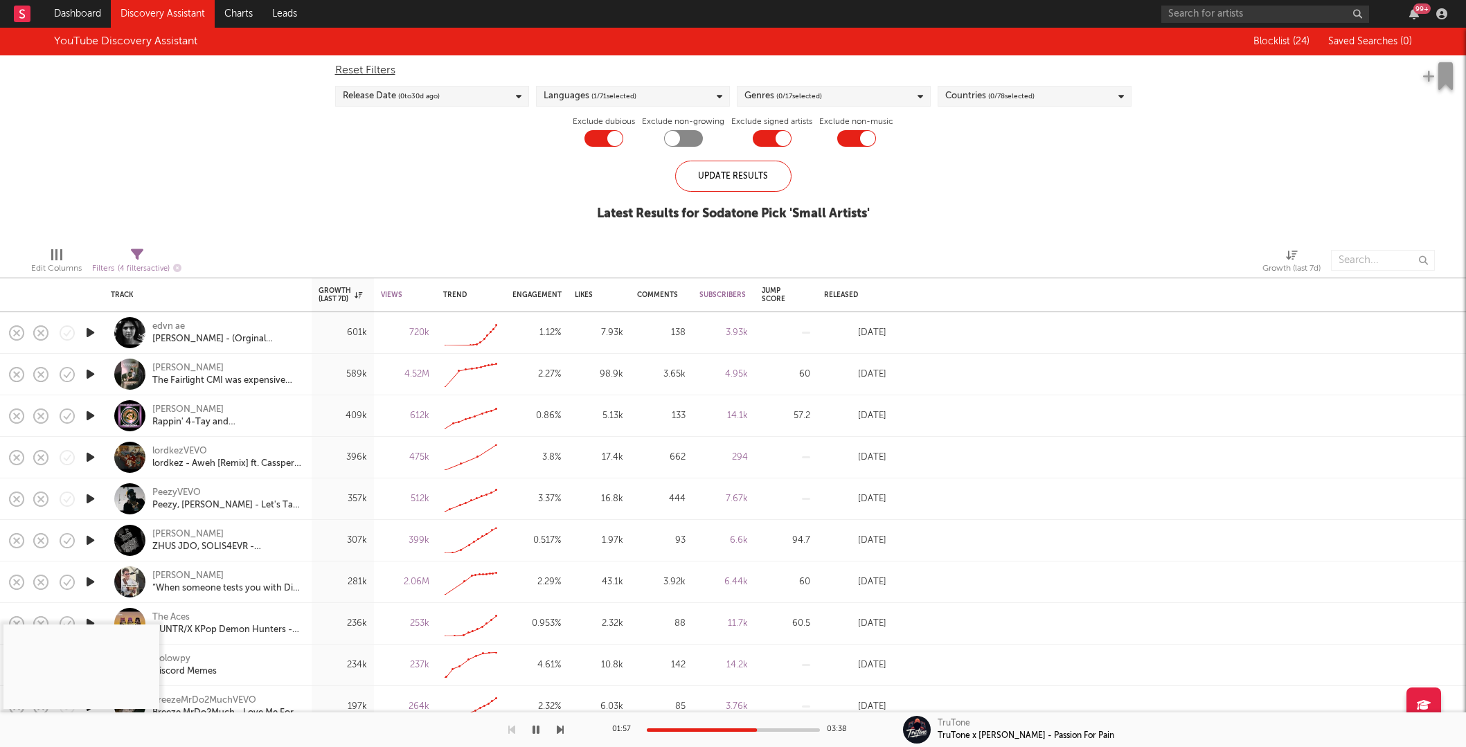
click at [90, 334] on icon "button" at bounding box center [90, 332] width 15 height 17
click at [547, 296] on div "Engagement" at bounding box center [536, 295] width 49 height 8
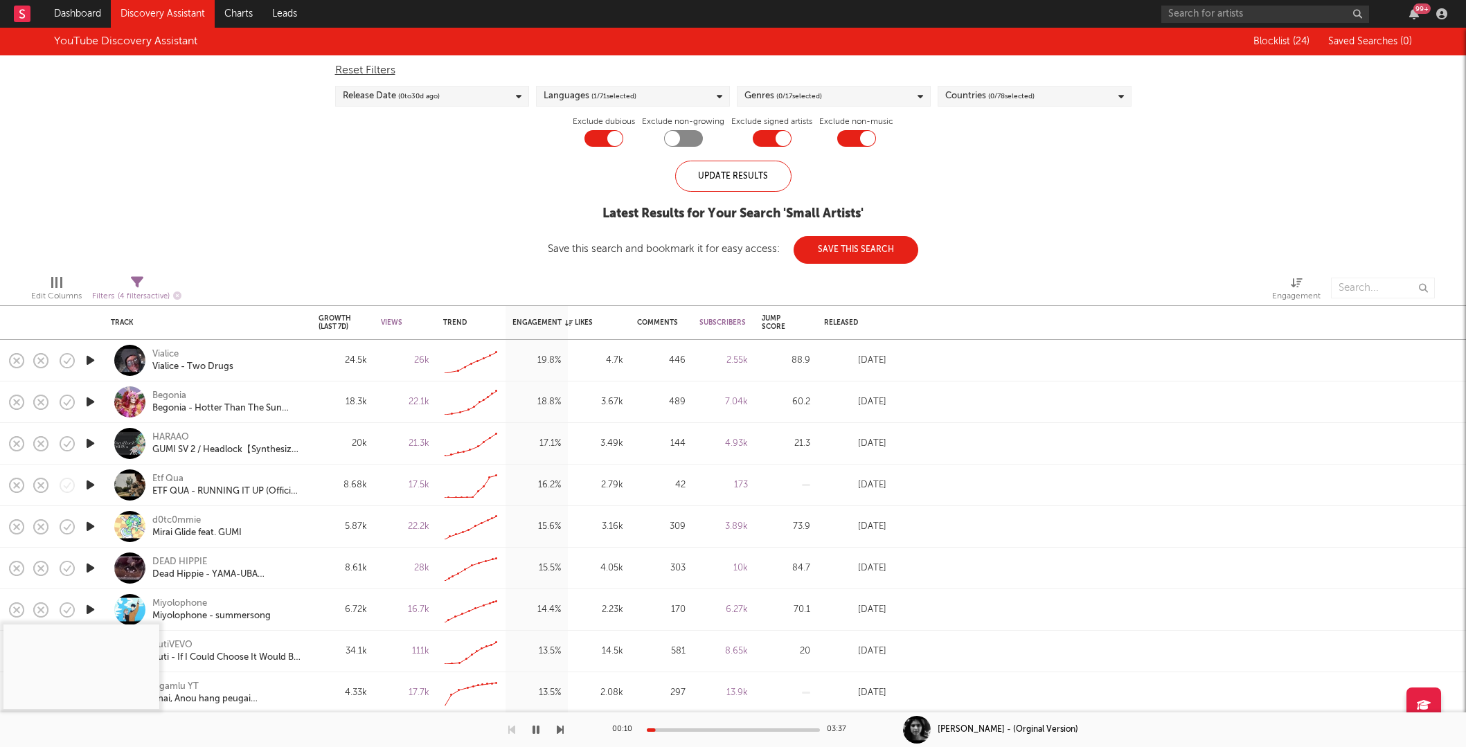
click at [91, 361] on icon "button" at bounding box center [90, 360] width 15 height 17
click at [675, 729] on div at bounding box center [733, 730] width 173 height 3
click at [697, 729] on div at bounding box center [733, 730] width 173 height 3
click at [733, 730] on div at bounding box center [733, 730] width 173 height 3
click at [689, 136] on div at bounding box center [683, 138] width 39 height 17
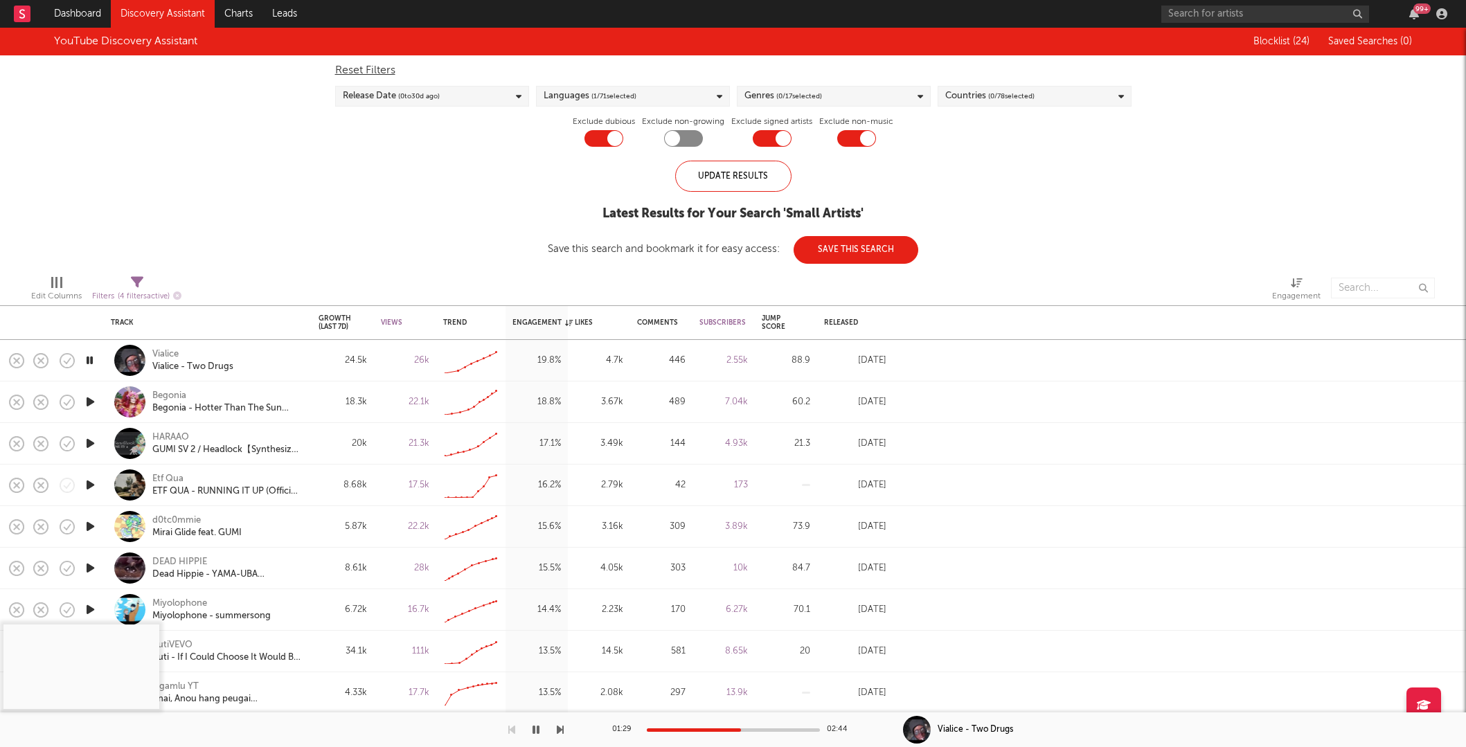
checkbox input "true"
click at [606, 100] on span "( 1 / 71 selected)" at bounding box center [613, 96] width 45 height 17
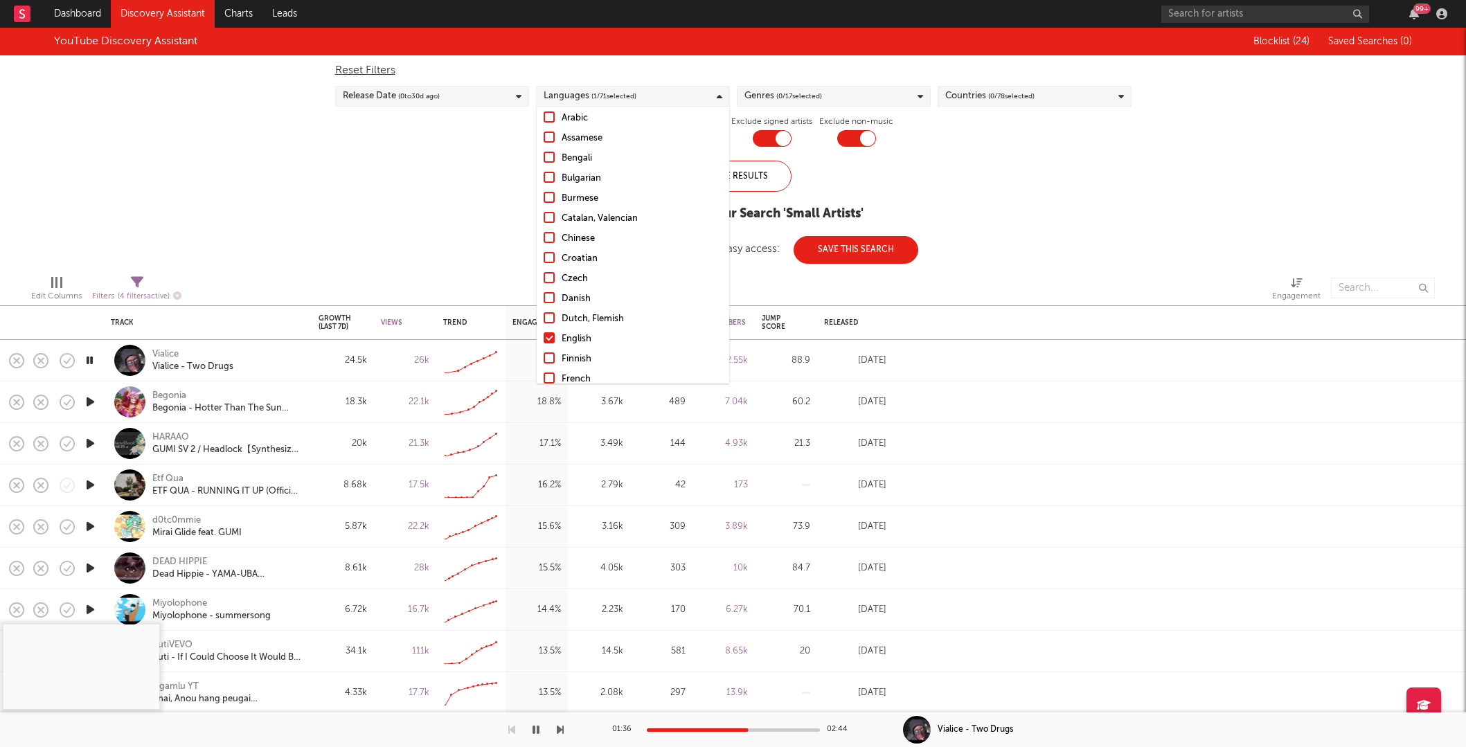
scroll to position [134, 0]
click at [549, 290] on div at bounding box center [549, 290] width 11 height 11
click at [544, 290] on input "English" at bounding box center [544, 291] width 0 height 17
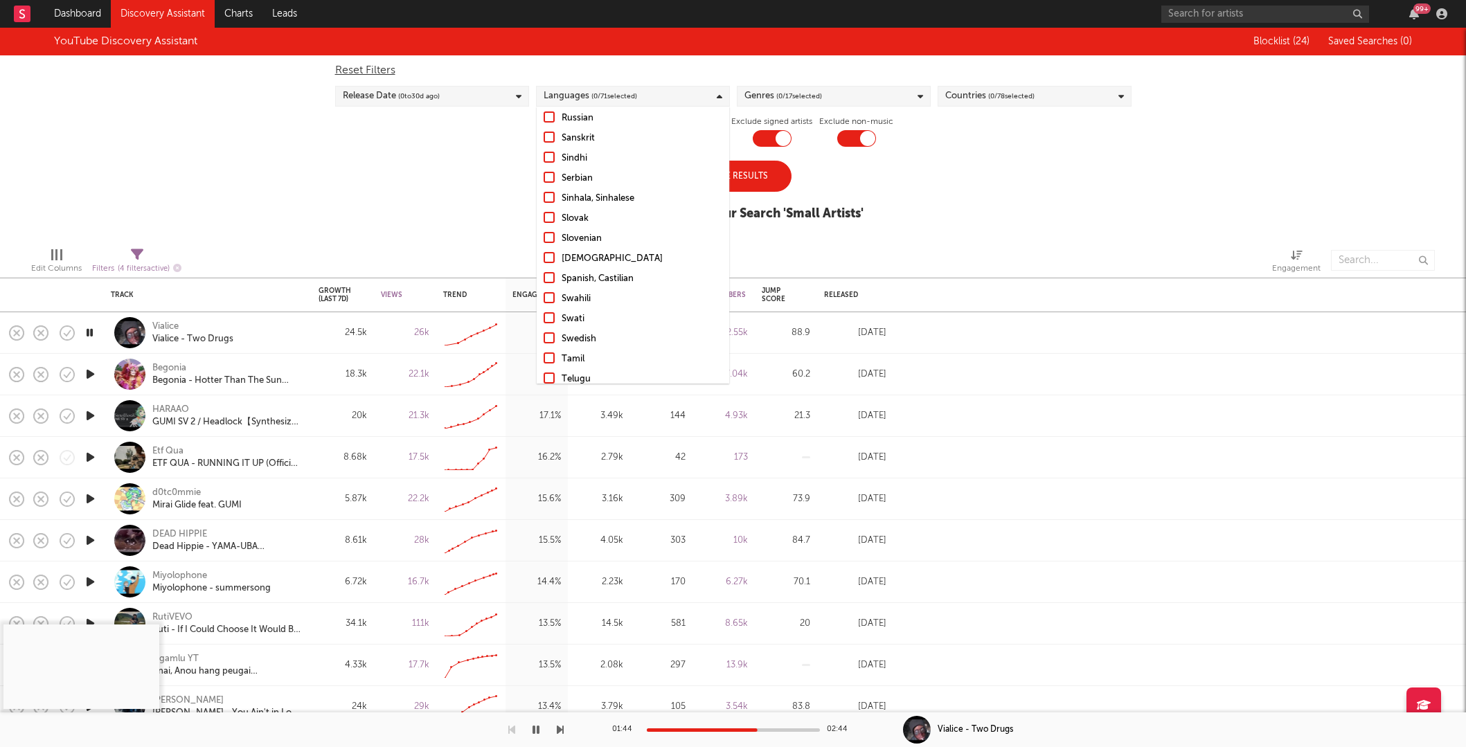
scroll to position [1026, 0]
click at [548, 273] on div at bounding box center [549, 278] width 11 height 11
click at [544, 271] on input "Spanish, Castilian" at bounding box center [544, 279] width 0 height 17
click at [764, 175] on div "Update Results" at bounding box center [733, 176] width 116 height 31
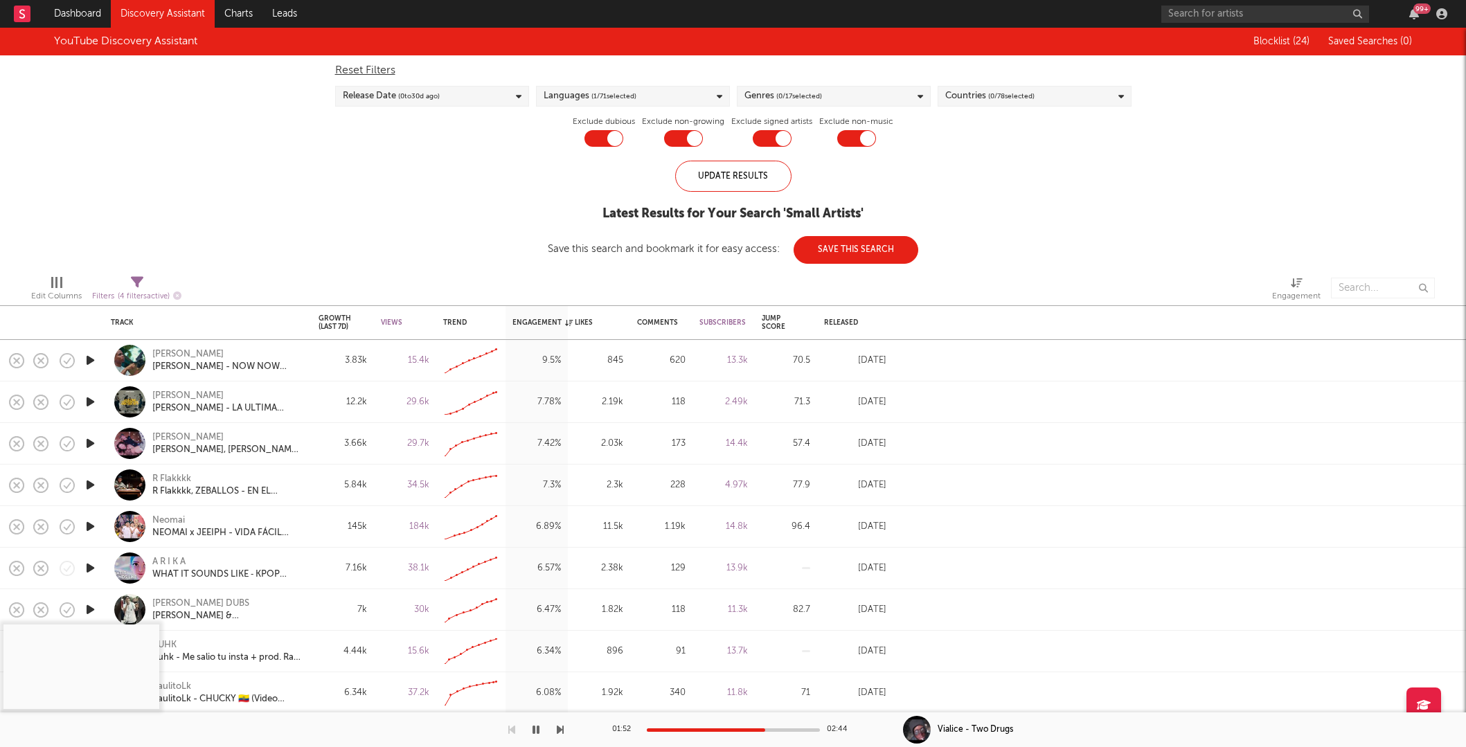
click at [89, 358] on icon "button" at bounding box center [90, 360] width 15 height 17
click at [670, 730] on div at bounding box center [733, 730] width 173 height 3
click at [548, 321] on div "Engagement" at bounding box center [542, 323] width 60 height 8
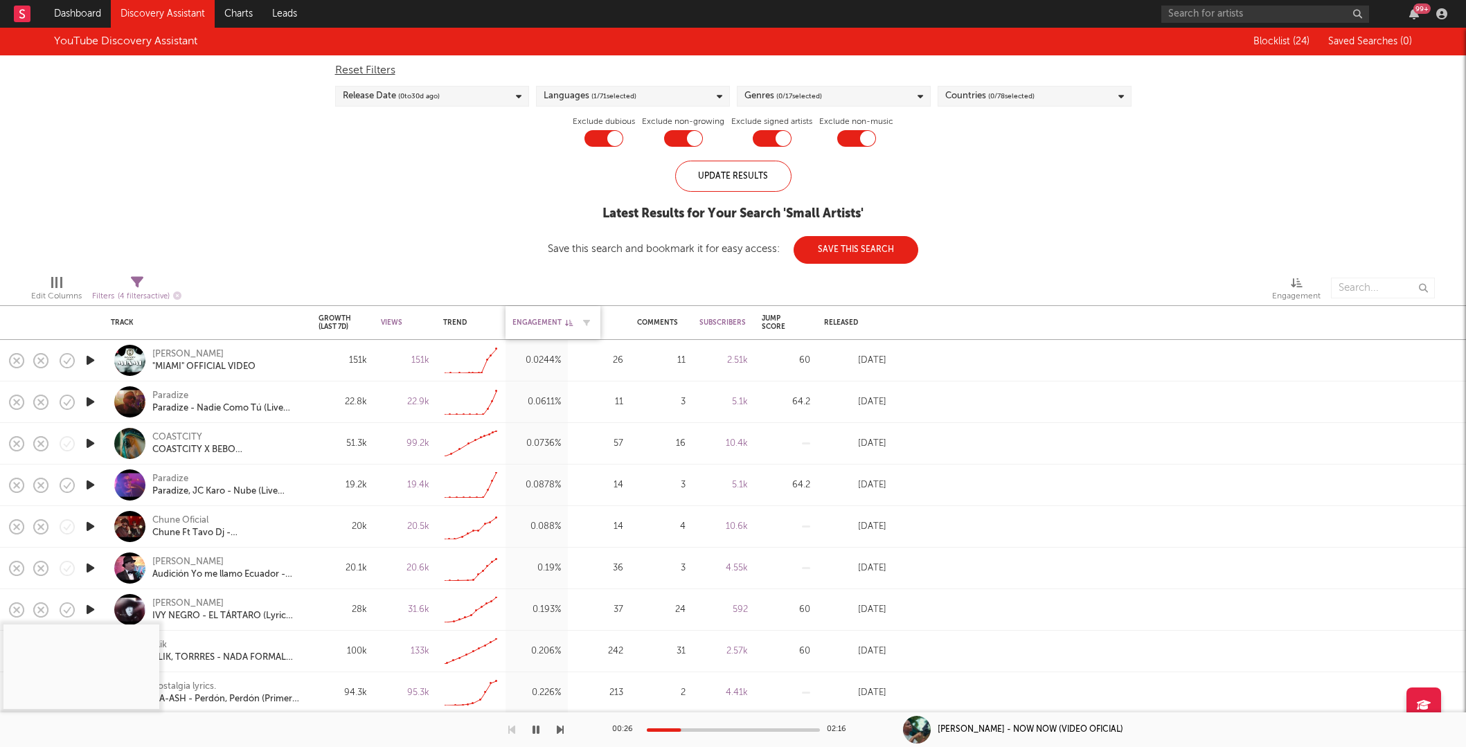
click at [548, 324] on div "Engagement" at bounding box center [542, 323] width 60 height 8
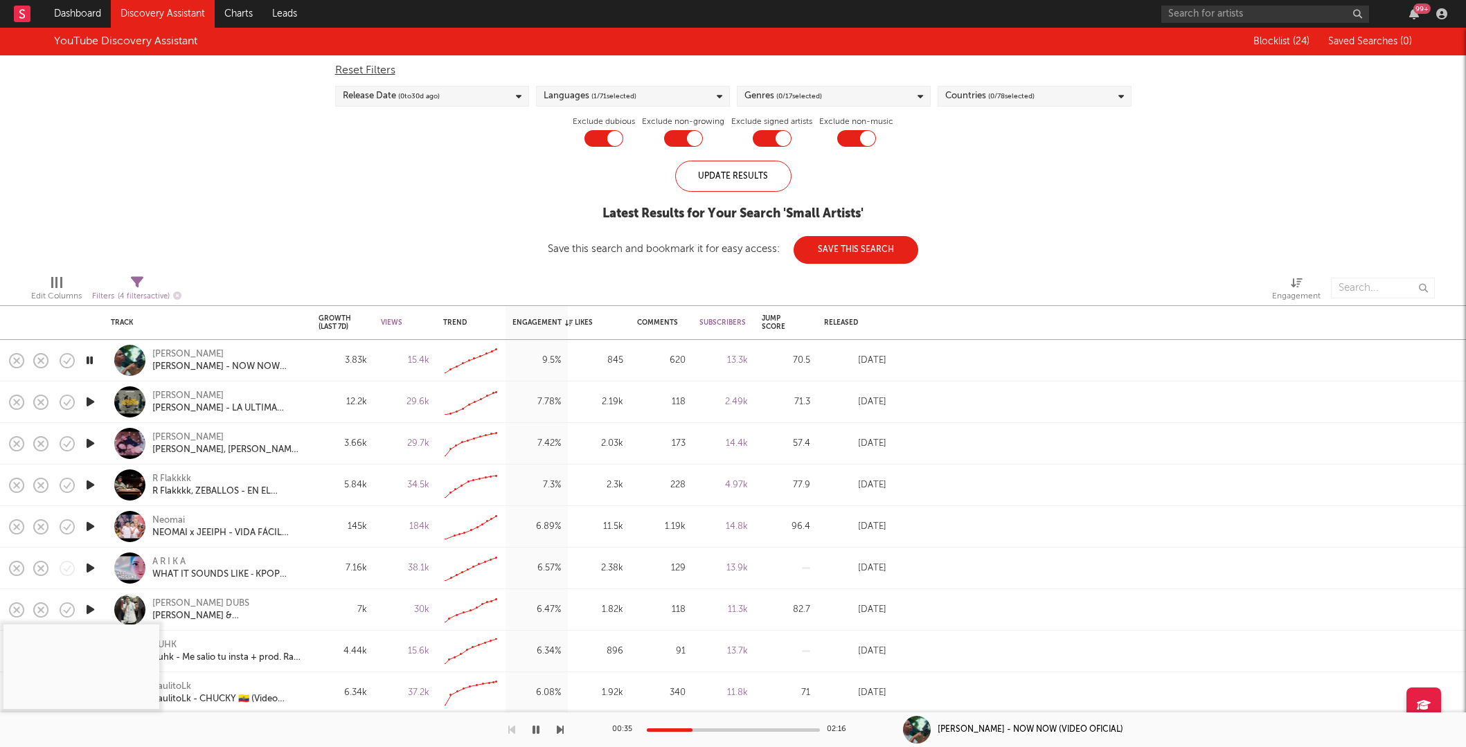
click at [537, 730] on icon "button" at bounding box center [536, 729] width 7 height 11
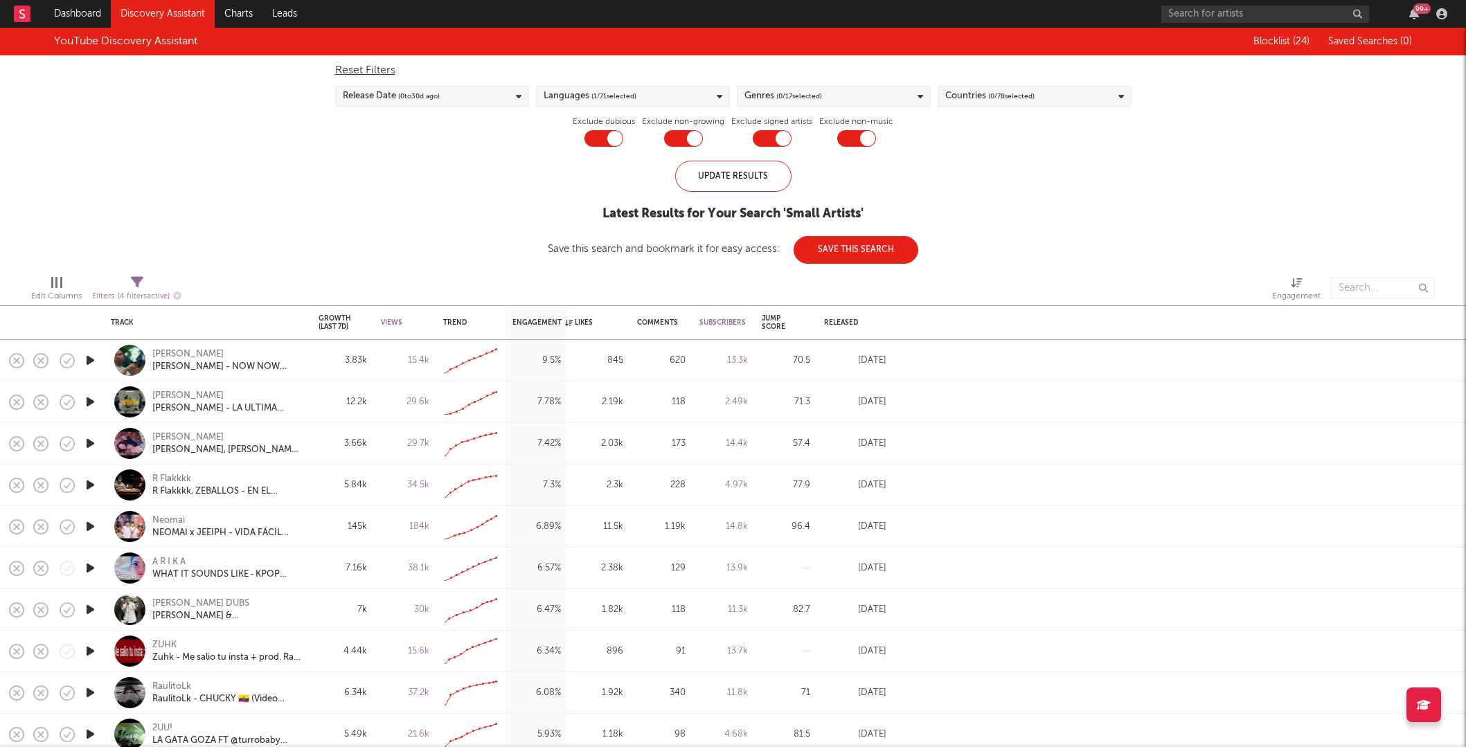
click at [89, 359] on icon "button" at bounding box center [90, 360] width 15 height 17
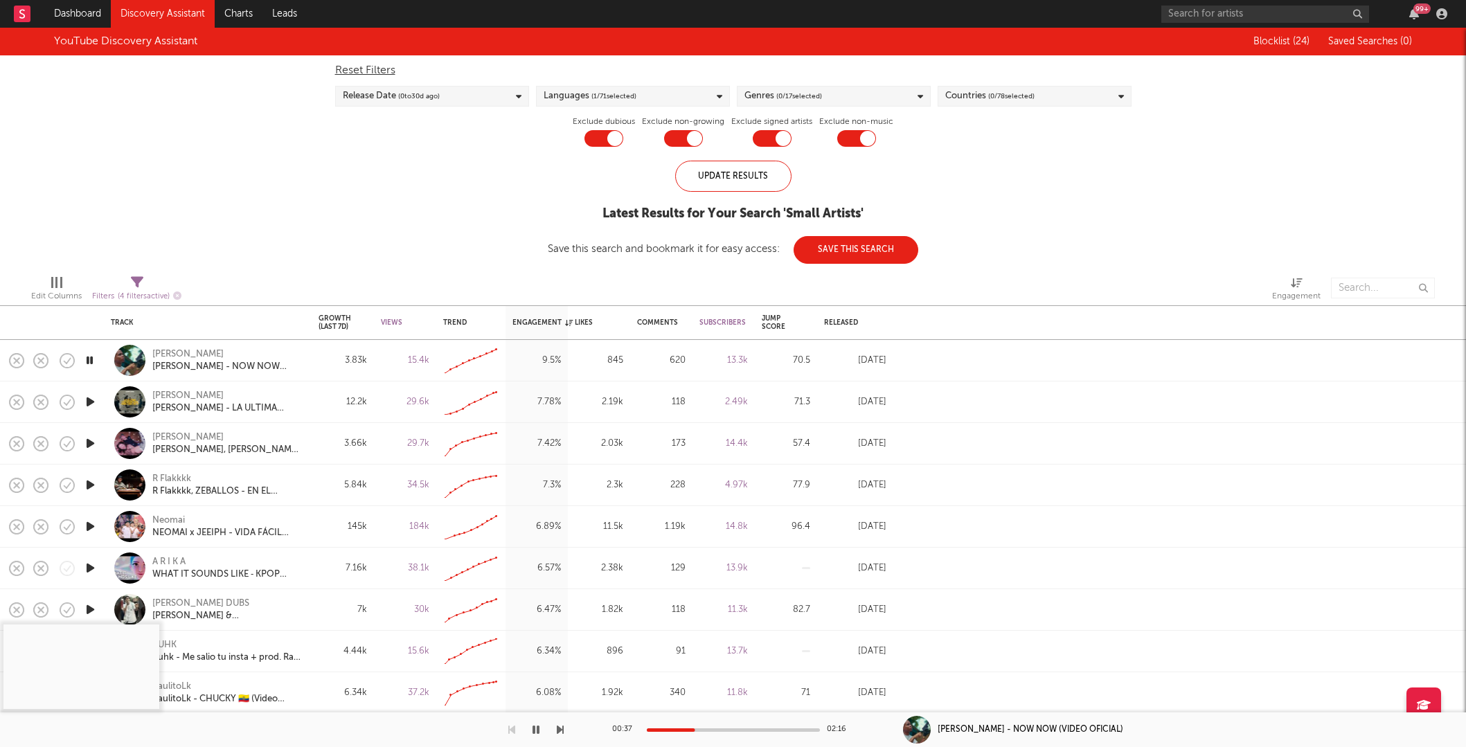
click at [89, 400] on icon "button" at bounding box center [90, 401] width 15 height 17
click at [669, 729] on div at bounding box center [733, 730] width 173 height 3
click at [692, 729] on div at bounding box center [733, 730] width 173 height 3
click at [720, 729] on div at bounding box center [733, 730] width 173 height 3
click at [758, 729] on div at bounding box center [733, 730] width 173 height 3
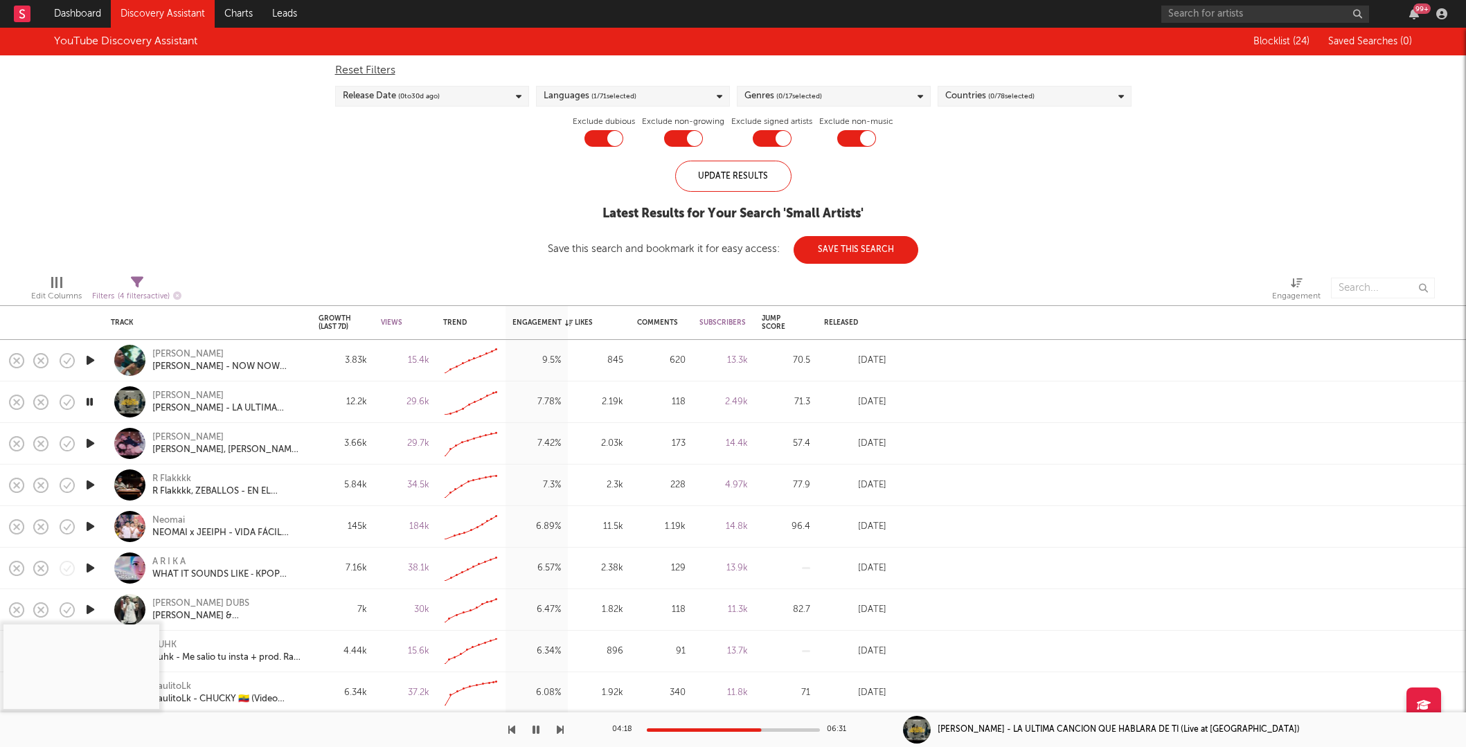
click at [89, 442] on icon "button" at bounding box center [90, 443] width 15 height 17
click at [684, 730] on div at bounding box center [733, 730] width 173 height 3
click at [198, 434] on div "[PERSON_NAME]" at bounding box center [187, 437] width 71 height 12
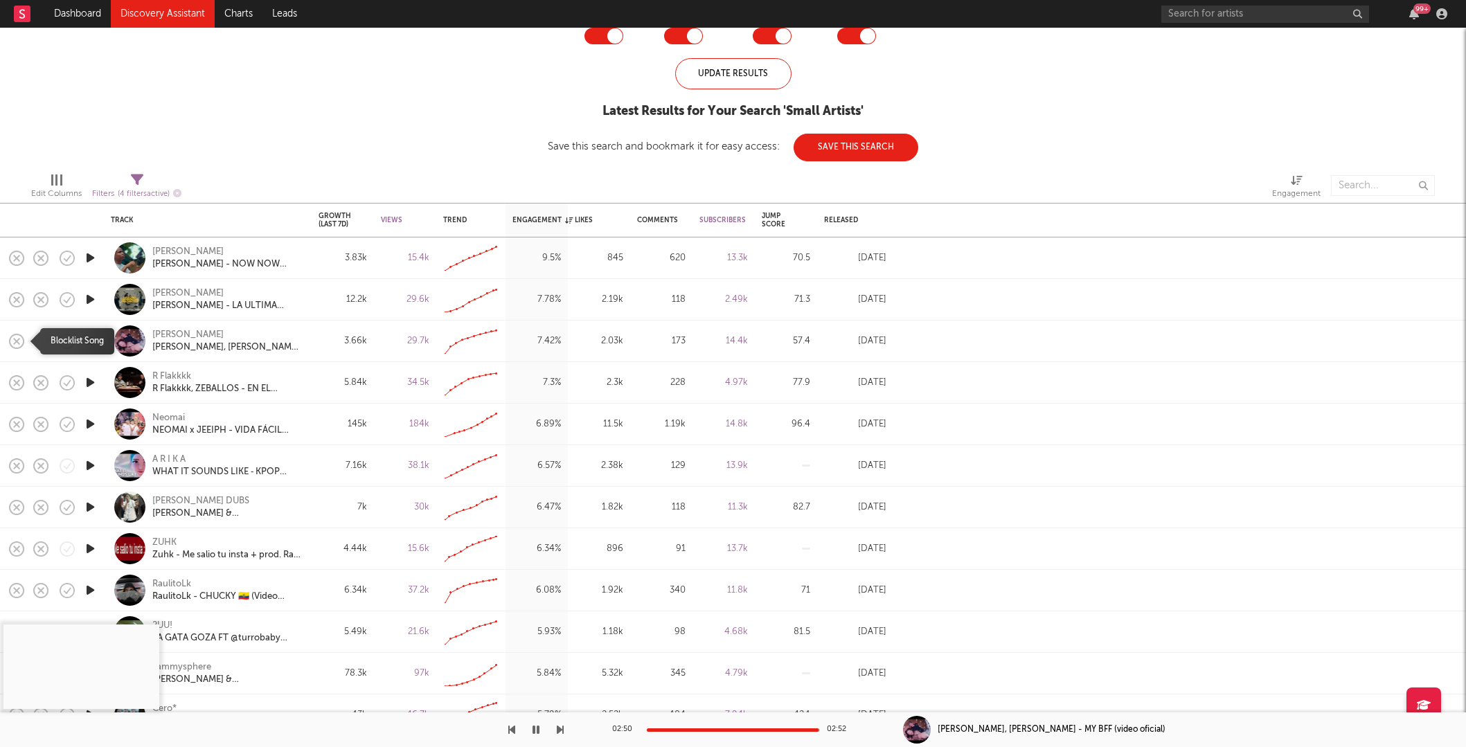
click at [12, 339] on icon "button" at bounding box center [16, 341] width 19 height 19
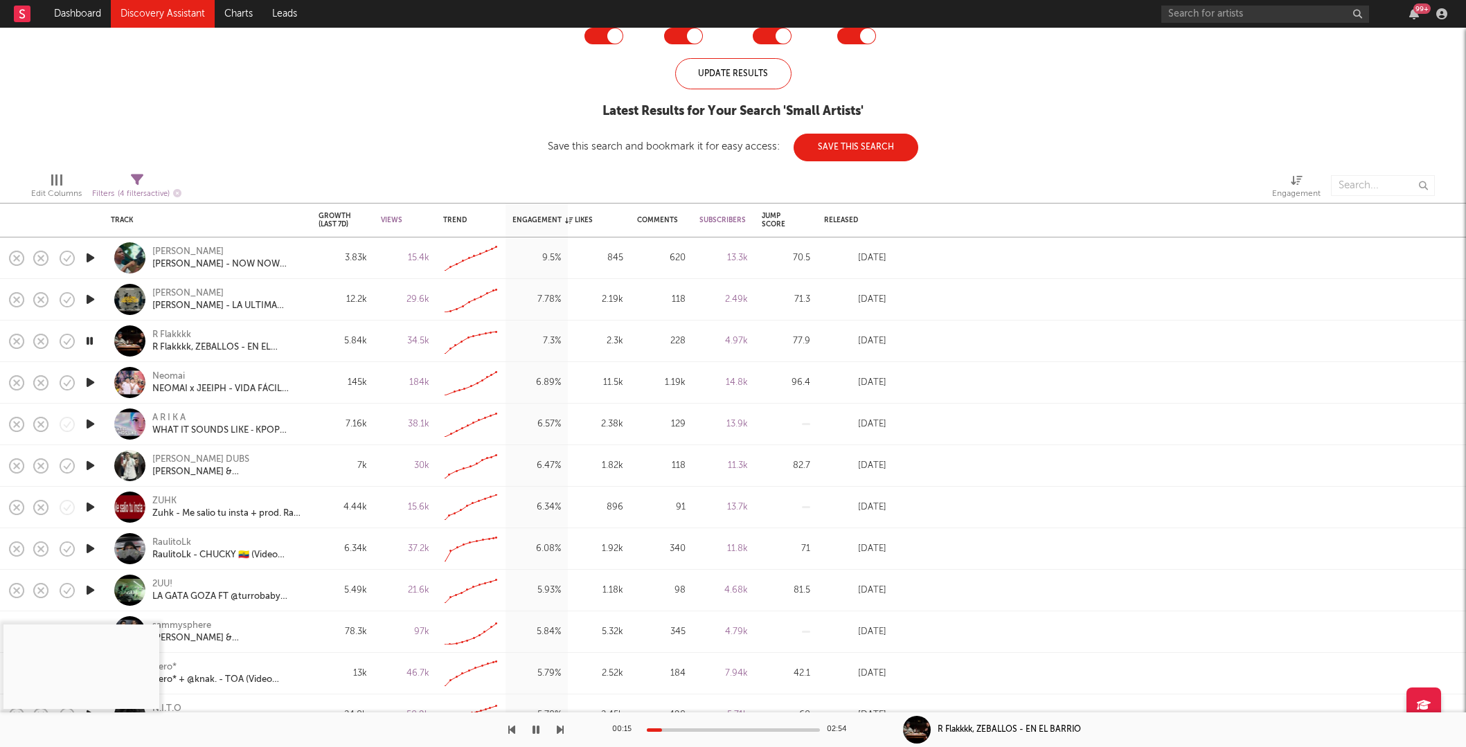
click at [662, 729] on div at bounding box center [733, 730] width 173 height 3
click at [681, 730] on div at bounding box center [733, 730] width 173 height 3
click at [89, 380] on icon "button" at bounding box center [90, 382] width 15 height 17
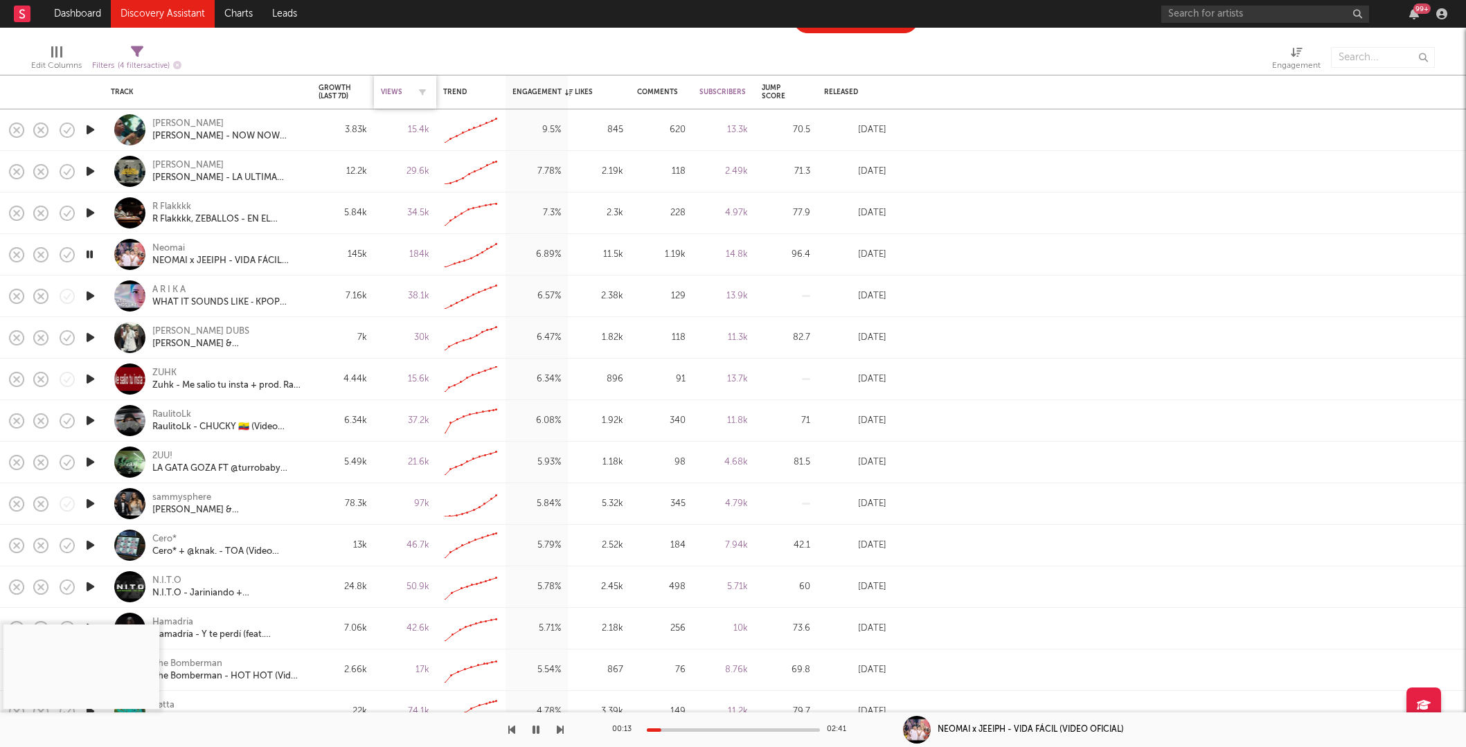
click at [398, 90] on div "Views" at bounding box center [395, 92] width 28 height 8
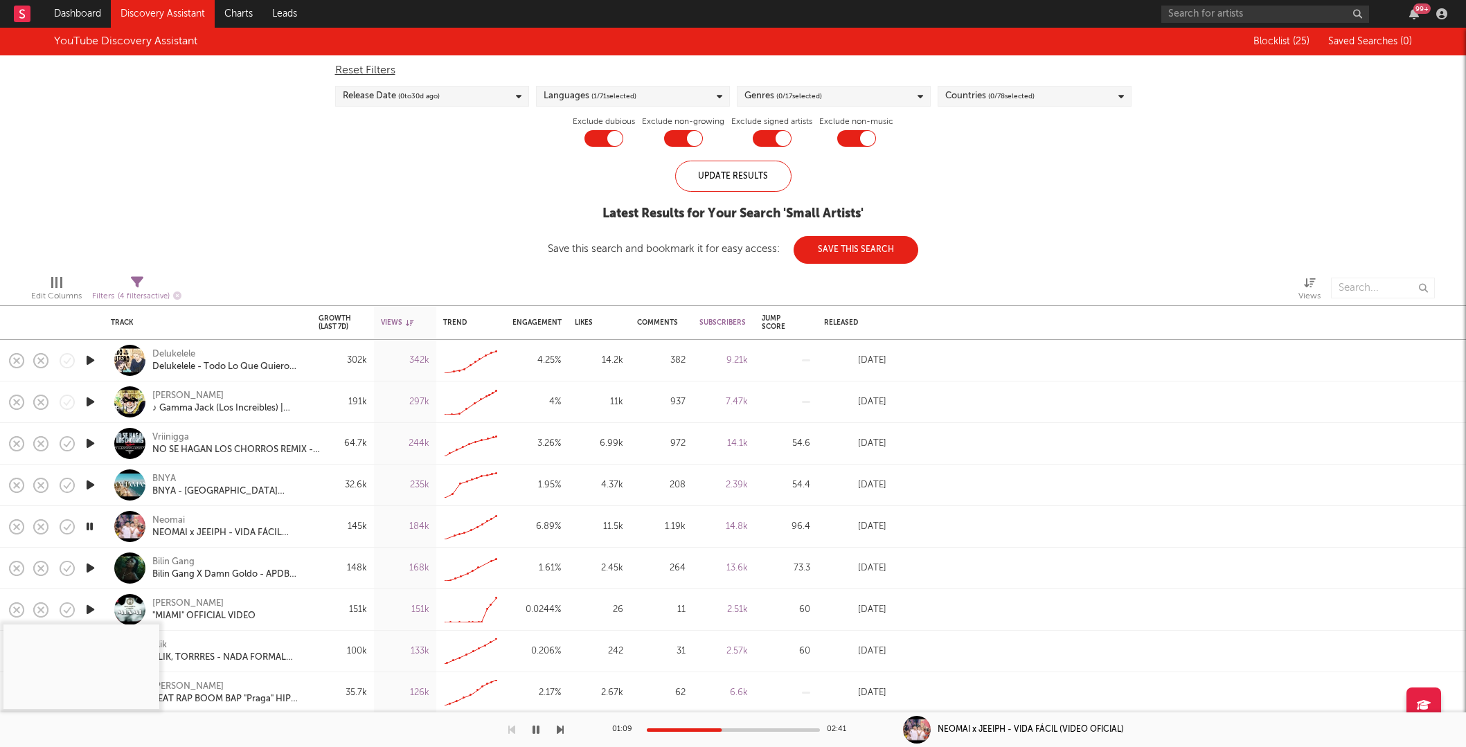
click at [90, 359] on icon "button" at bounding box center [90, 360] width 15 height 17
click at [91, 360] on icon "button" at bounding box center [89, 360] width 13 height 17
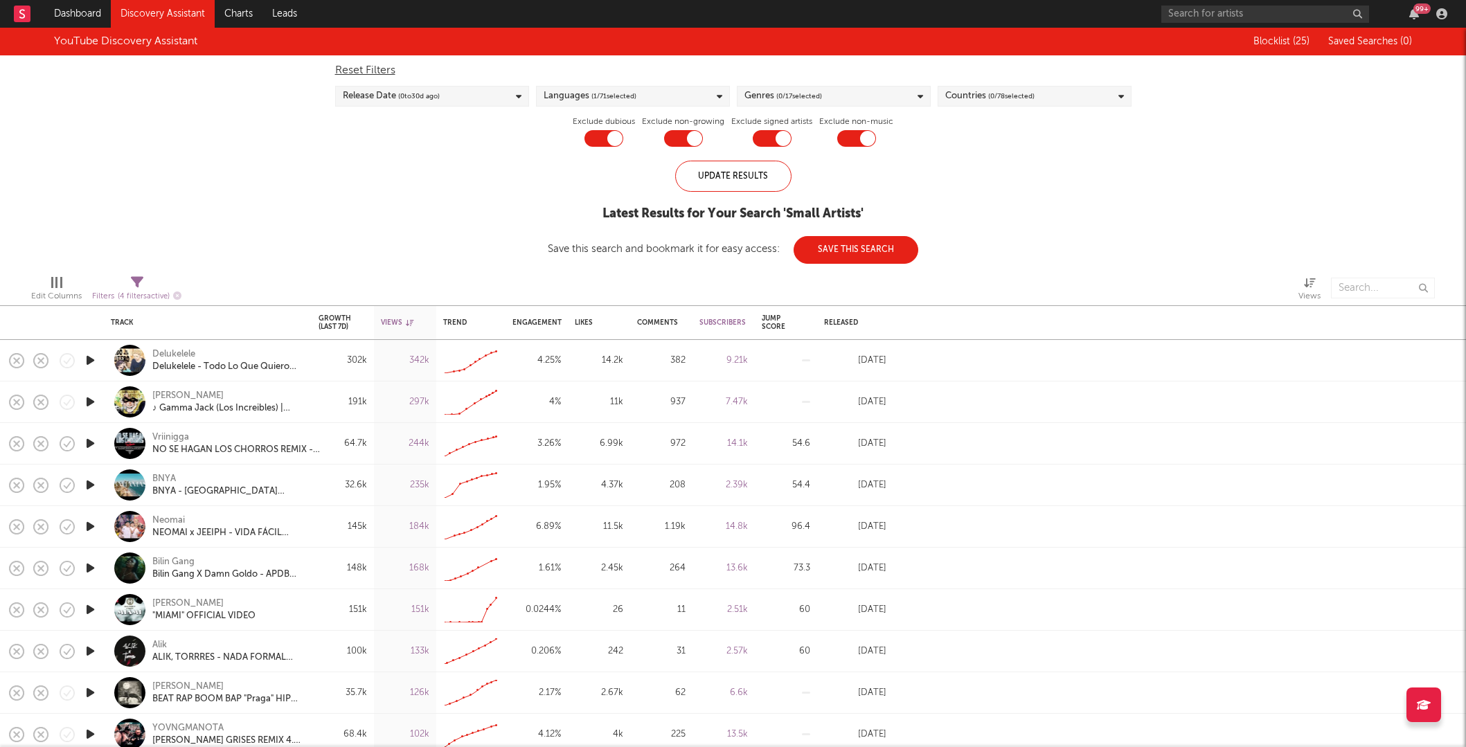
click at [94, 406] on icon "button" at bounding box center [90, 401] width 15 height 17
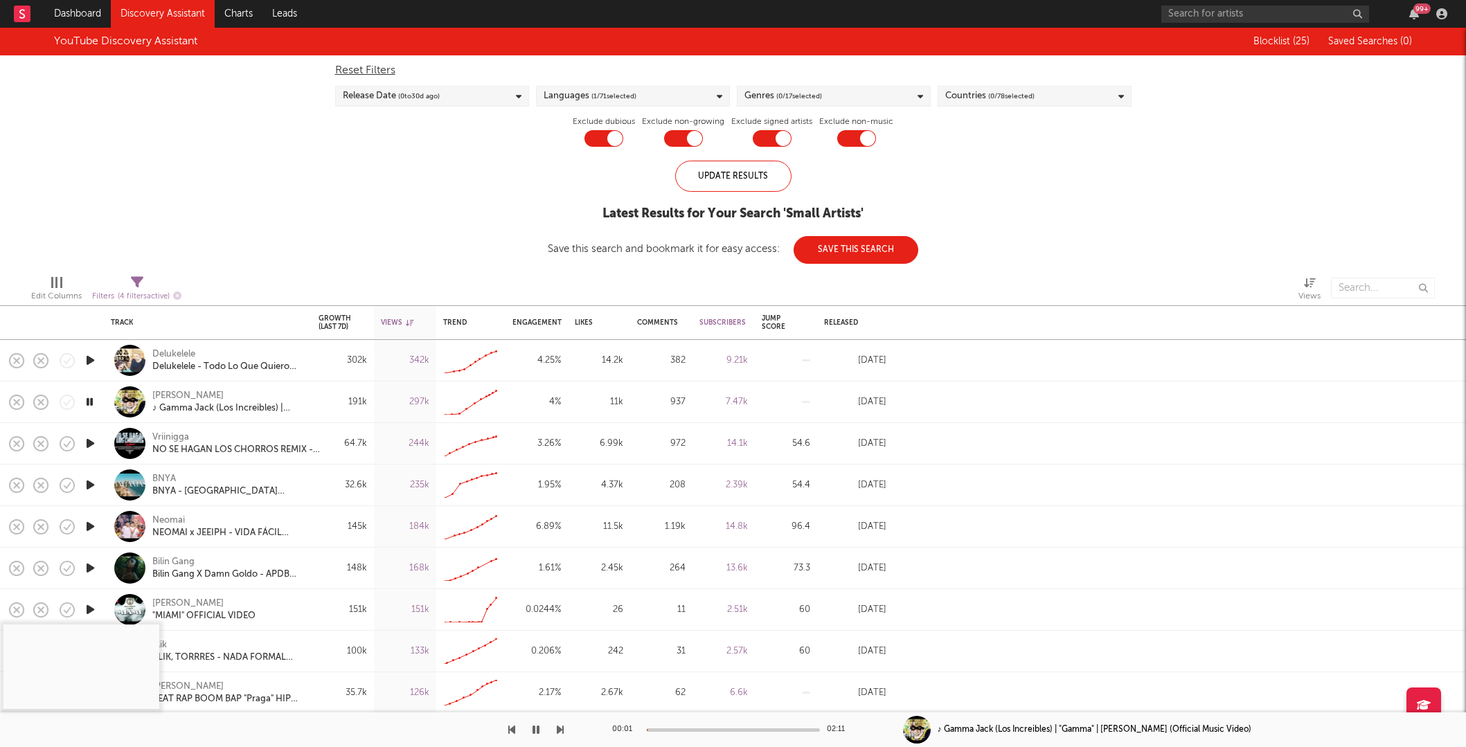
click at [657, 729] on div at bounding box center [733, 730] width 173 height 3
click at [167, 396] on div "[PERSON_NAME]" at bounding box center [226, 396] width 149 height 12
click at [164, 392] on div "[PERSON_NAME]" at bounding box center [226, 396] width 149 height 12
click at [92, 405] on icon "button" at bounding box center [89, 401] width 13 height 17
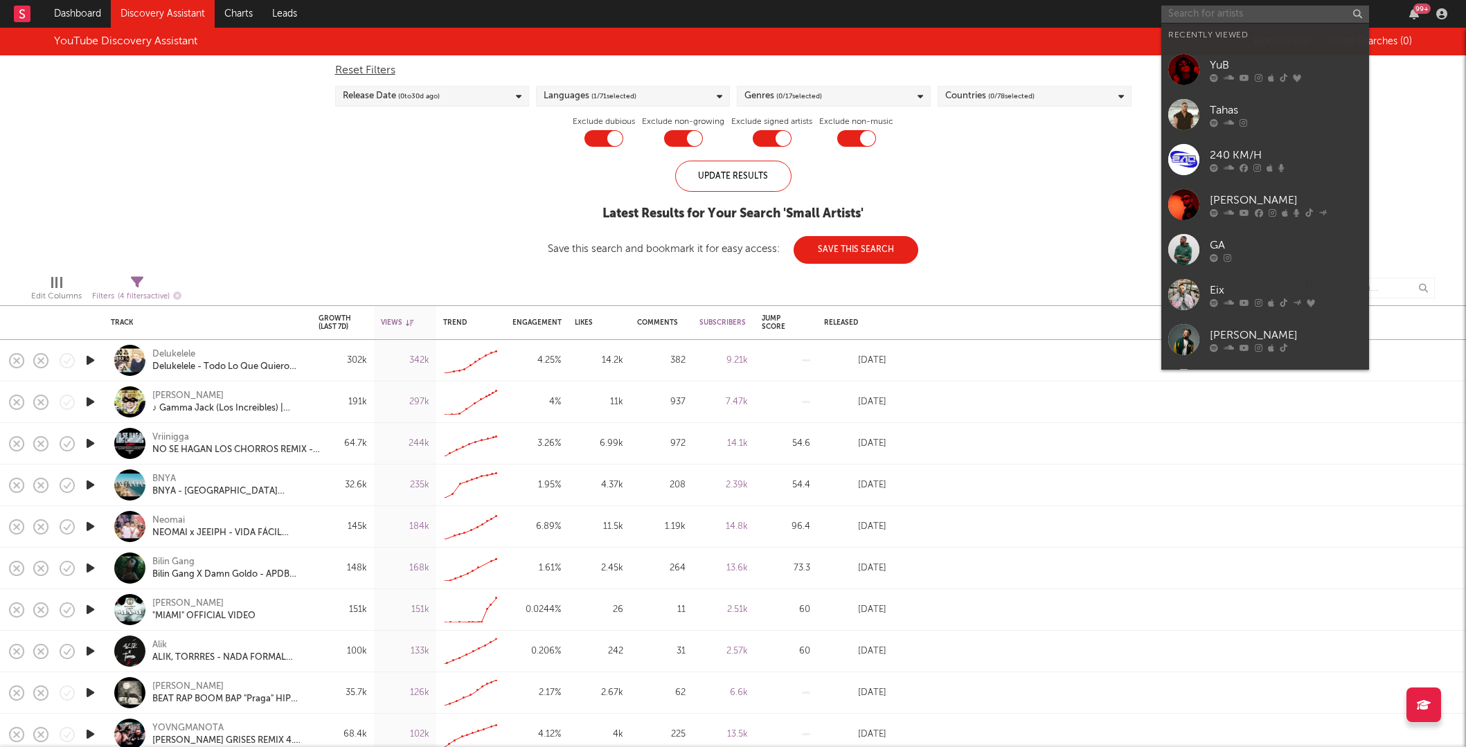
click at [1225, 10] on input "text" at bounding box center [1265, 14] width 208 height 17
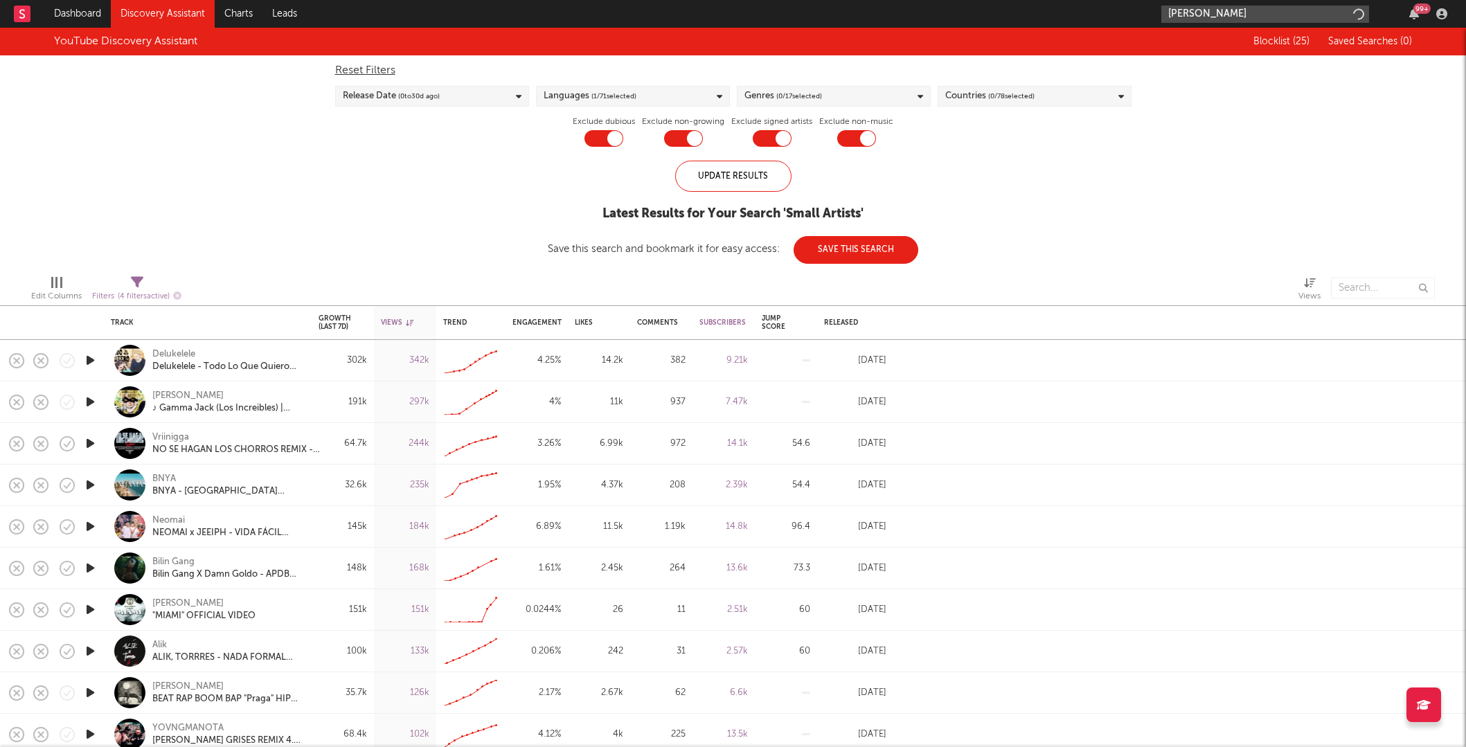
type input "[PERSON_NAME]"
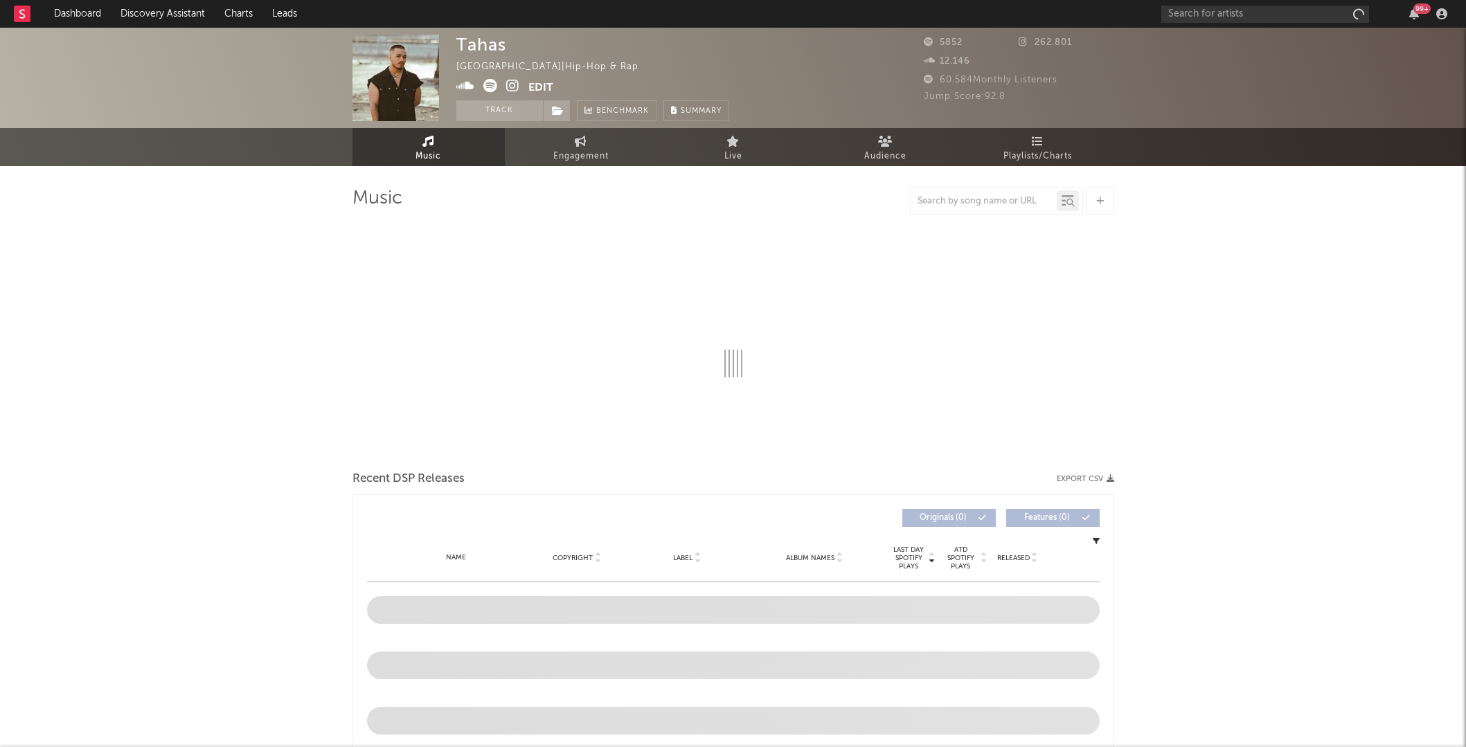
select select "6m"
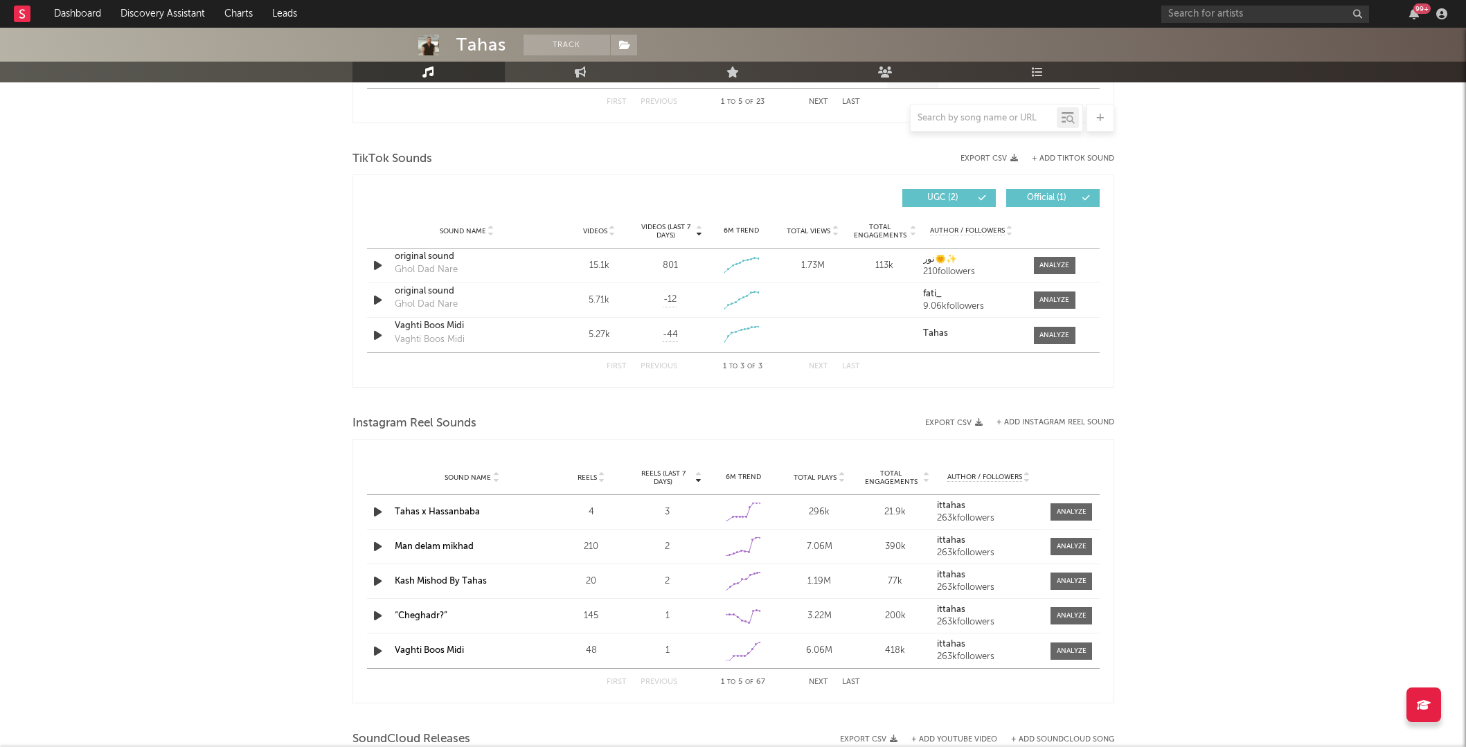
scroll to position [997, 0]
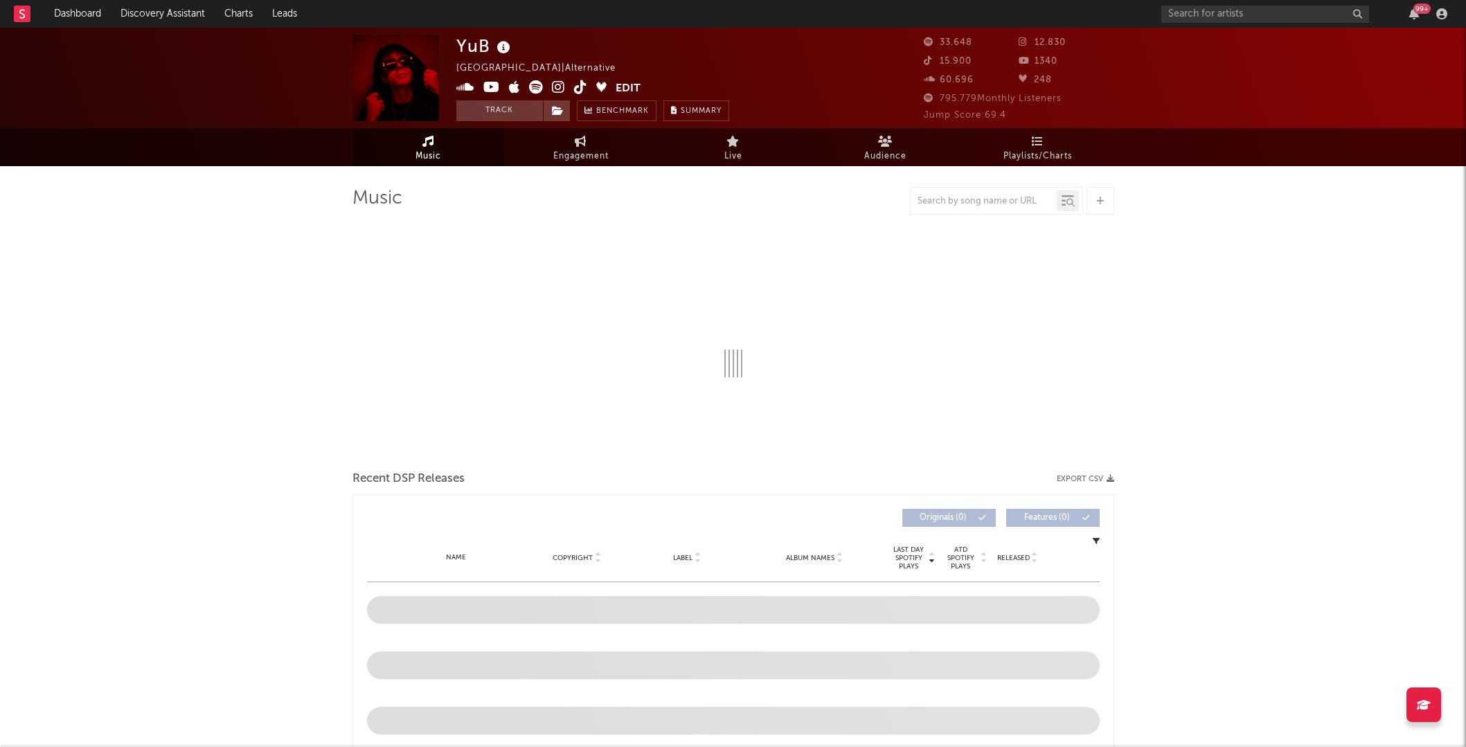
select select "6m"
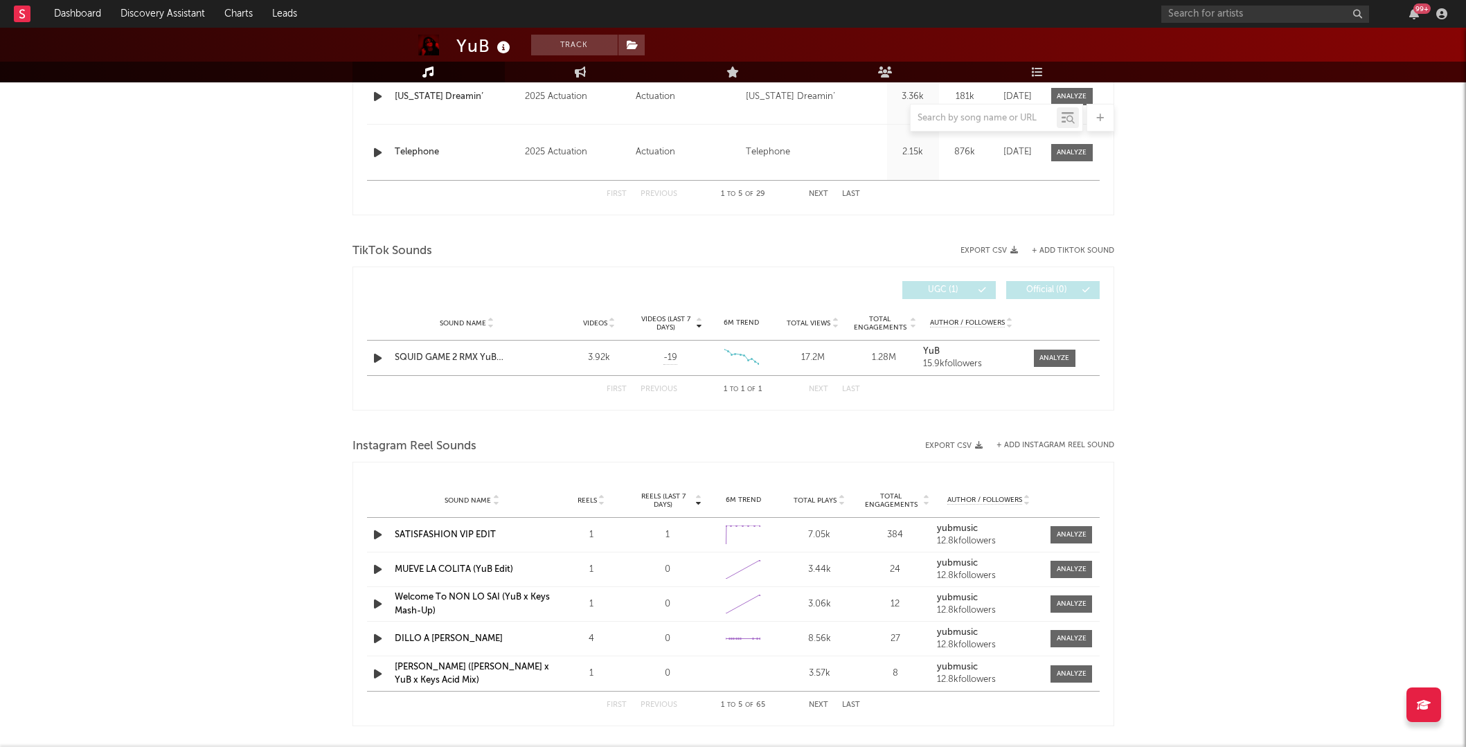
scroll to position [787, 0]
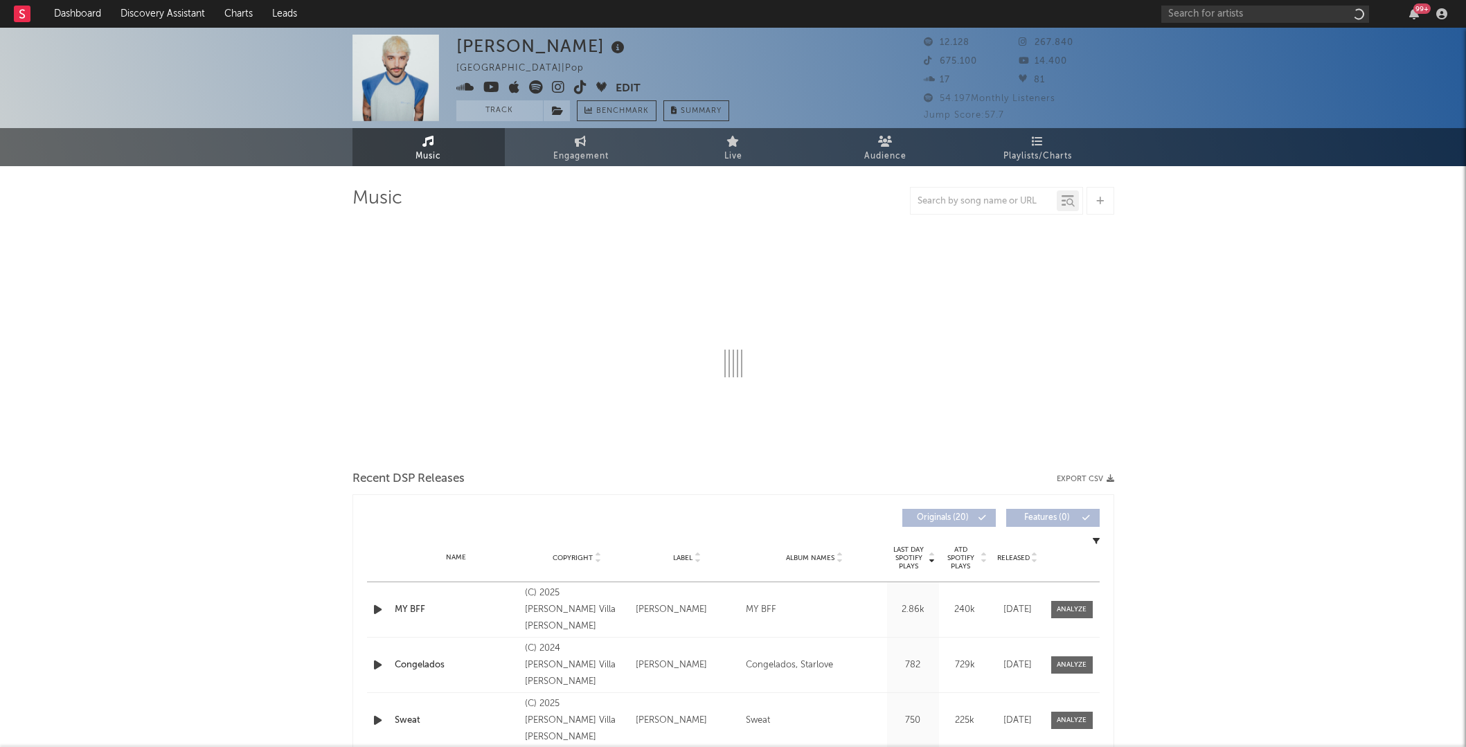
select select "6m"
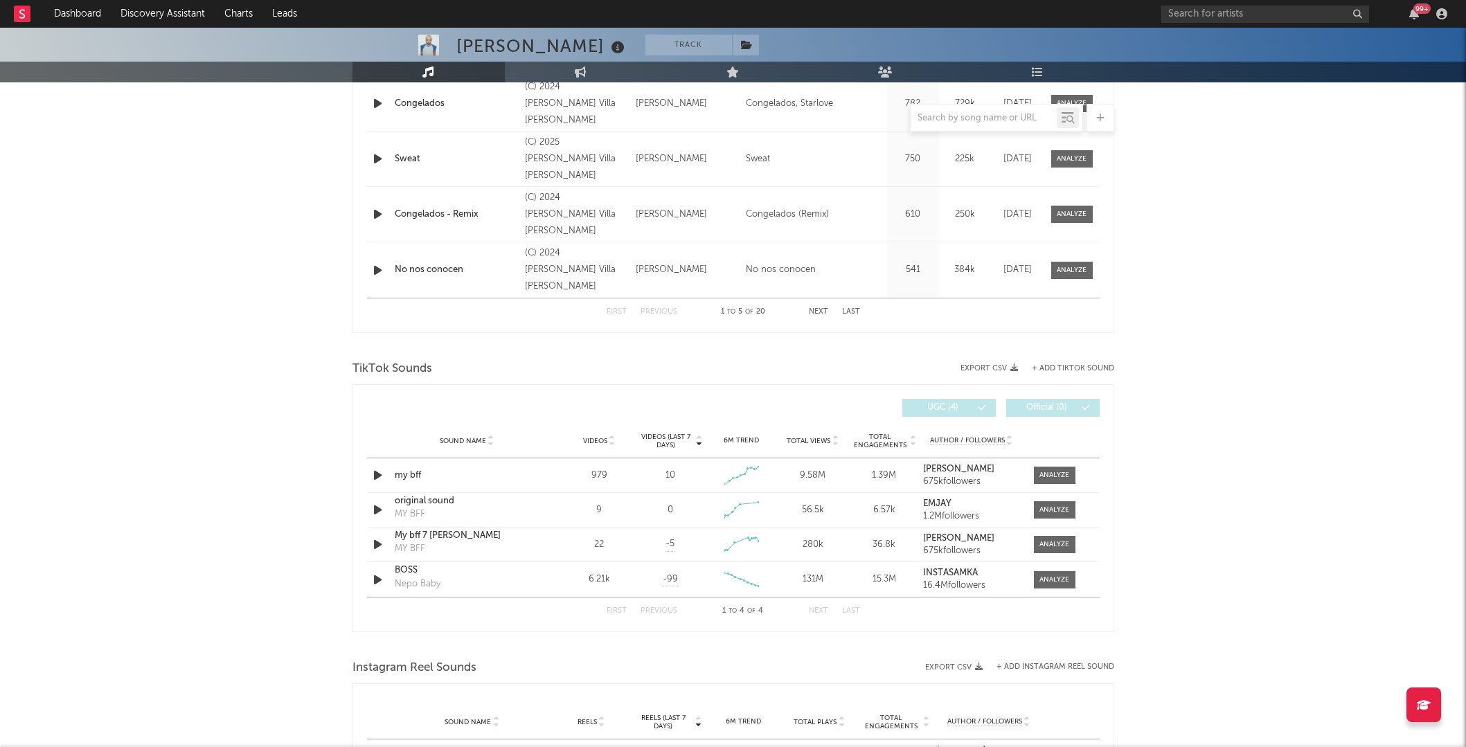
scroll to position [672, 0]
click at [1051, 473] on div at bounding box center [1054, 474] width 30 height 10
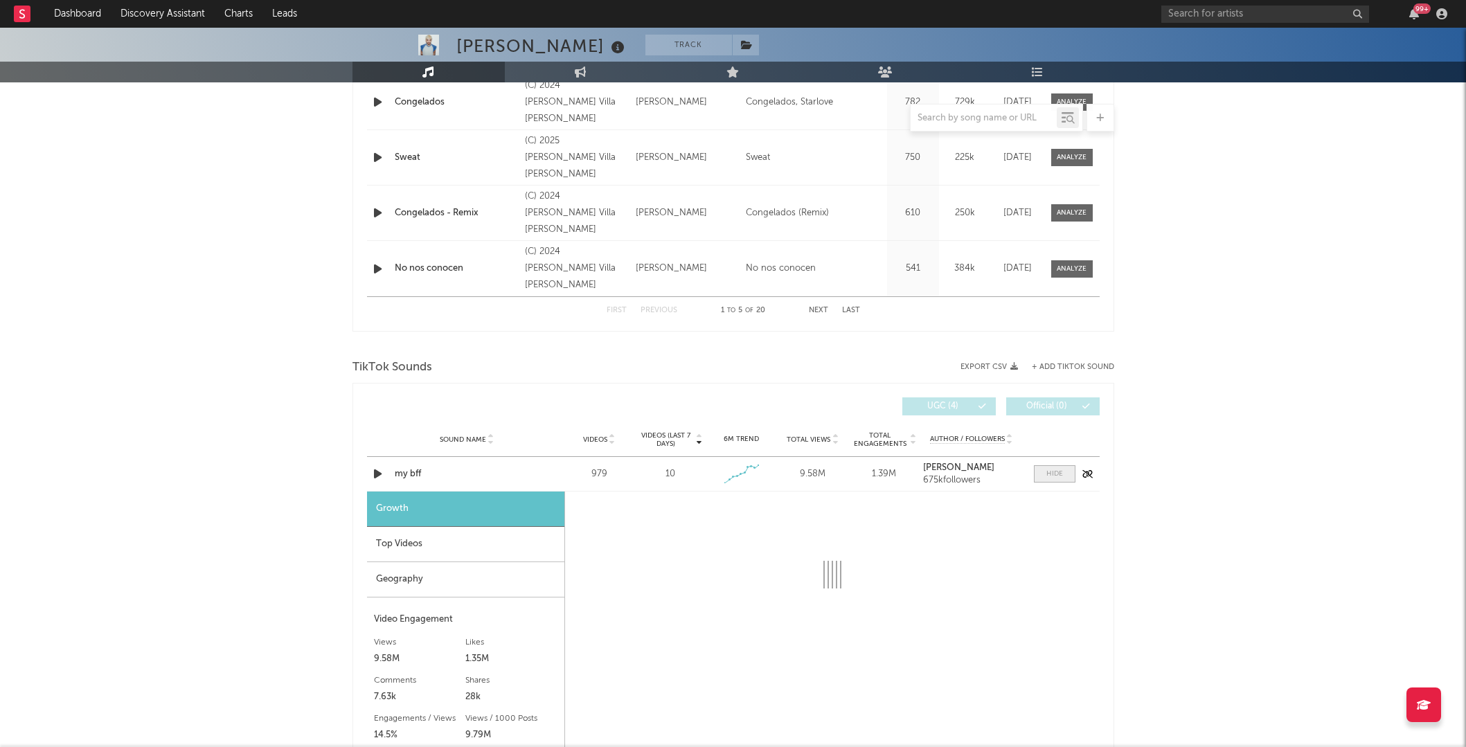
select select "1w"
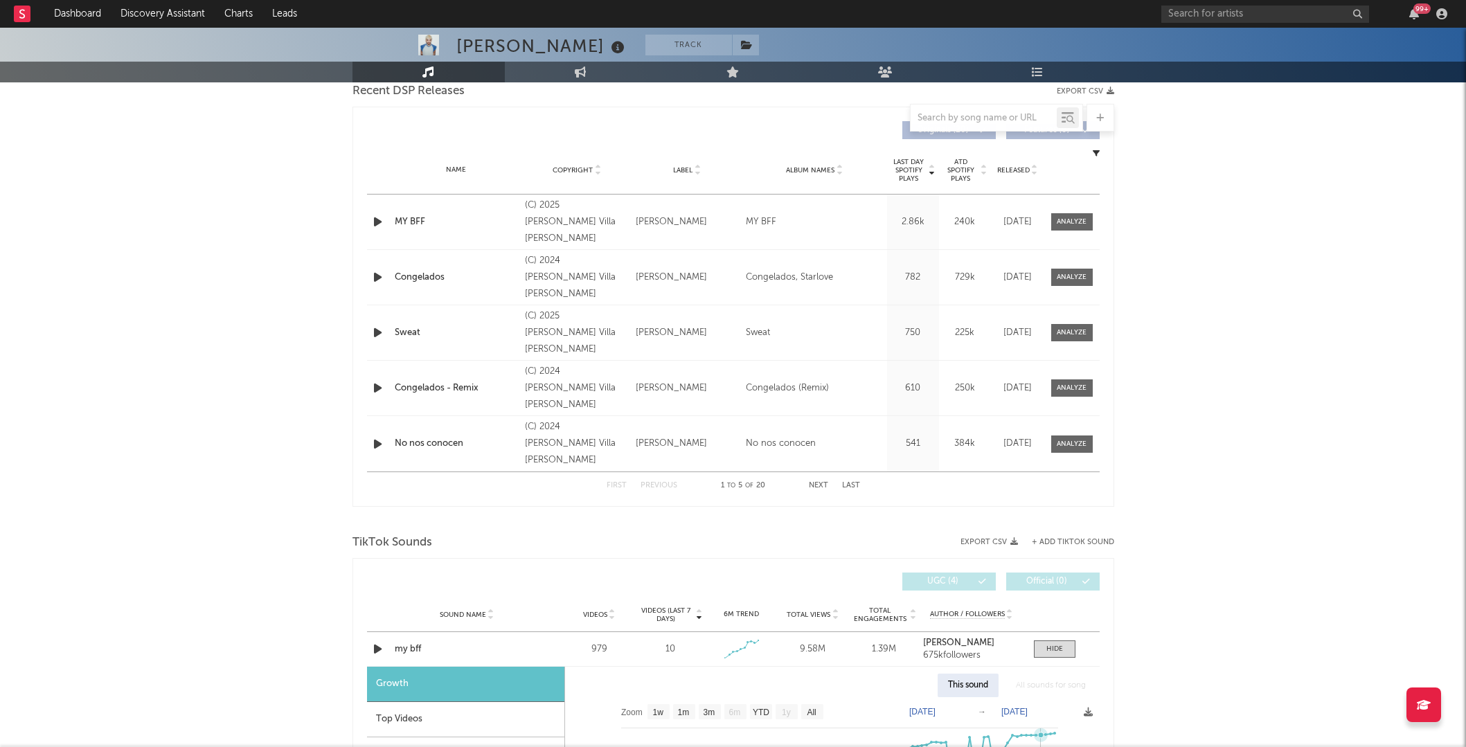
scroll to position [427, 0]
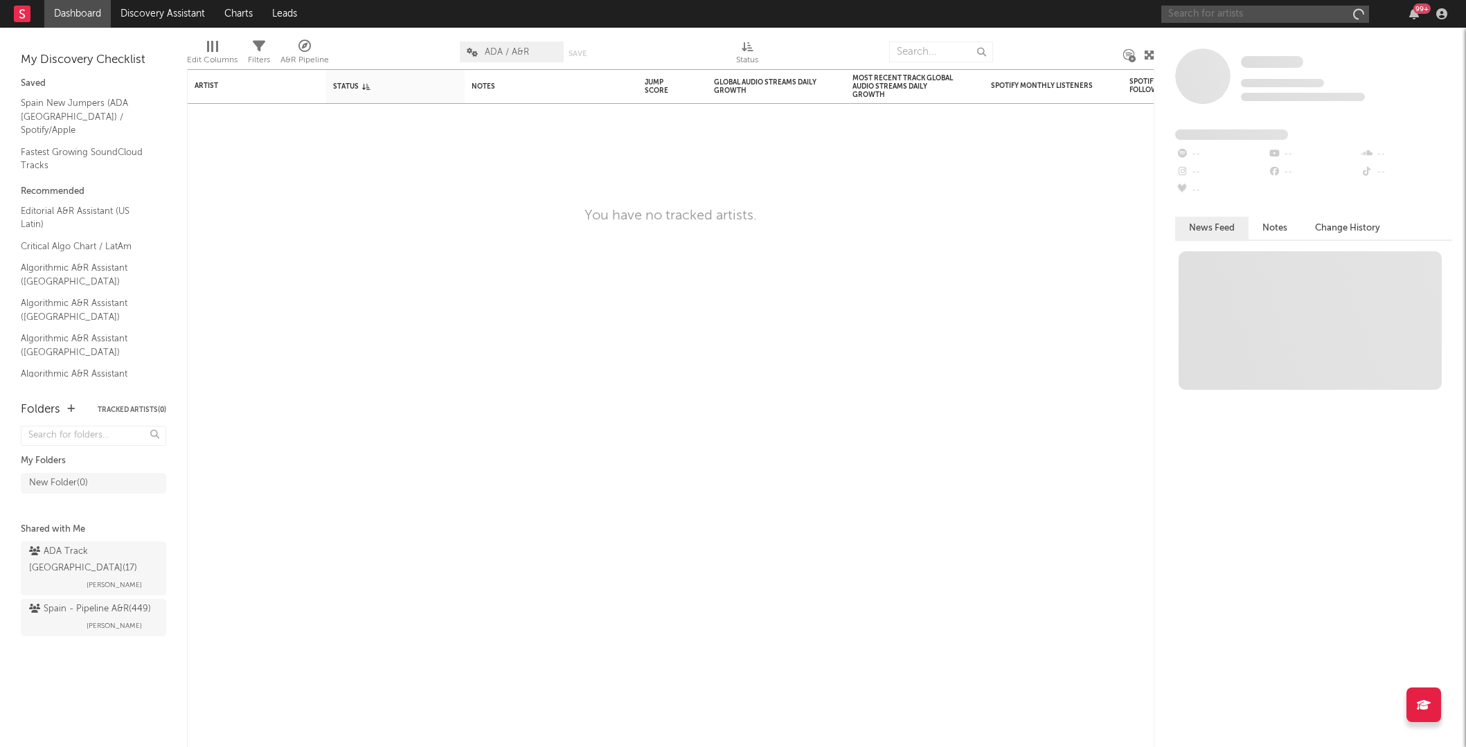
click at [1210, 13] on input "text" at bounding box center [1265, 14] width 208 height 17
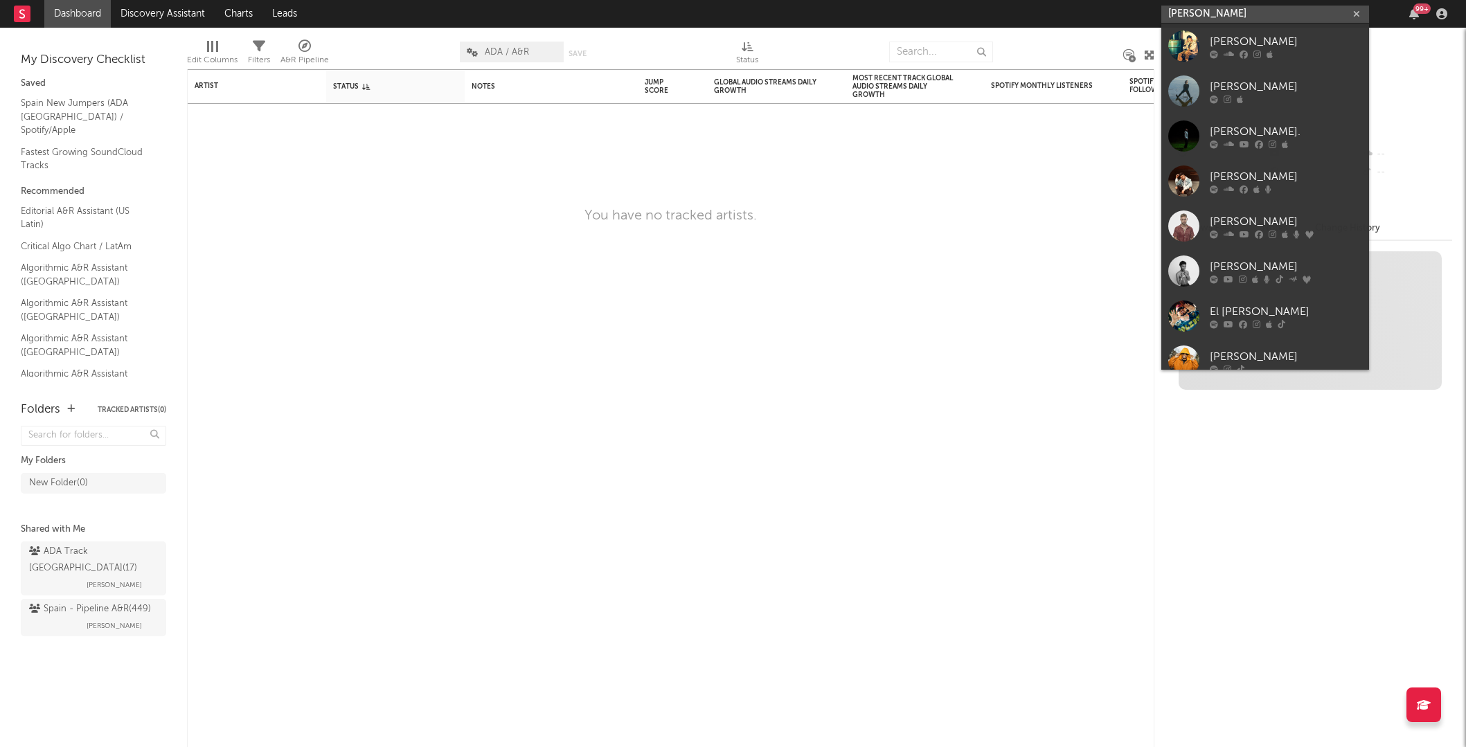
type input "[PERSON_NAME]"
